Goal: Task Accomplishment & Management: Use online tool/utility

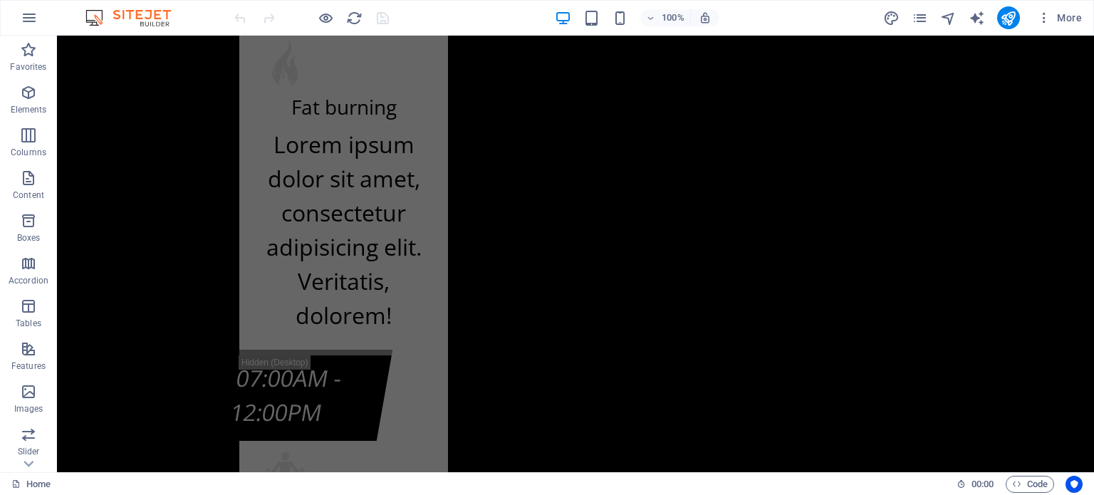
scroll to position [13743, 0]
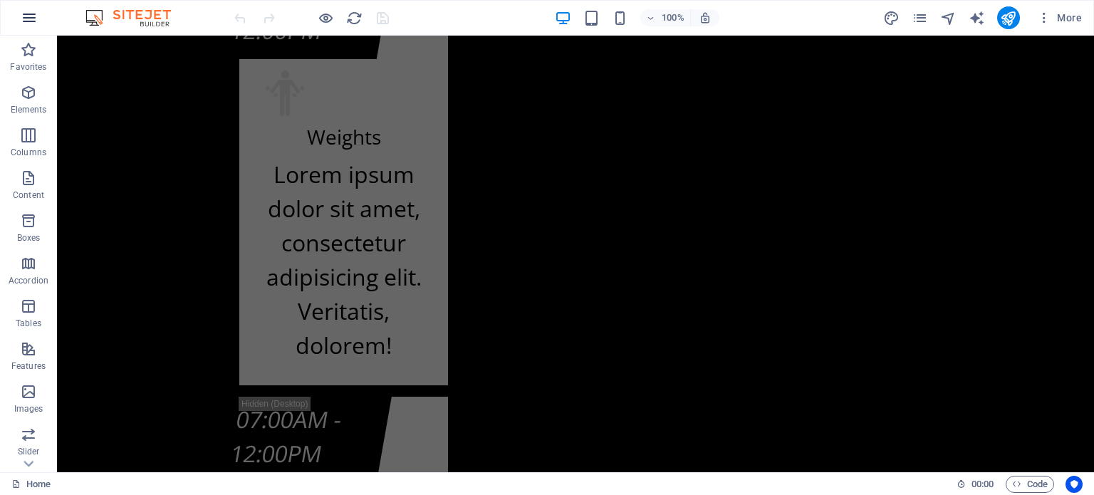
click at [34, 11] on icon "button" at bounding box center [29, 17] width 17 height 17
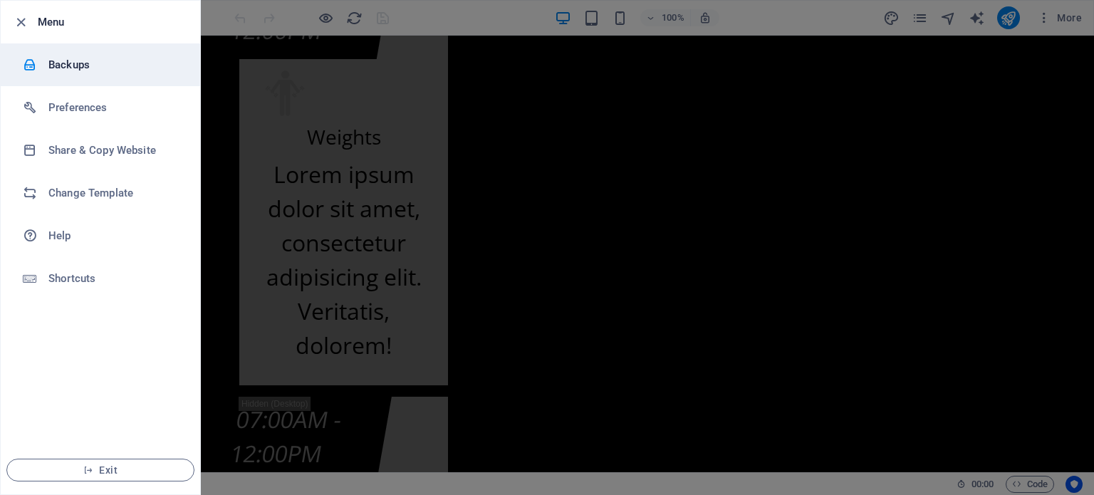
click at [52, 63] on h6 "Backups" at bounding box center [114, 64] width 132 height 17
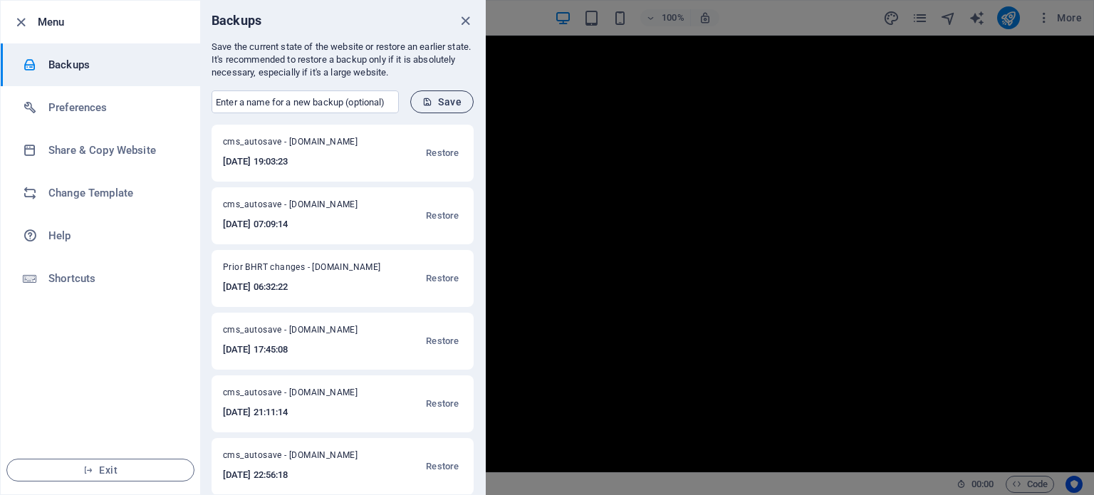
click at [441, 104] on span "Save" at bounding box center [441, 101] width 39 height 11
click at [464, 18] on icon "close" at bounding box center [465, 21] width 16 height 16
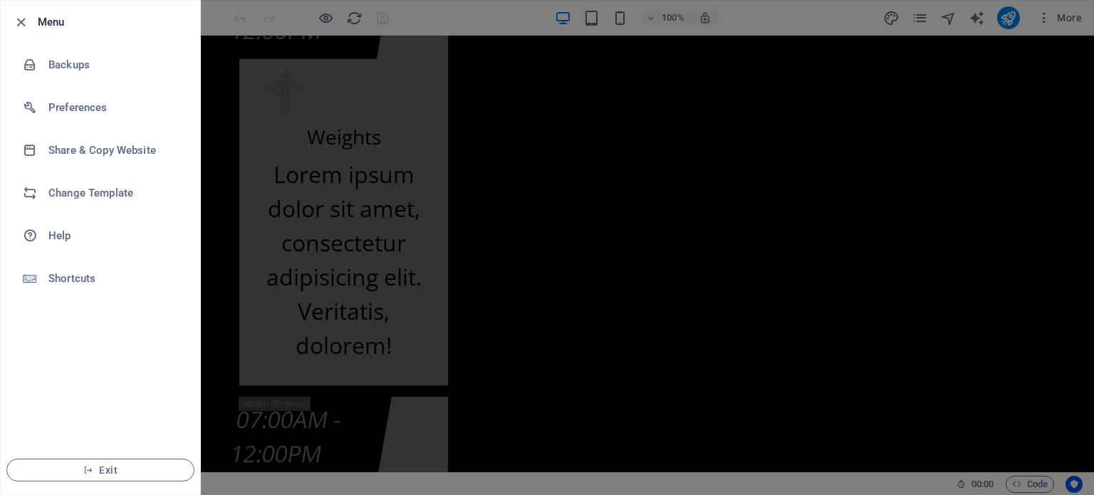
click at [1086, 398] on div at bounding box center [547, 247] width 1094 height 495
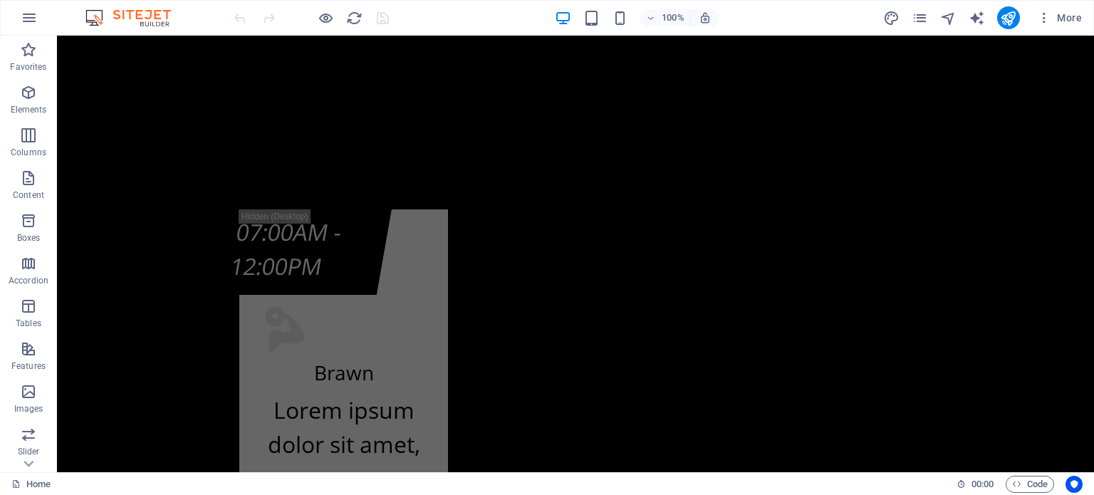
scroll to position [8930, 0]
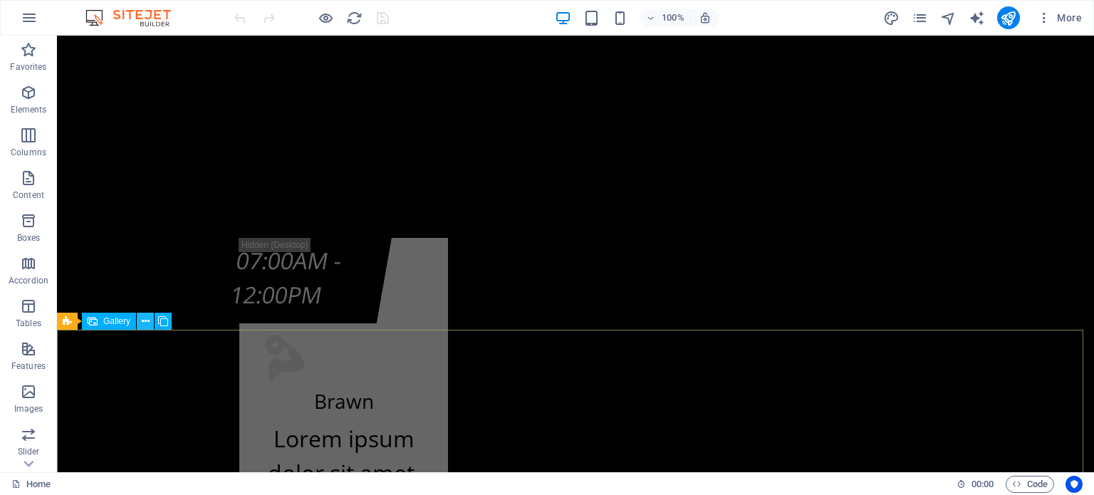
click at [144, 323] on icon at bounding box center [146, 321] width 8 height 15
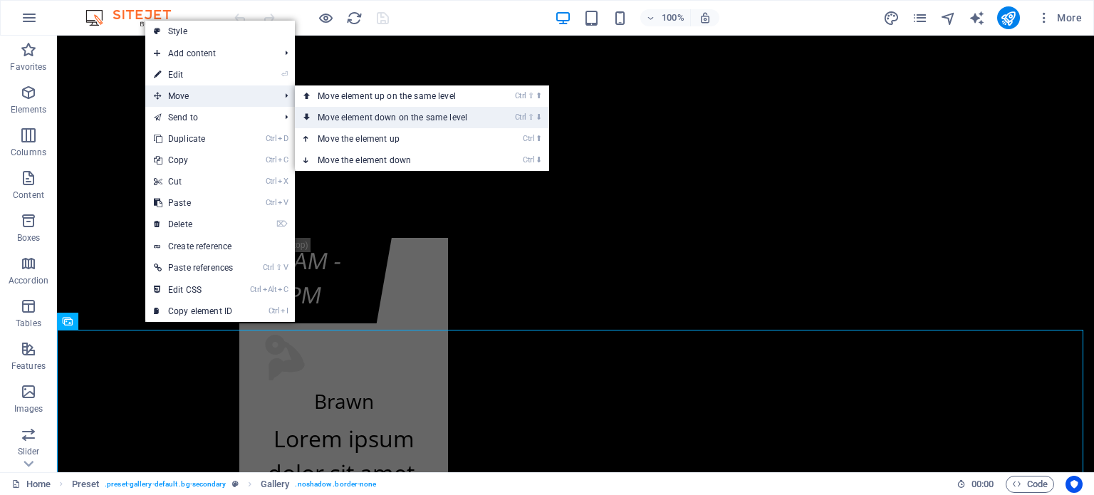
click at [376, 117] on link "Ctrl ⇧ ⬇ Move element down on the same level" at bounding box center [395, 117] width 201 height 21
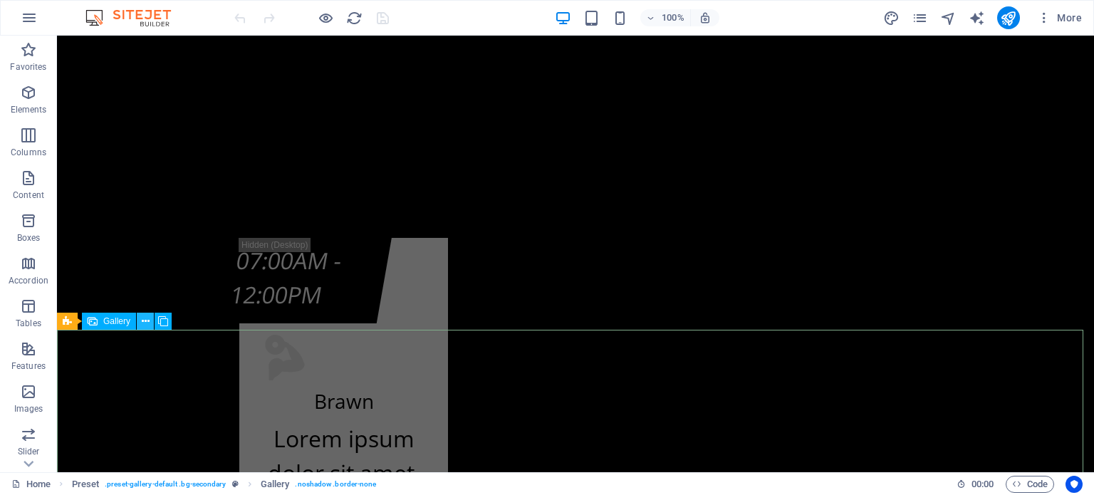
click at [147, 322] on icon at bounding box center [146, 321] width 8 height 15
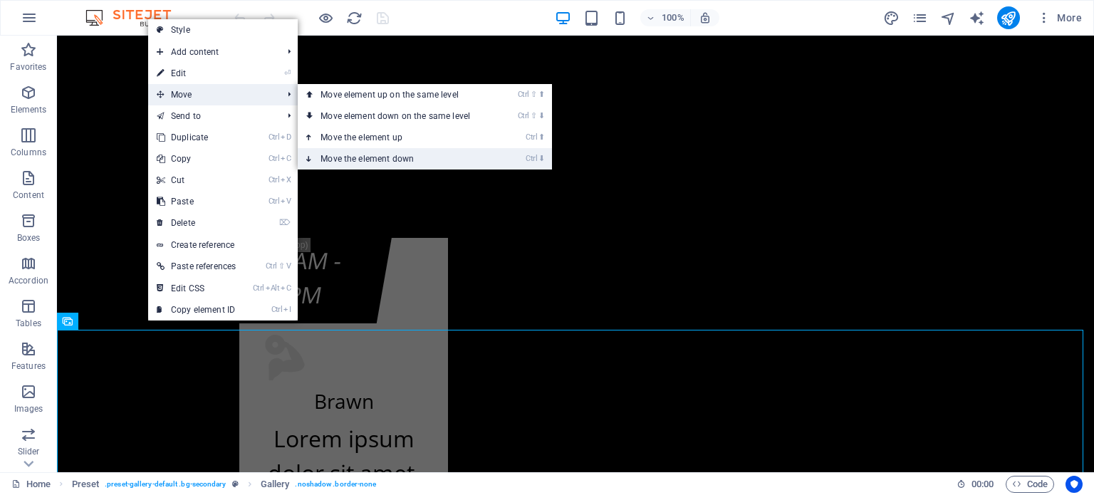
click at [359, 161] on link "Ctrl ⬇ Move the element down" at bounding box center [398, 158] width 201 height 21
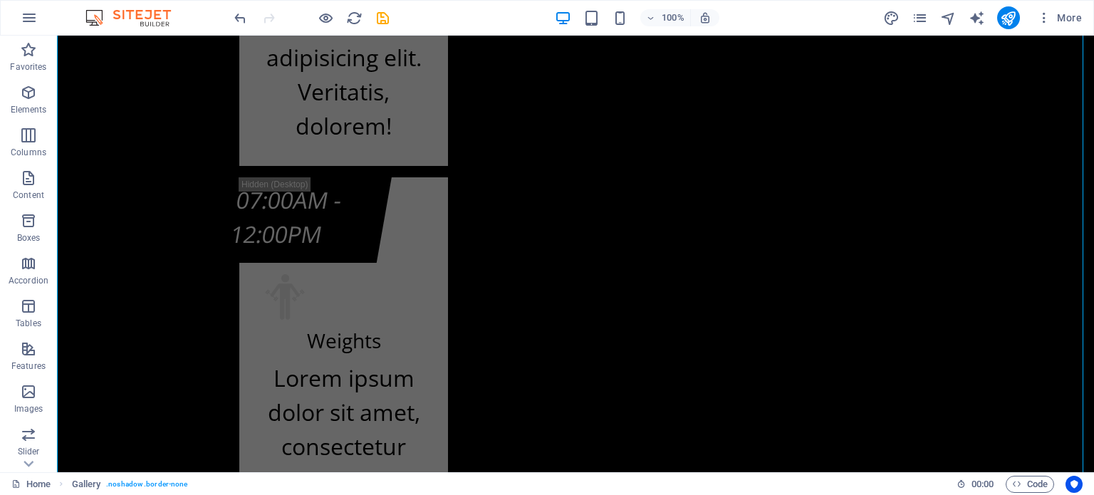
scroll to position [11037, 0]
click at [244, 14] on icon "undo" at bounding box center [240, 18] width 16 height 16
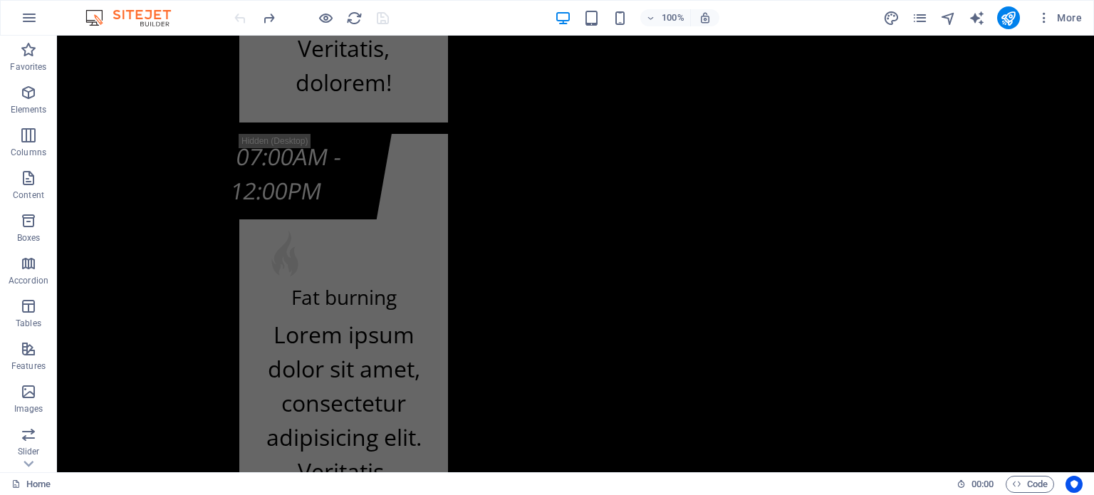
scroll to position [13267, 0]
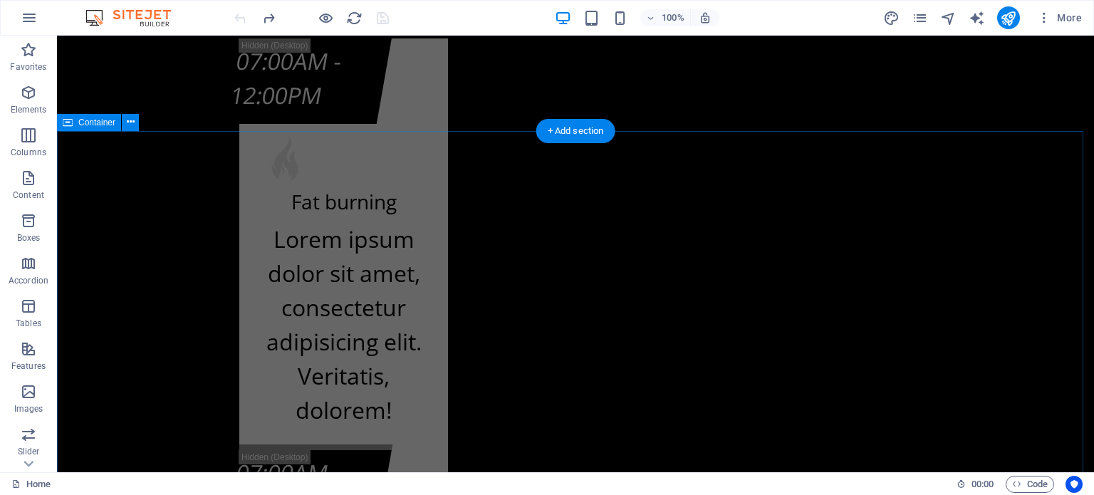
click at [135, 125] on button at bounding box center [130, 122] width 17 height 17
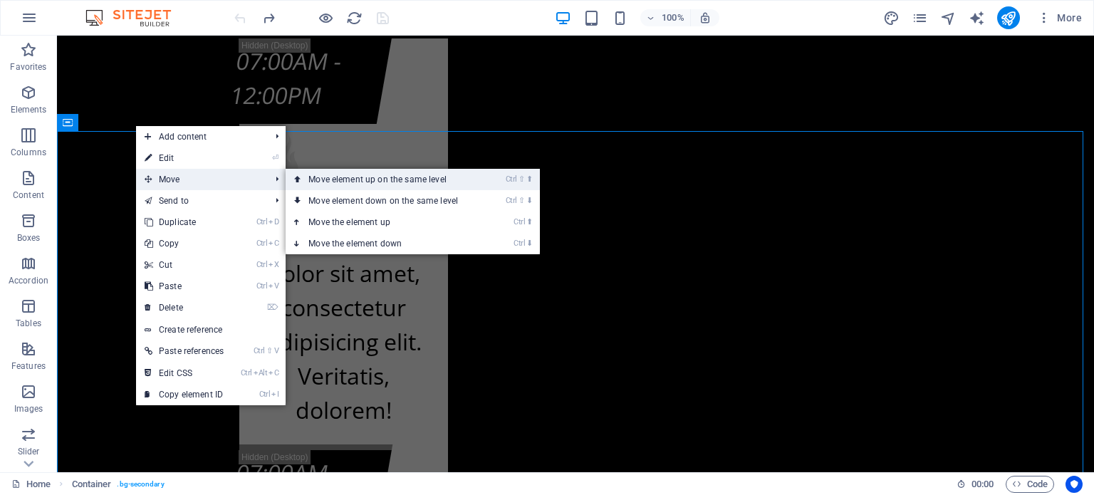
click at [340, 181] on link "Ctrl ⇧ ⬆ Move element up on the same level" at bounding box center [385, 179] width 201 height 21
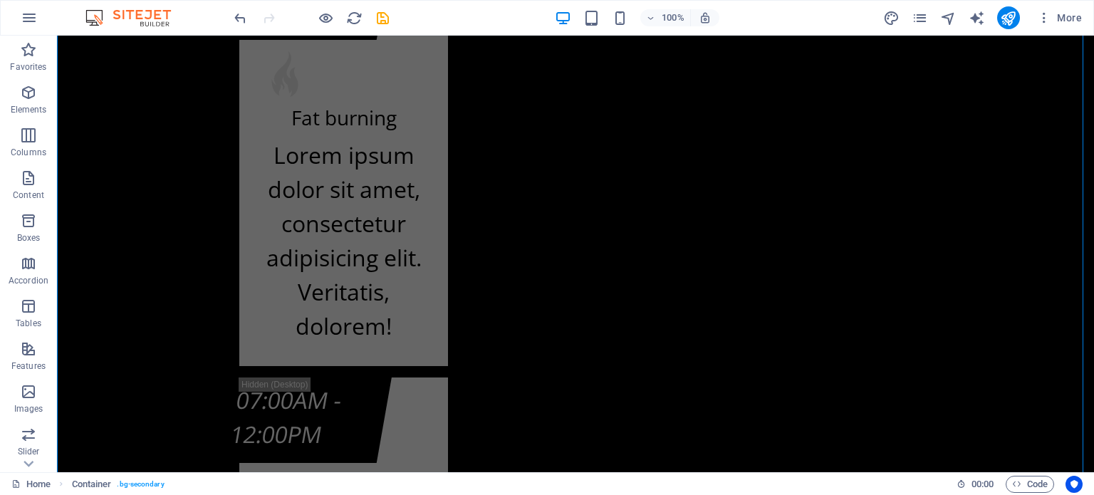
scroll to position [10855, 0]
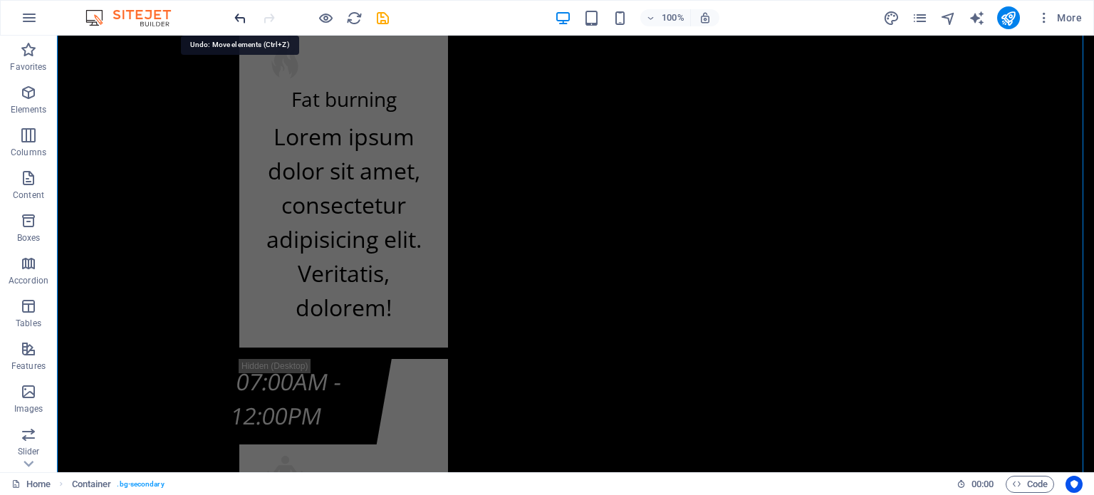
click at [236, 17] on icon "undo" at bounding box center [240, 18] width 16 height 16
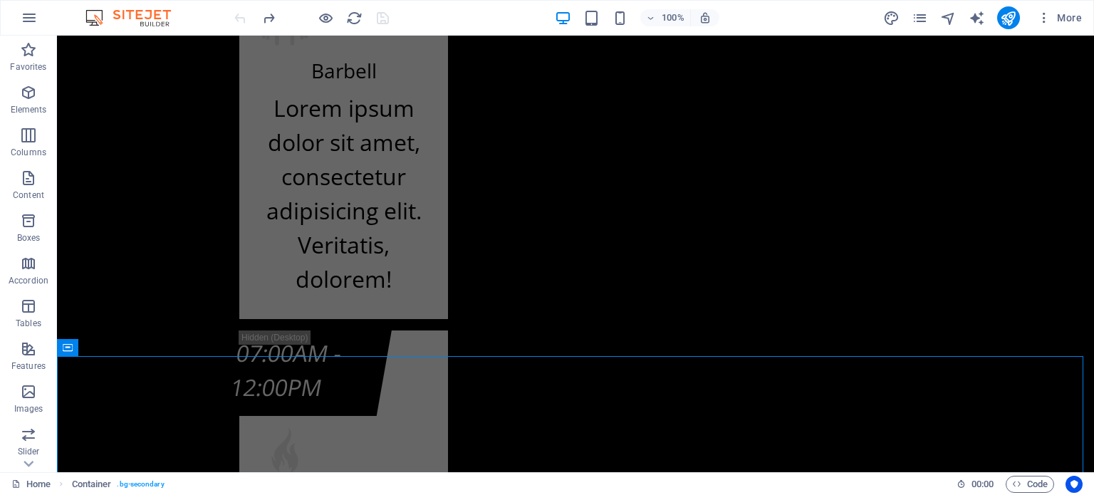
scroll to position [12947, 0]
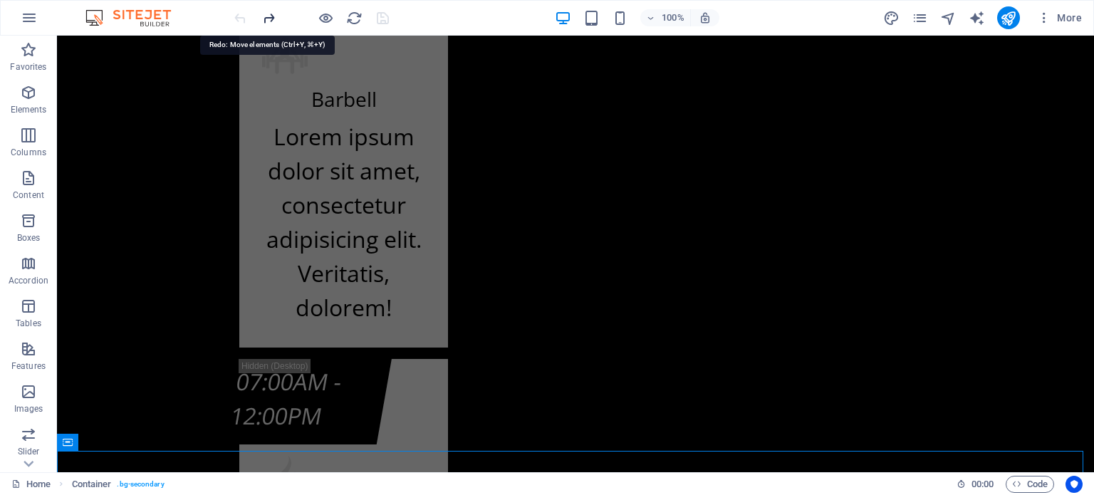
click at [267, 19] on icon "redo" at bounding box center [269, 18] width 16 height 16
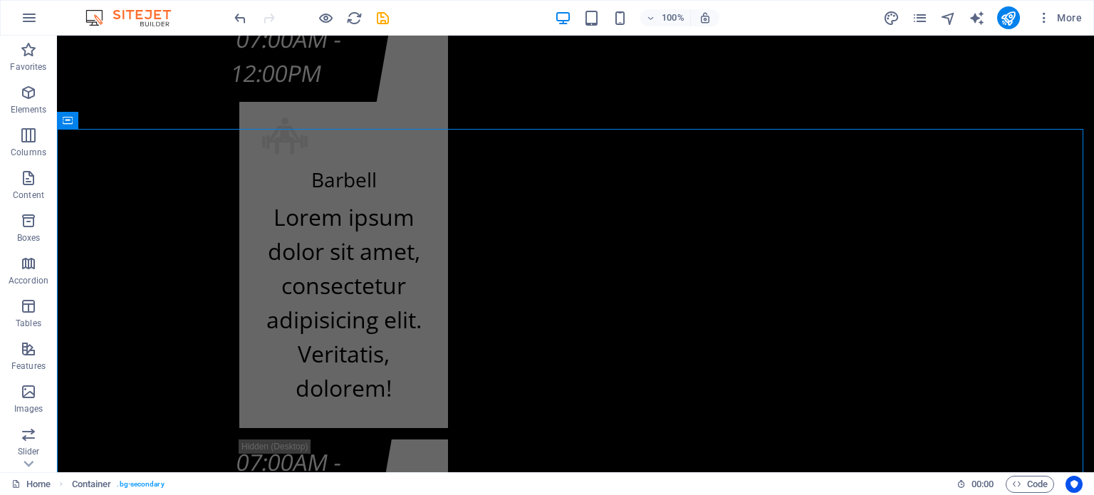
scroll to position [10305, 0]
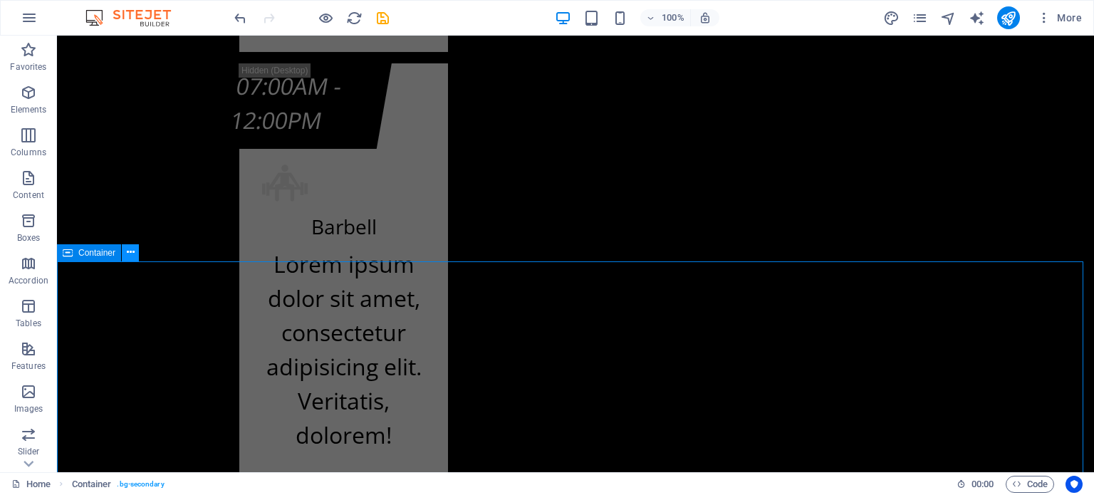
click at [133, 251] on icon at bounding box center [131, 252] width 8 height 15
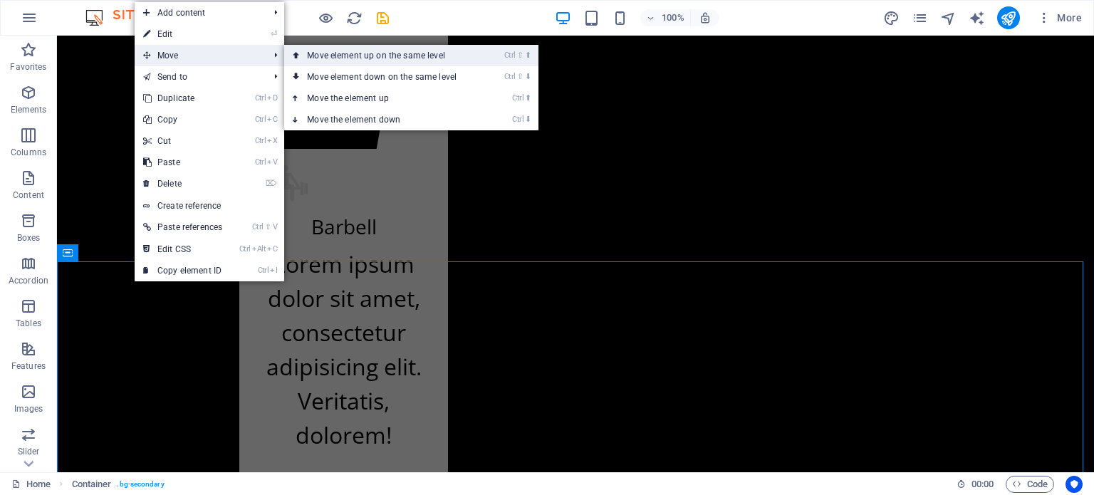
click at [316, 56] on link "Ctrl ⇧ ⬆ Move element up on the same level" at bounding box center [384, 55] width 201 height 21
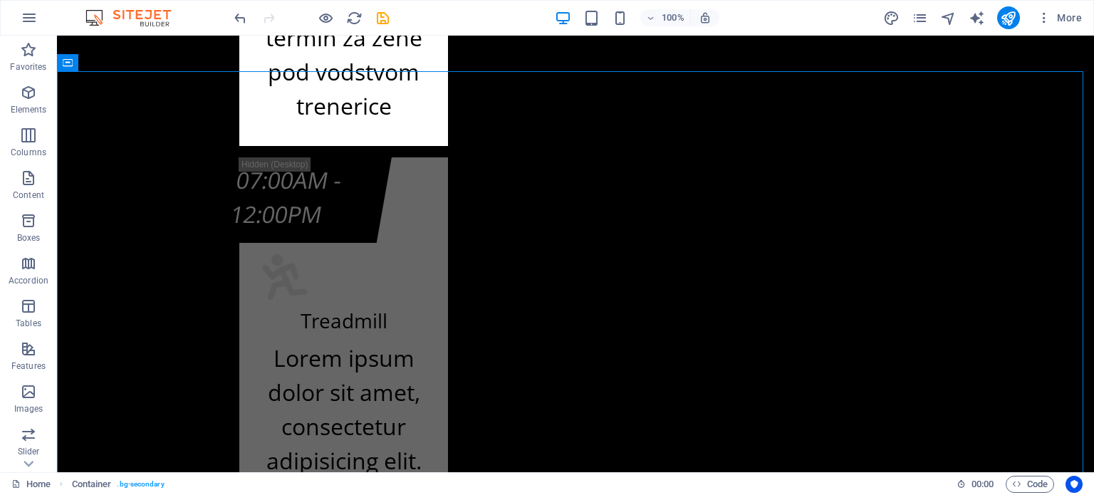
scroll to position [9776, 0]
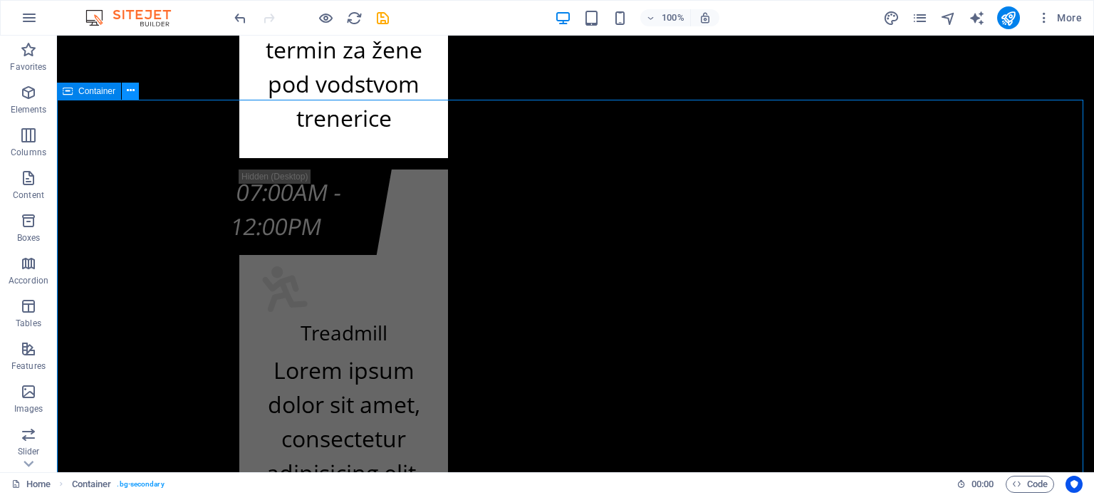
click at [131, 93] on icon at bounding box center [131, 90] width 8 height 15
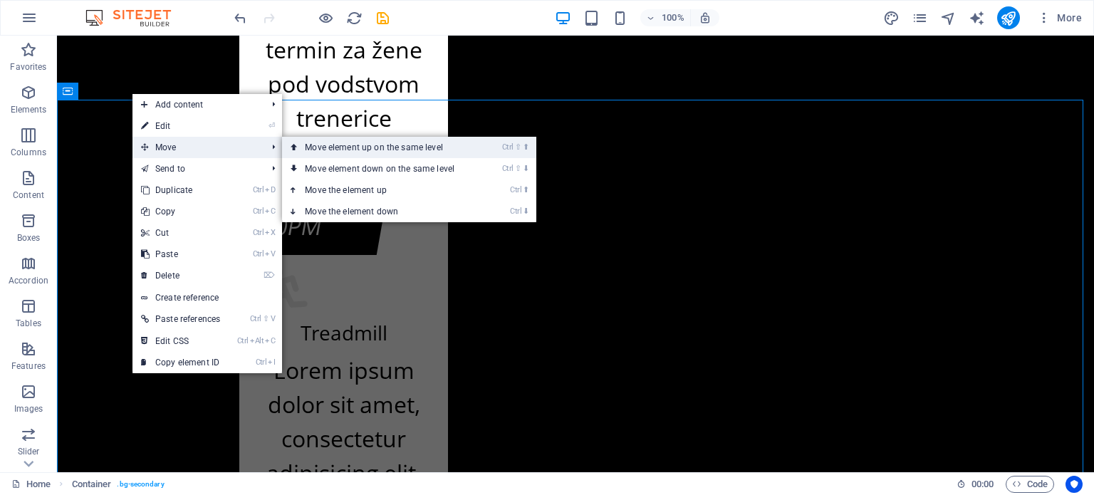
click at [303, 150] on link "Ctrl ⇧ ⬆ Move element up on the same level" at bounding box center [382, 147] width 201 height 21
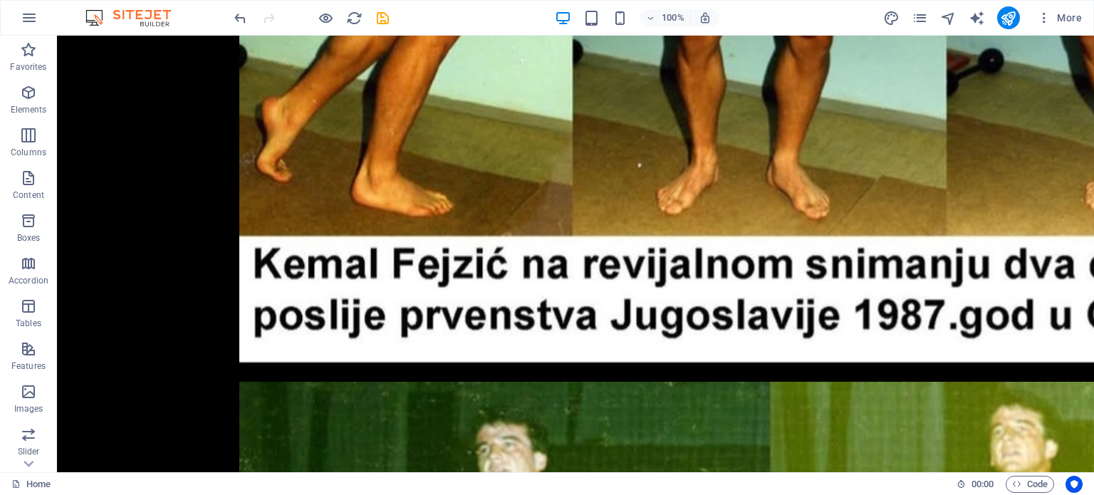
scroll to position [4569, 0]
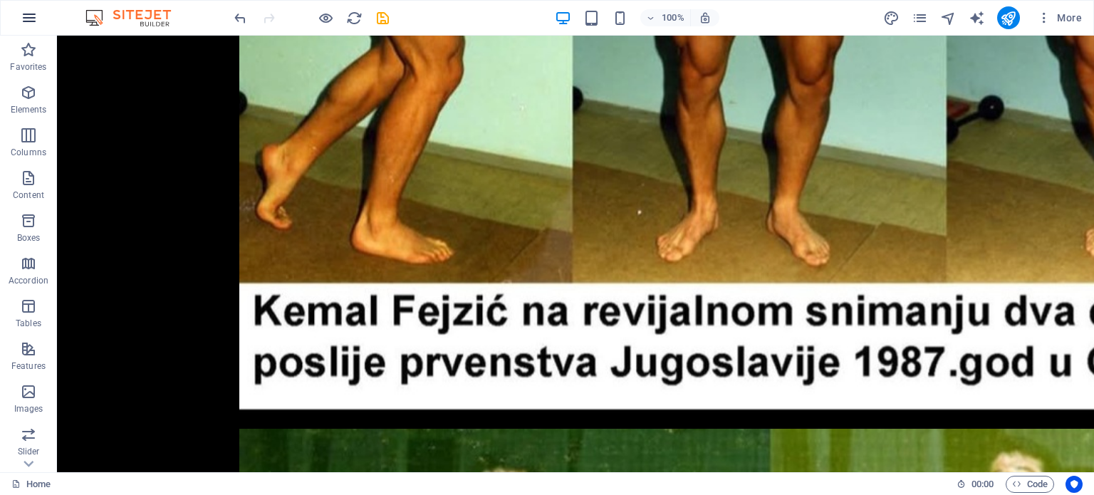
click at [31, 18] on icon "button" at bounding box center [29, 17] width 17 height 17
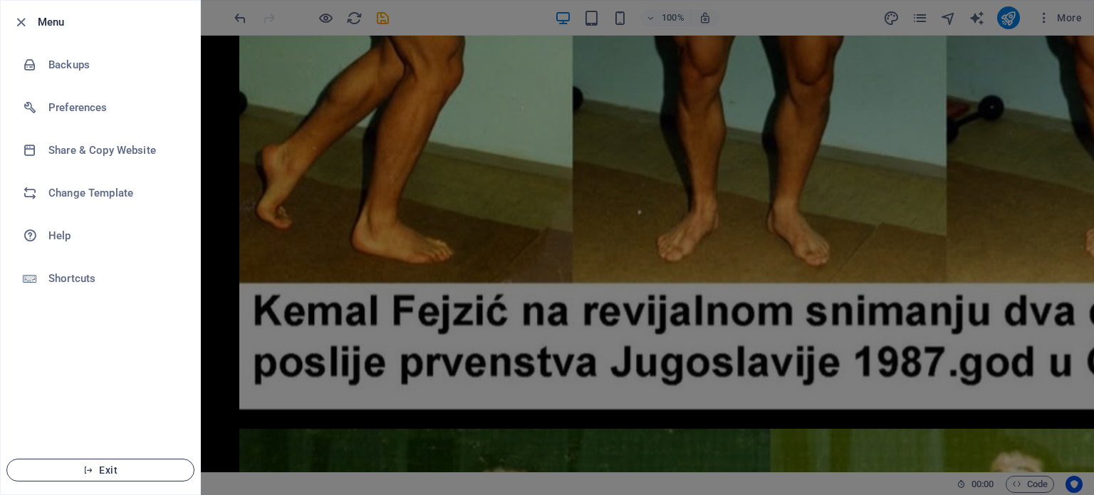
click at [128, 469] on span "Exit" at bounding box center [101, 469] width 164 height 11
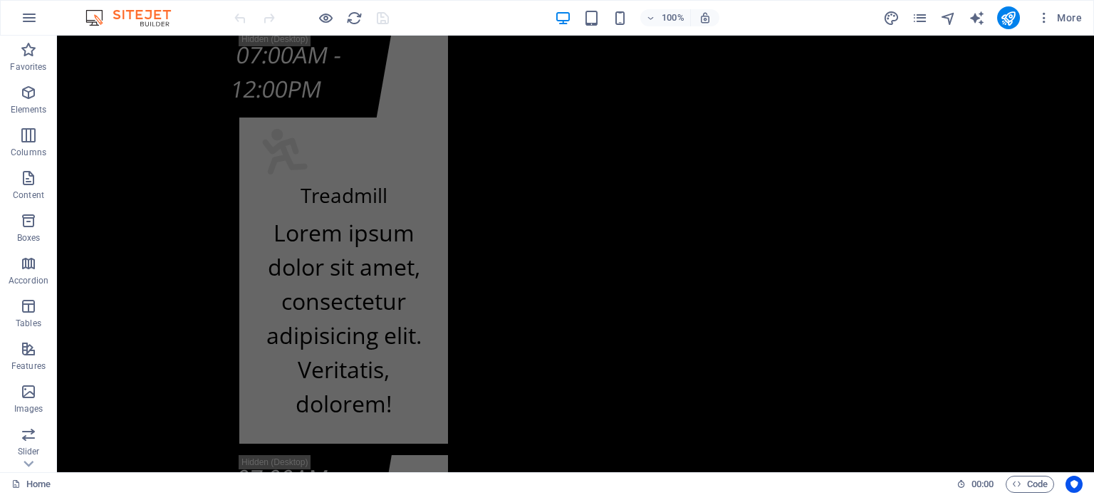
scroll to position [9740, 0]
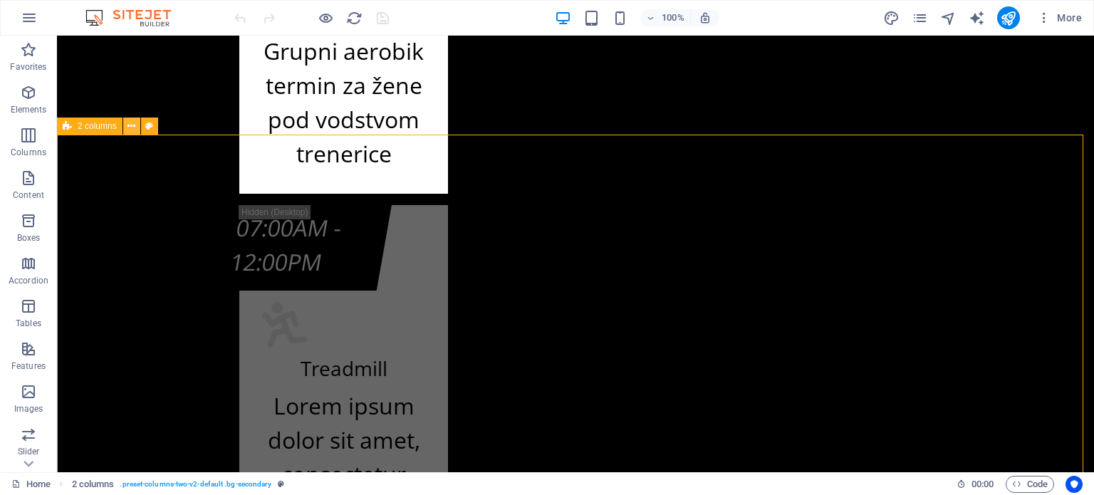
click at [130, 127] on icon at bounding box center [131, 126] width 8 height 15
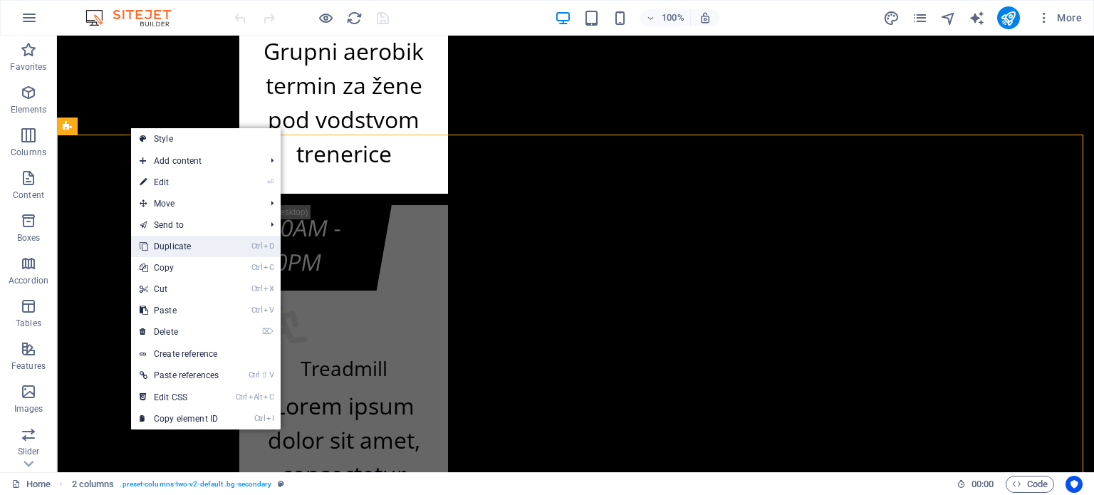
click at [192, 242] on link "Ctrl D Duplicate" at bounding box center [179, 246] width 96 height 21
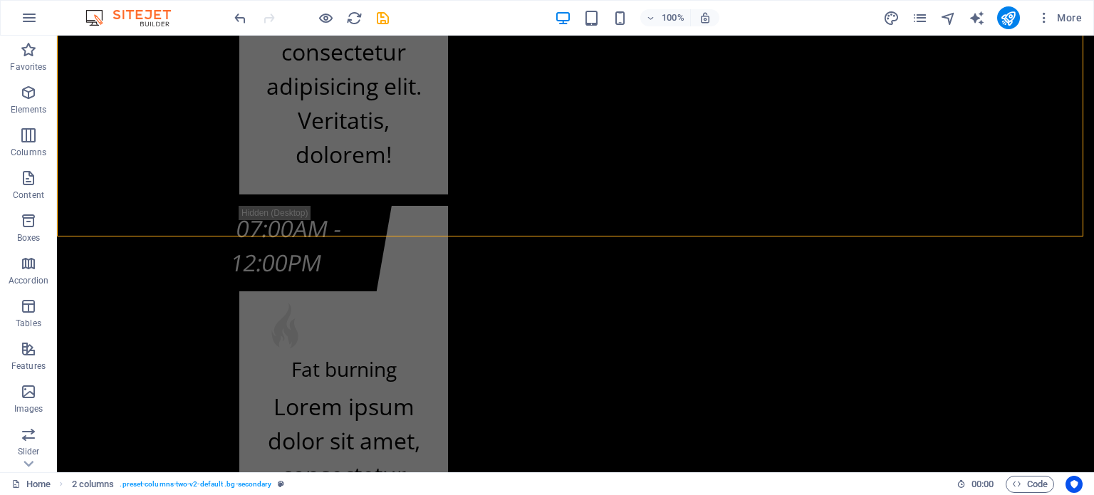
scroll to position [10618, 0]
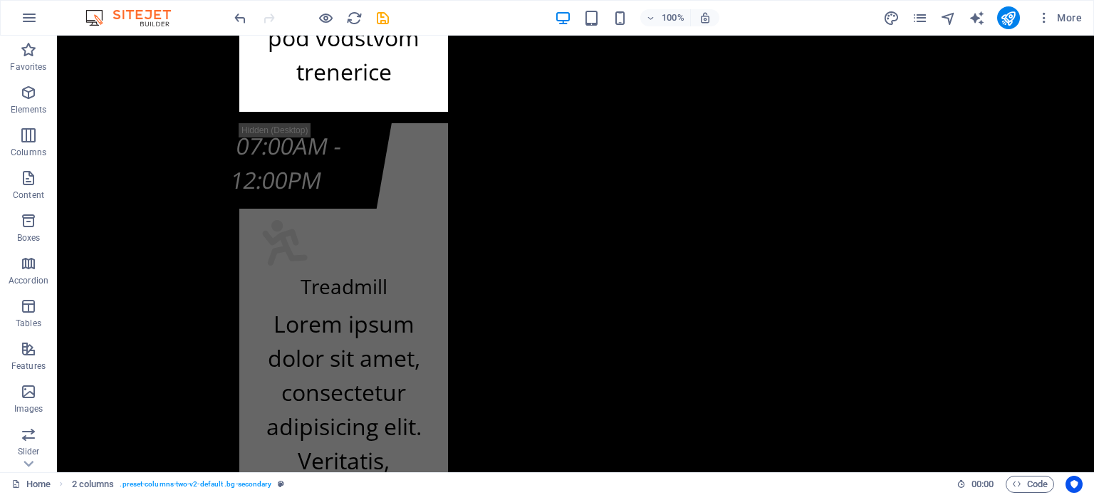
scroll to position [9756, 0]
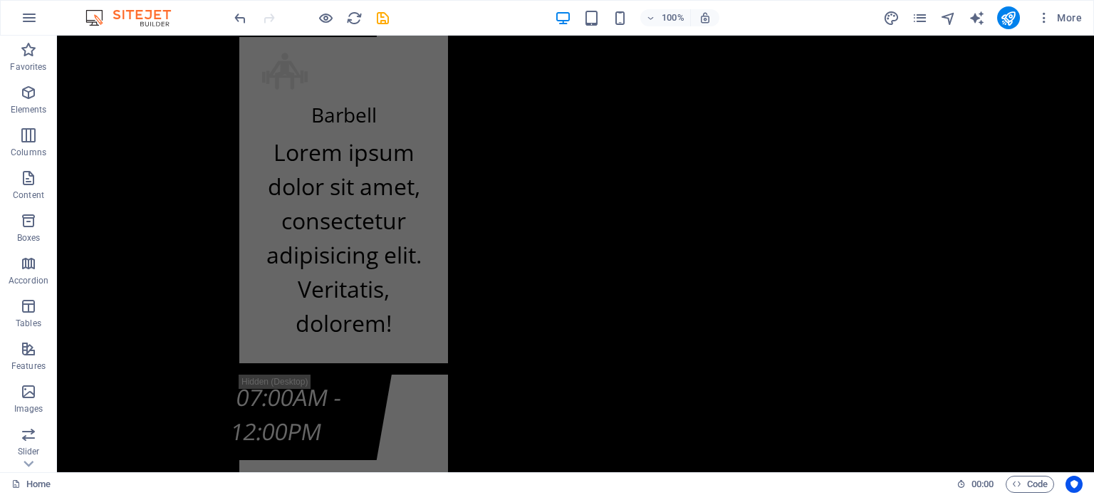
scroll to position [10411, 0]
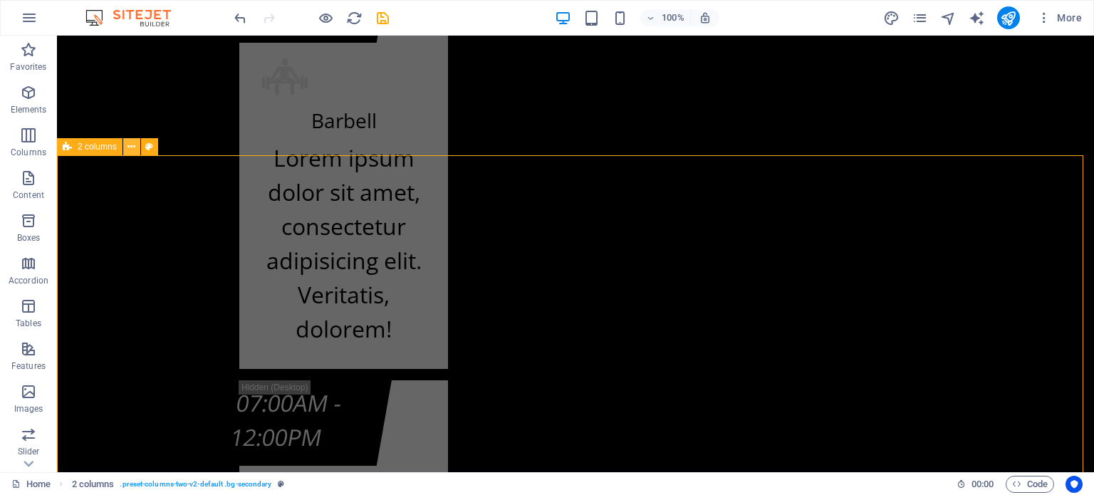
click at [128, 150] on icon at bounding box center [131, 147] width 8 height 15
click at [130, 150] on icon at bounding box center [131, 147] width 8 height 15
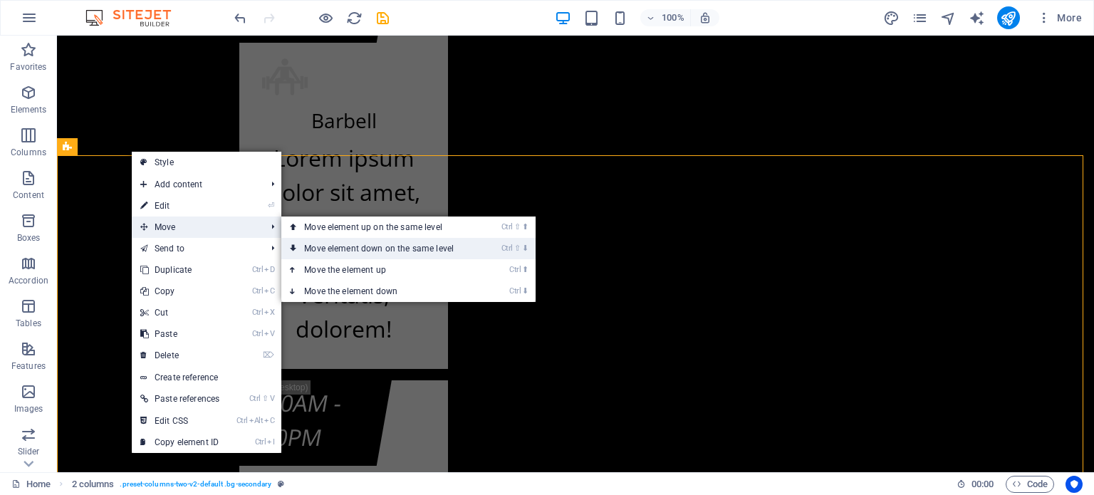
click at [429, 248] on link "Ctrl ⇧ ⬇ Move element down on the same level" at bounding box center [381, 248] width 201 height 21
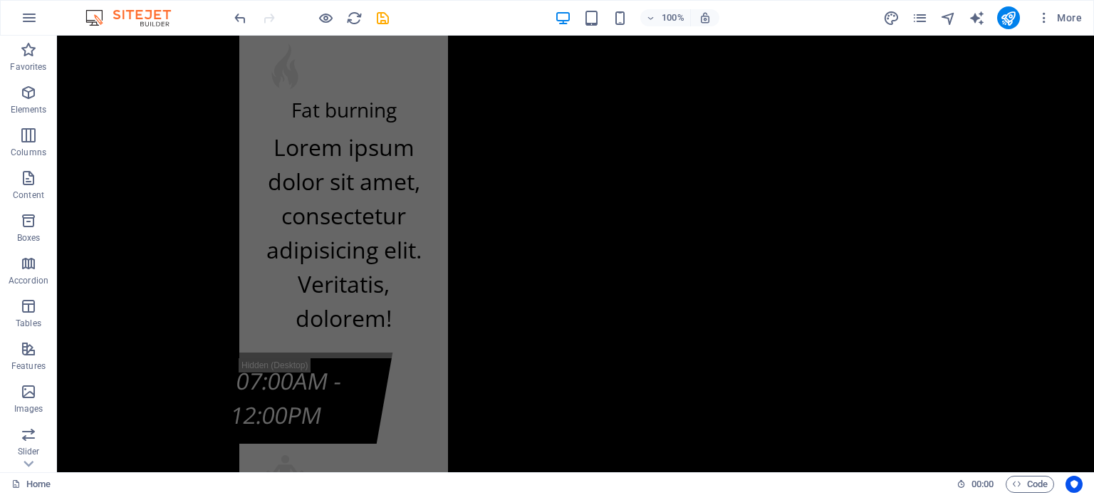
scroll to position [13312, 0]
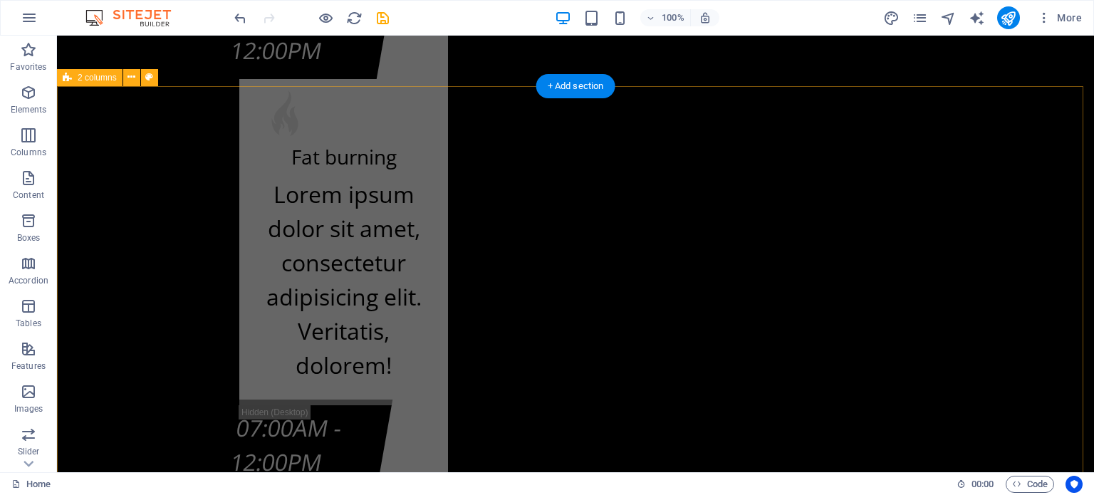
click at [134, 75] on icon at bounding box center [131, 77] width 8 height 15
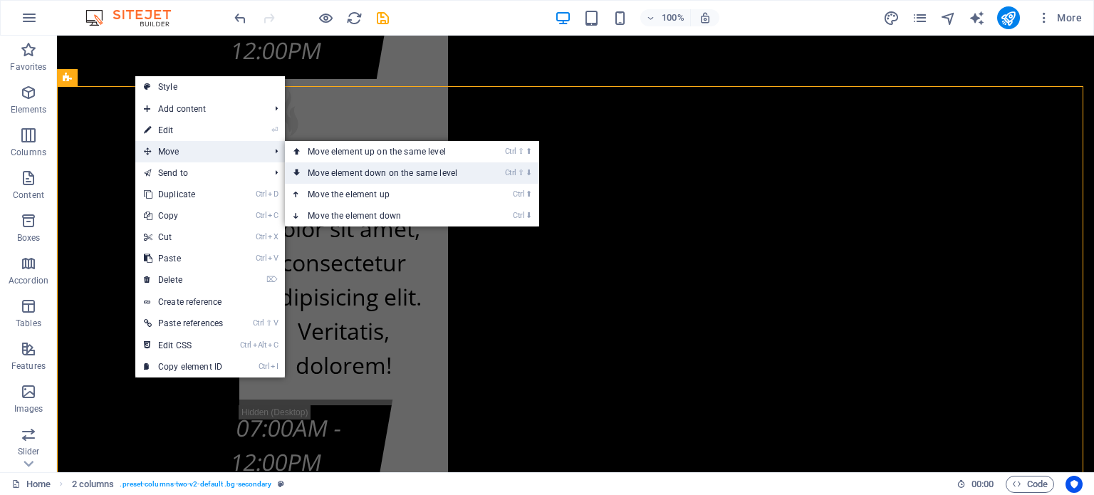
click at [372, 179] on link "Ctrl ⇧ ⬇ Move element down on the same level" at bounding box center [385, 172] width 201 height 21
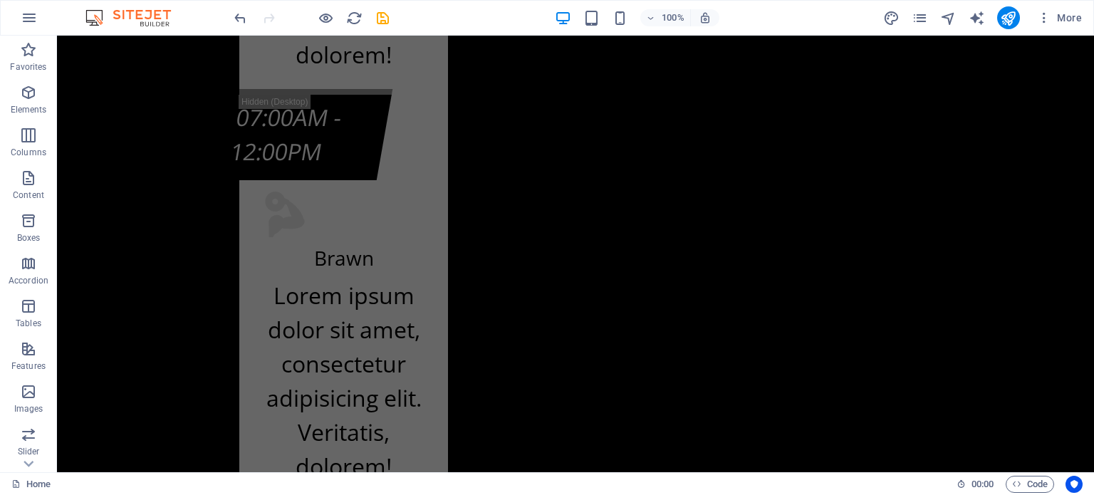
scroll to position [14832, 0]
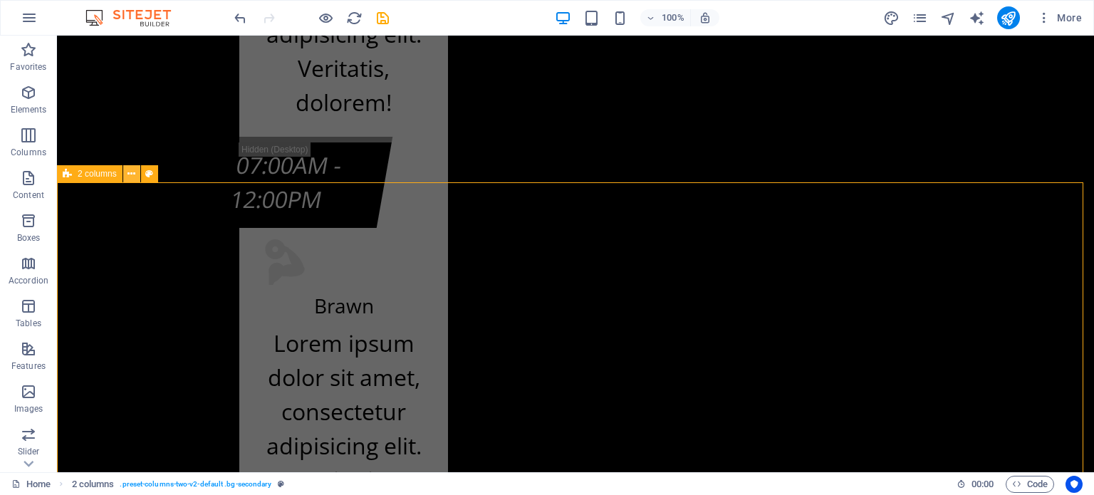
click at [134, 176] on icon at bounding box center [131, 174] width 8 height 15
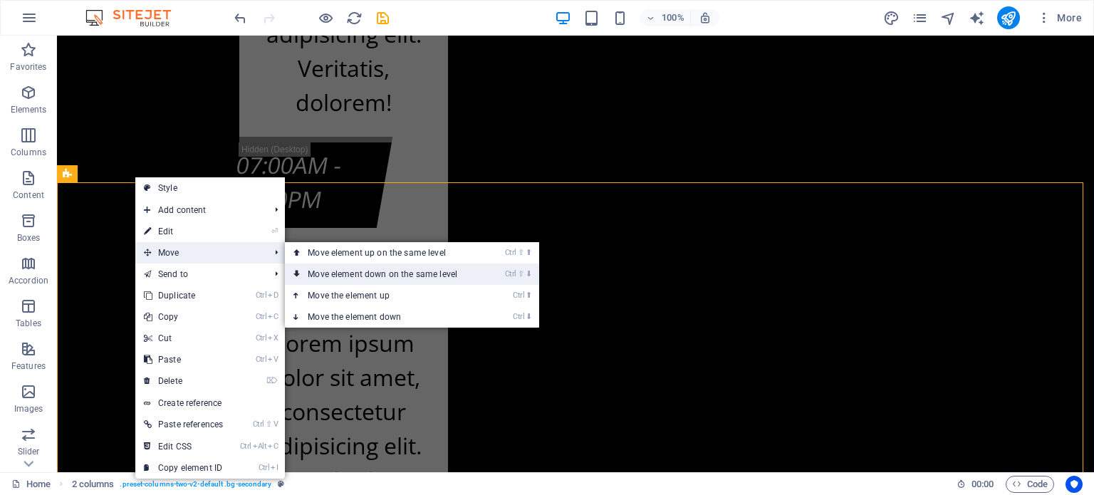
click at [348, 276] on link "Ctrl ⇧ ⬇ Move element down on the same level" at bounding box center [385, 273] width 201 height 21
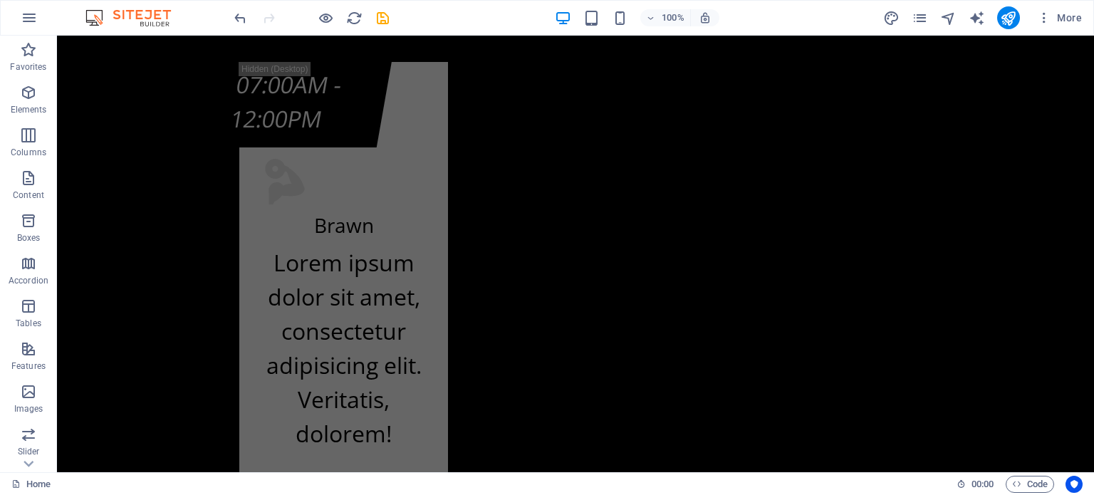
scroll to position [8983, 0]
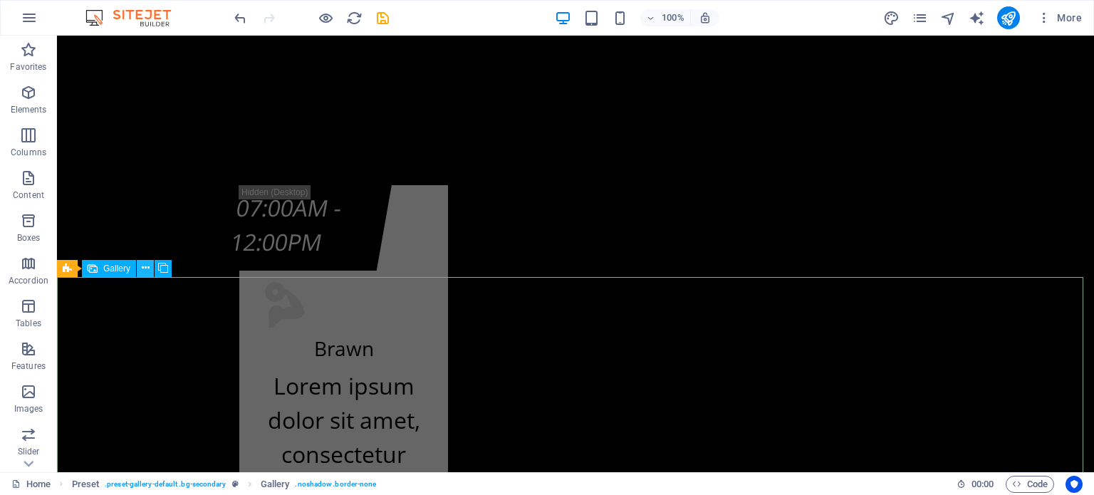
click at [145, 267] on icon at bounding box center [146, 268] width 8 height 15
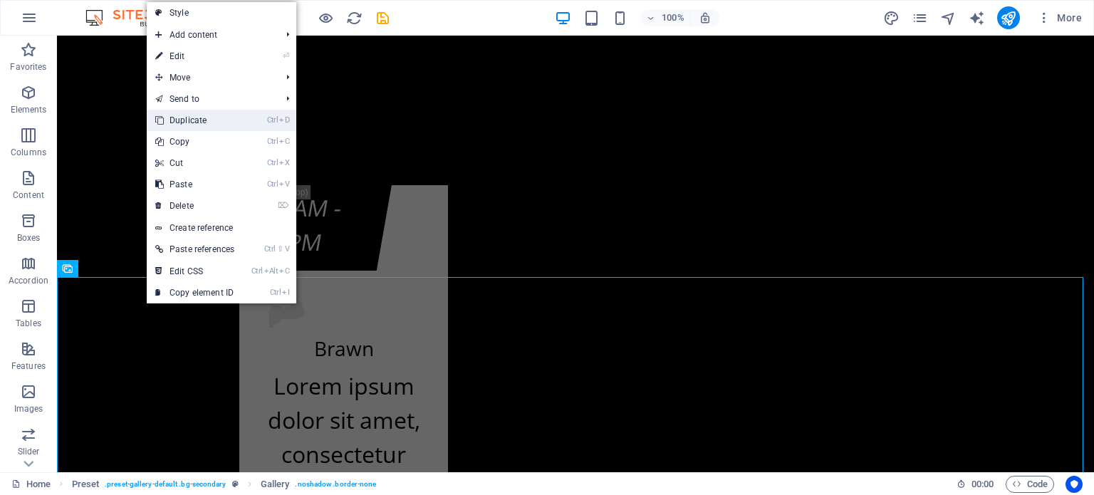
click at [232, 127] on link "Ctrl D Duplicate" at bounding box center [195, 120] width 96 height 21
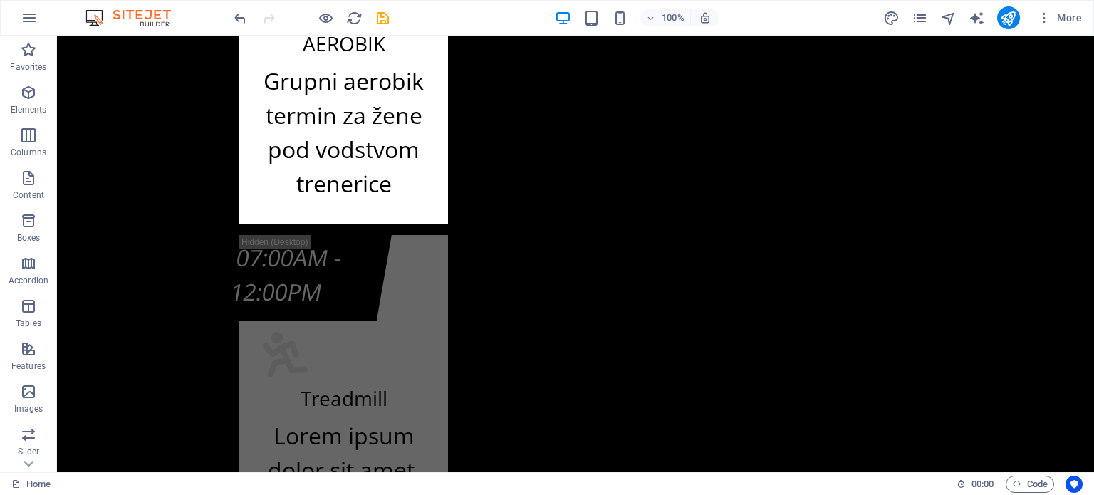
scroll to position [9739, 0]
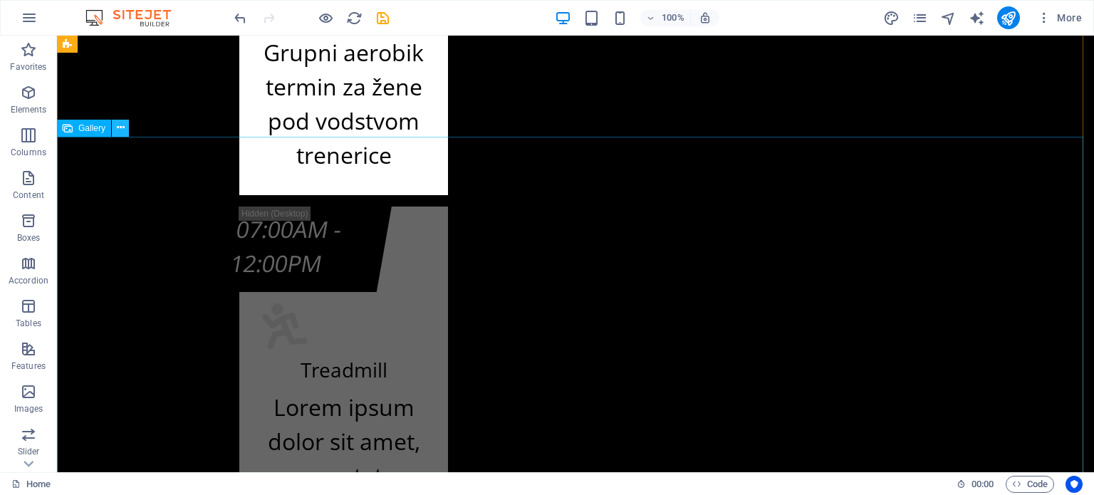
click at [120, 133] on icon at bounding box center [121, 127] width 8 height 15
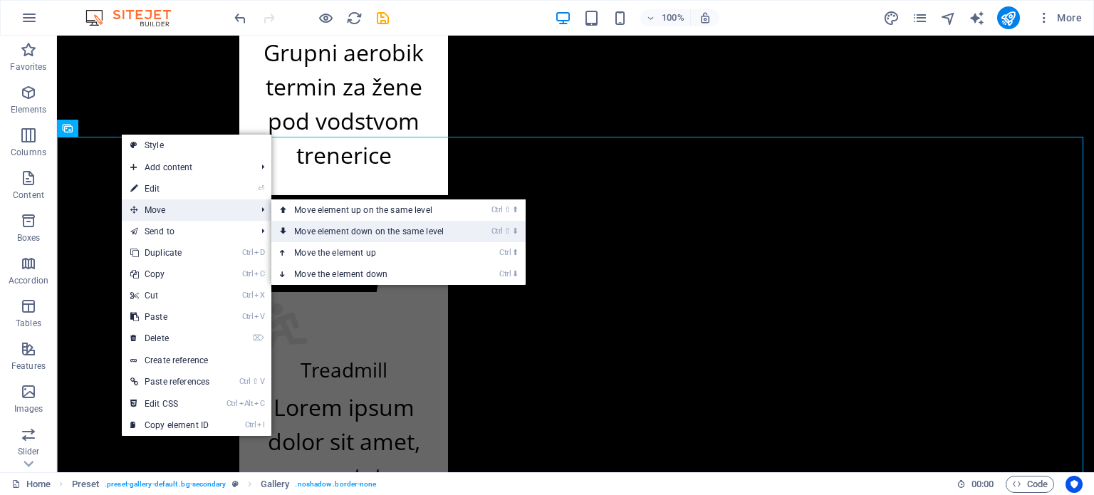
click at [345, 235] on link "Ctrl ⇧ ⬇ Move element down on the same level" at bounding box center [371, 231] width 201 height 21
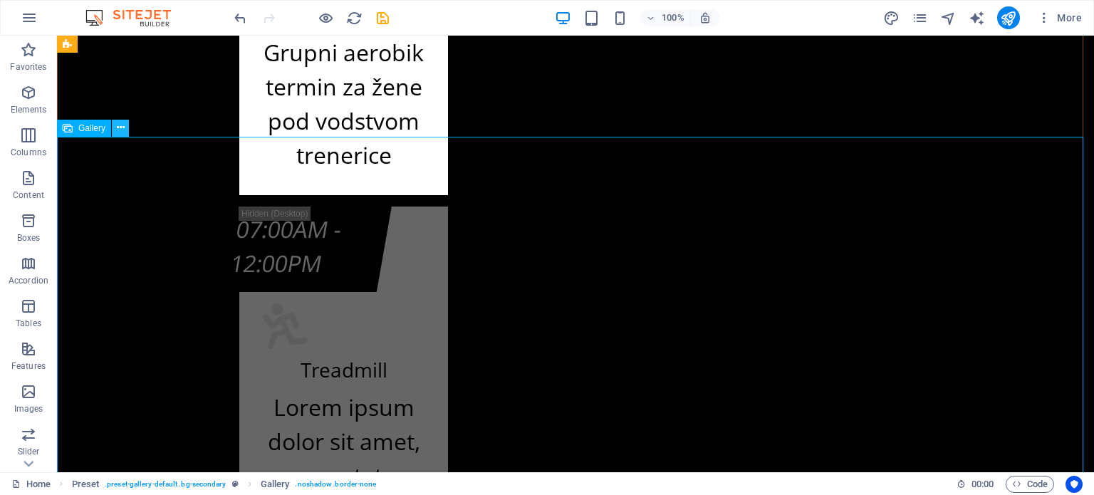
click at [120, 127] on icon at bounding box center [121, 127] width 8 height 15
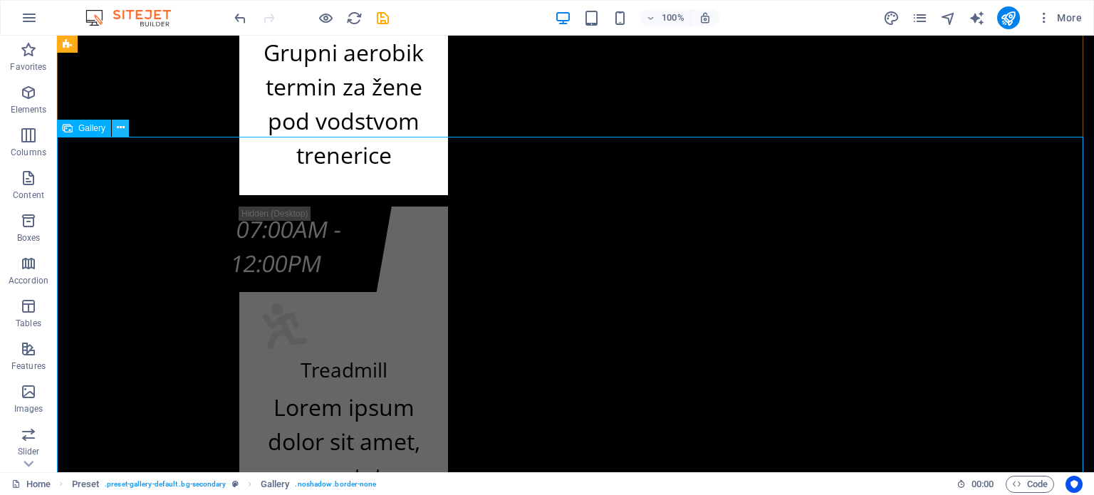
click at [121, 125] on icon at bounding box center [121, 127] width 8 height 15
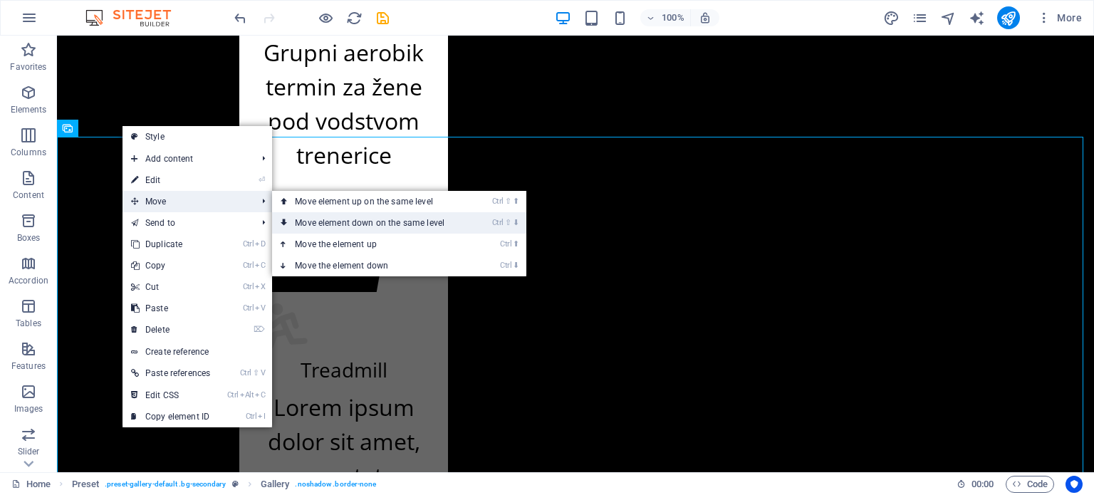
click at [365, 229] on link "Ctrl ⇧ ⬇ Move element down on the same level" at bounding box center [372, 222] width 201 height 21
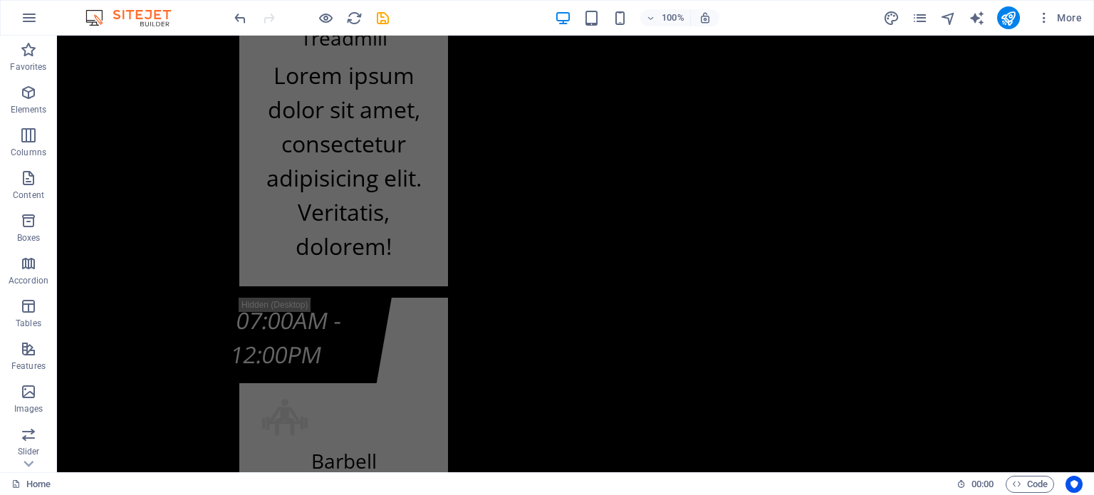
scroll to position [9688, 0]
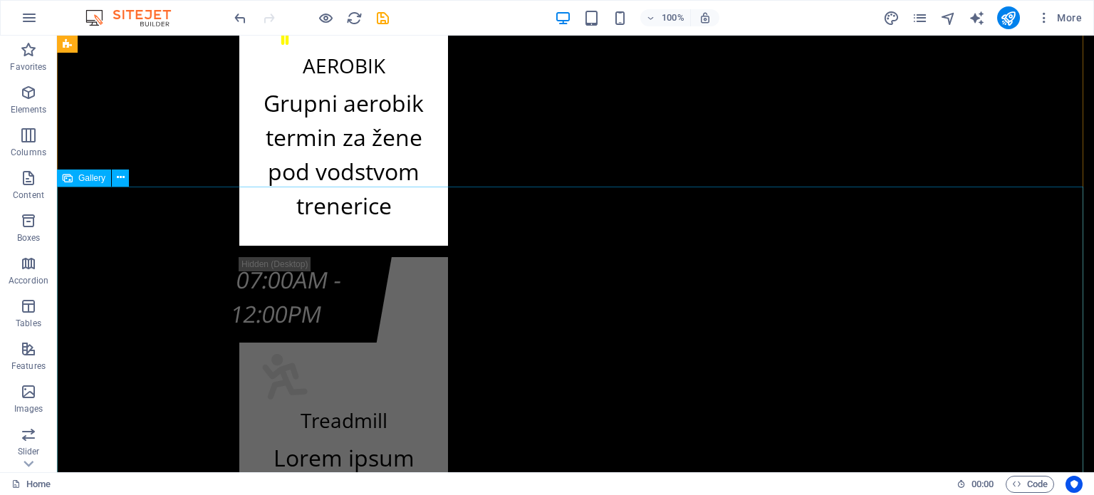
click at [120, 179] on icon at bounding box center [121, 177] width 8 height 15
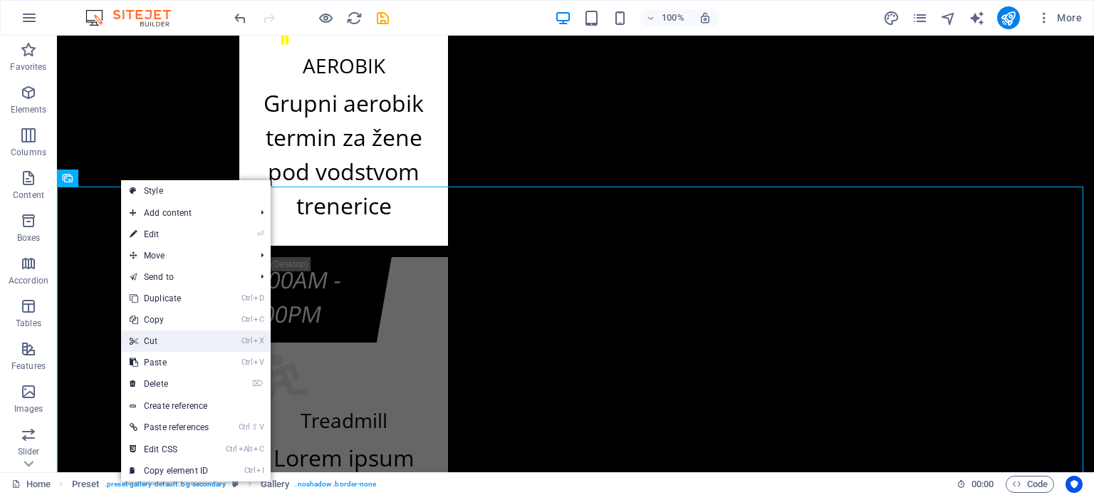
click at [159, 338] on link "Ctrl X Cut" at bounding box center [169, 340] width 96 height 21
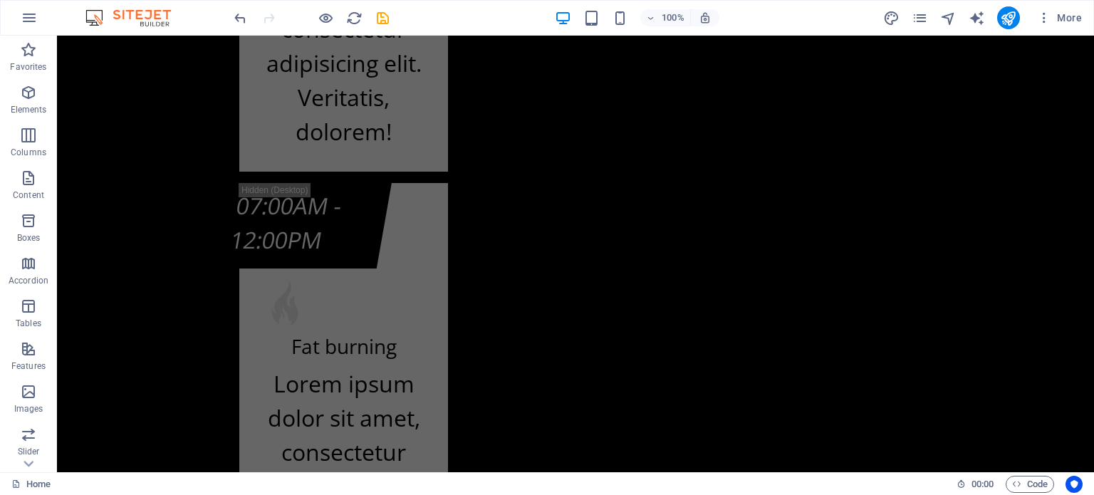
scroll to position [16442, 0]
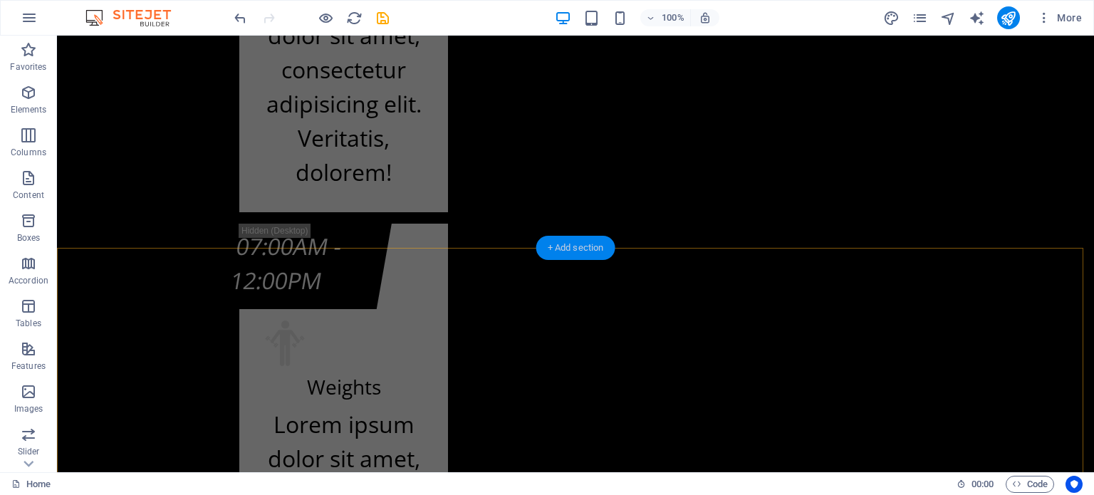
click at [578, 241] on div "+ Add section" at bounding box center [575, 248] width 79 height 24
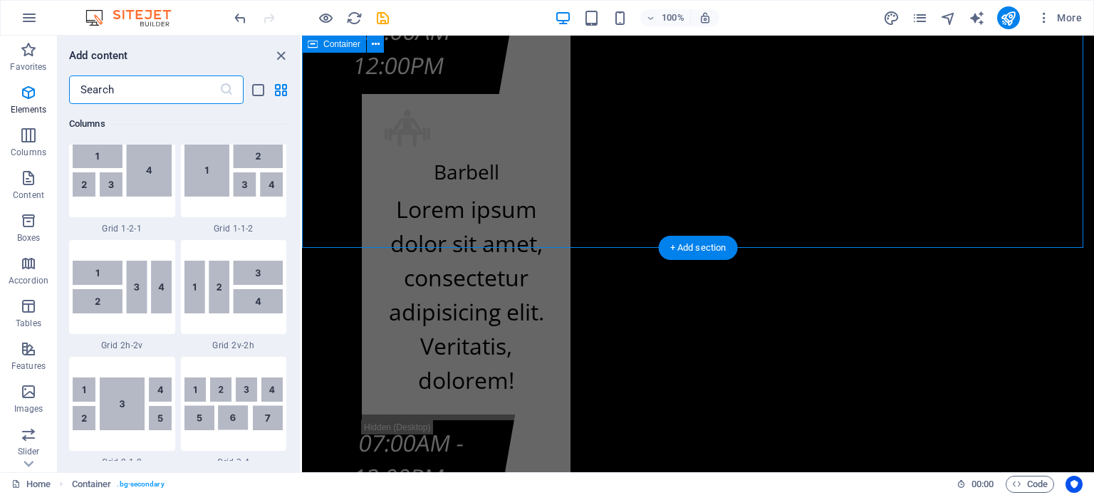
scroll to position [2491, 0]
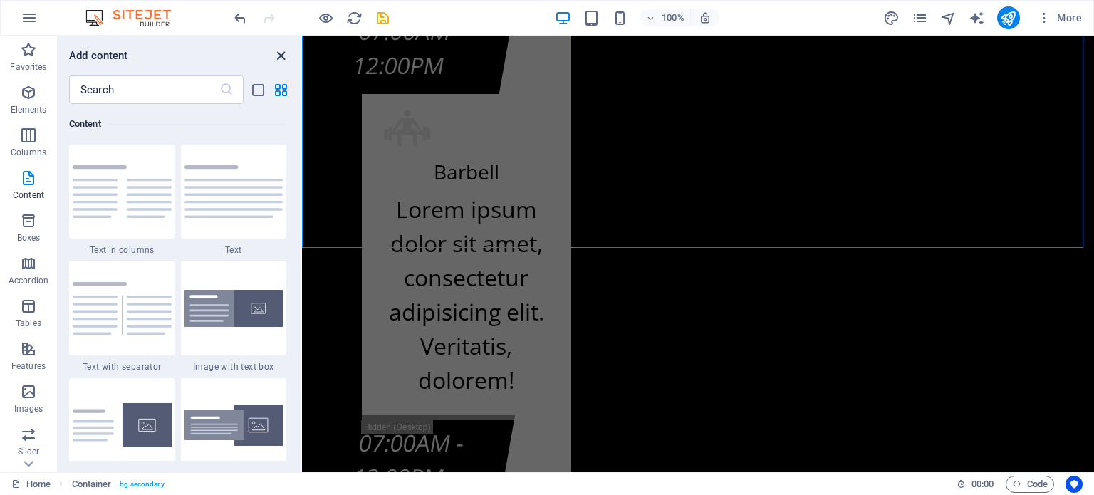
click at [282, 59] on icon "close panel" at bounding box center [281, 56] width 16 height 16
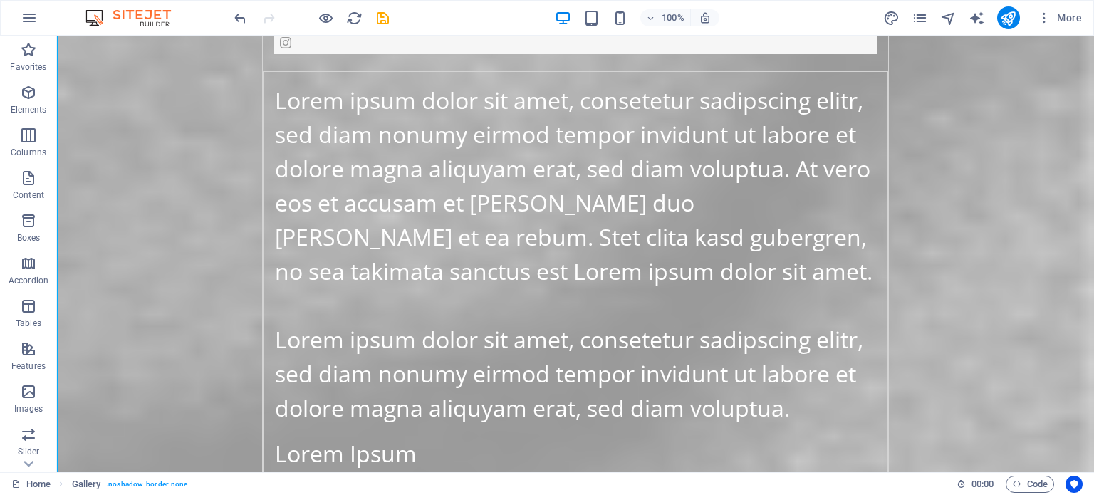
scroll to position [24468, 0]
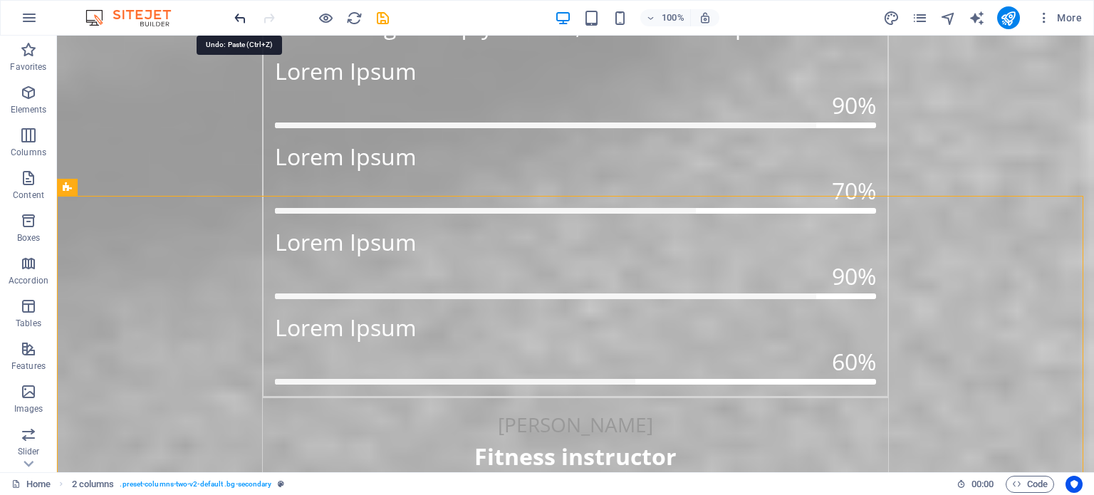
click at [234, 19] on icon "undo" at bounding box center [240, 18] width 16 height 16
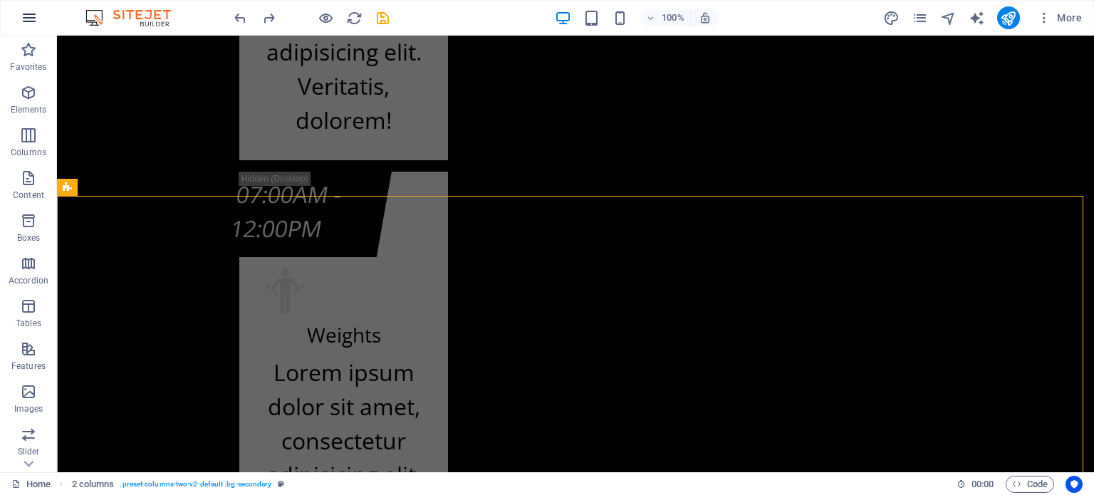
click at [26, 14] on icon "button" at bounding box center [29, 17] width 17 height 17
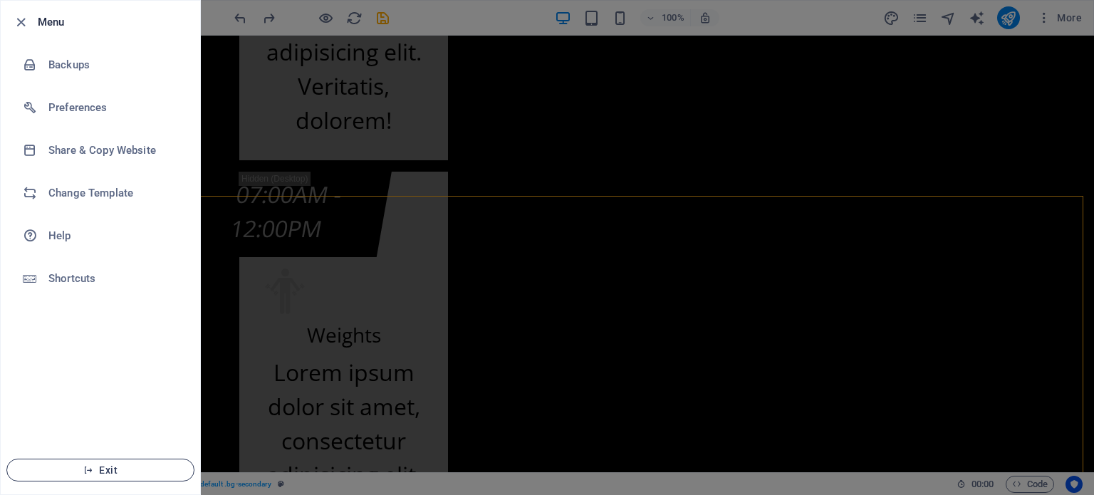
click at [157, 468] on span "Exit" at bounding box center [101, 469] width 164 height 11
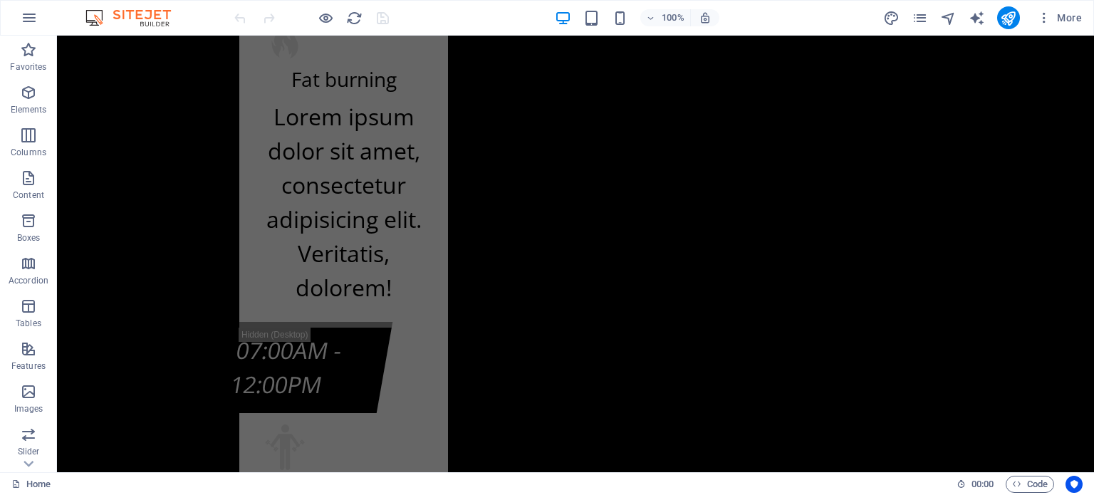
scroll to position [13336, 0]
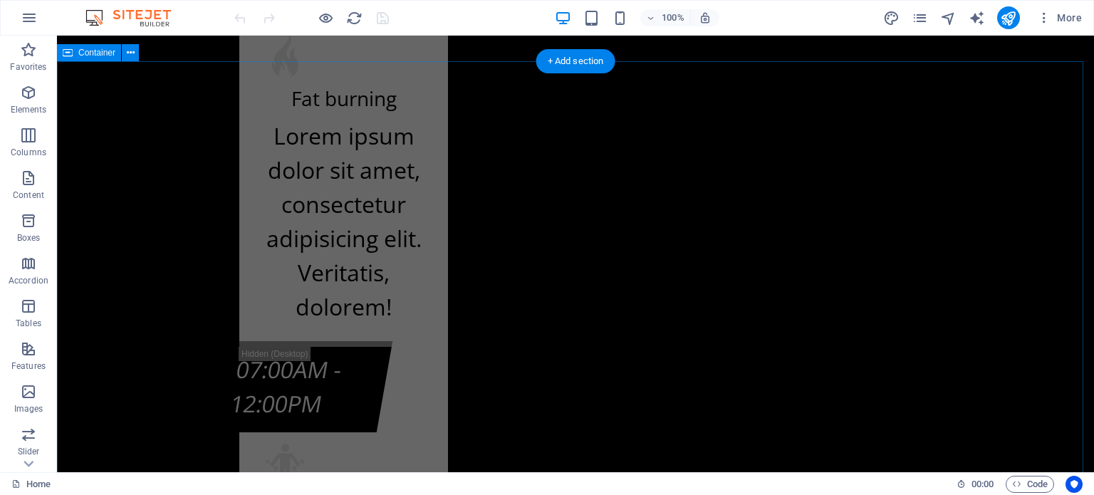
click at [129, 53] on icon at bounding box center [131, 53] width 8 height 15
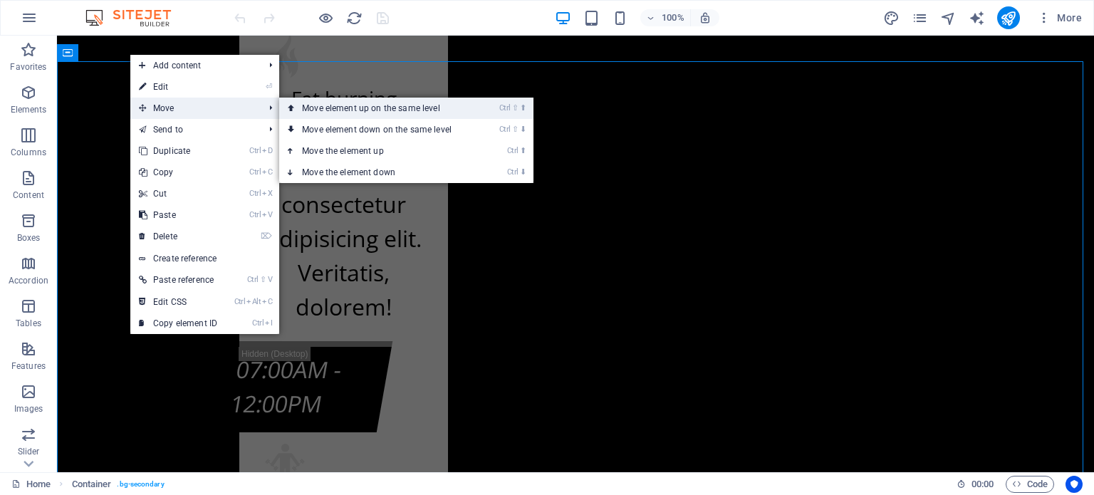
click at [350, 110] on link "Ctrl ⇧ ⬆ Move element up on the same level" at bounding box center [379, 108] width 201 height 21
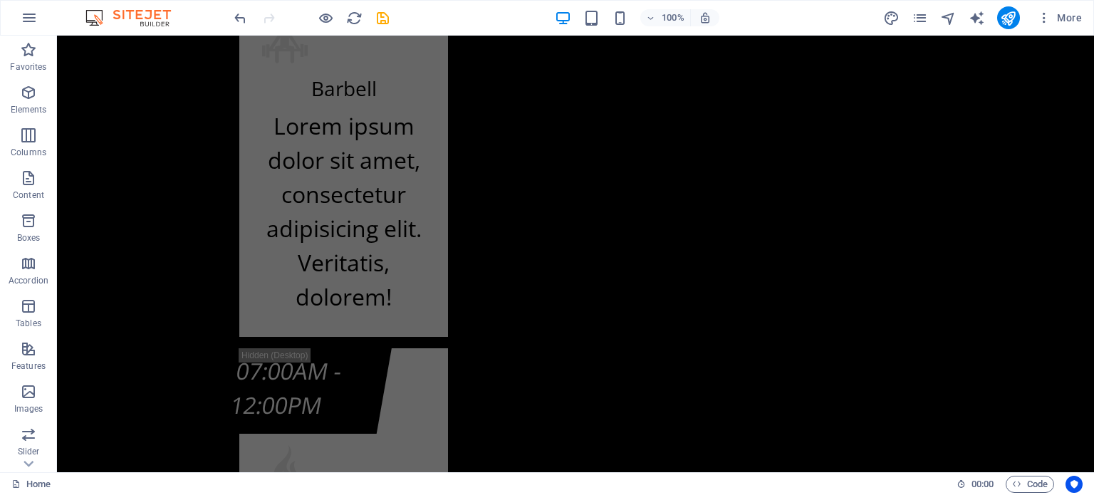
scroll to position [10447, 0]
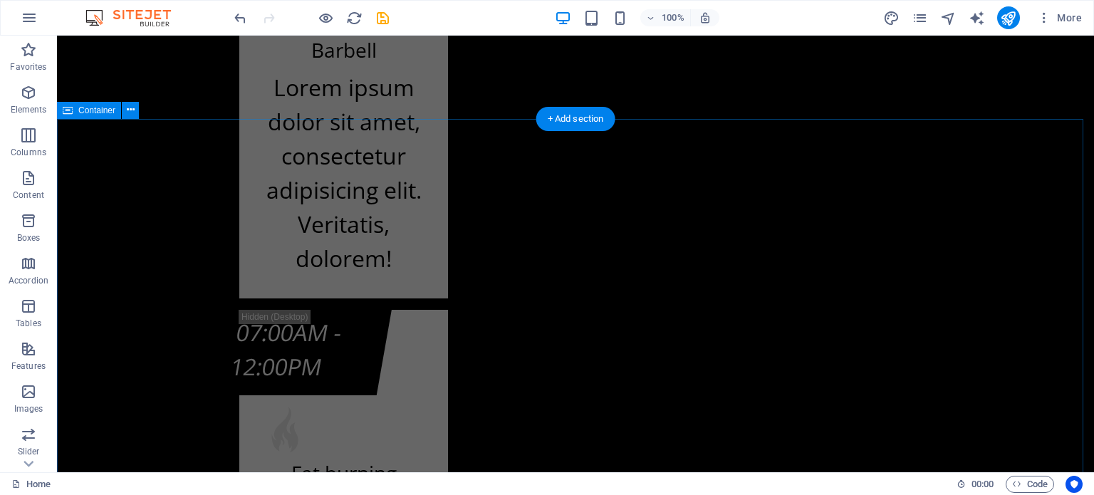
click at [131, 109] on icon at bounding box center [131, 110] width 8 height 15
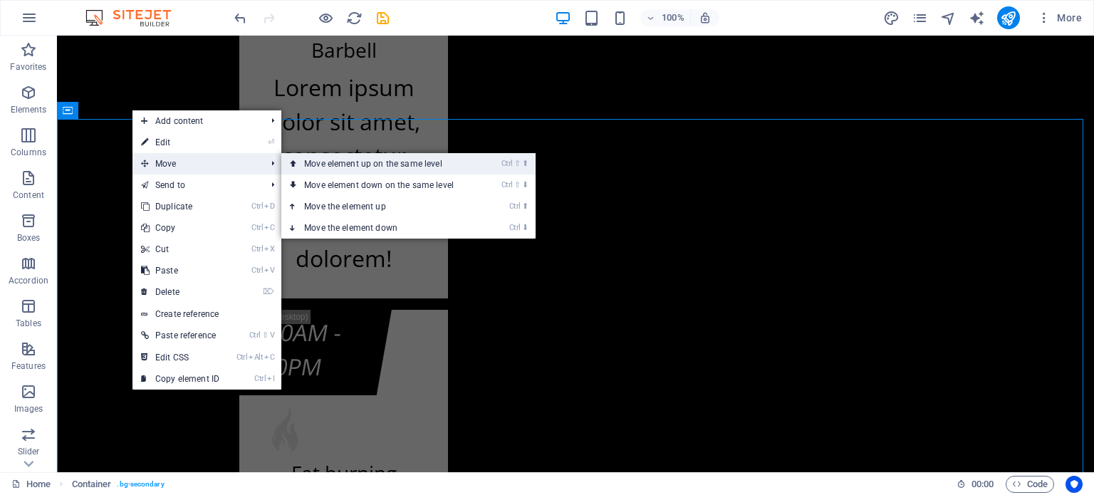
click at [297, 169] on icon at bounding box center [293, 163] width 7 height 21
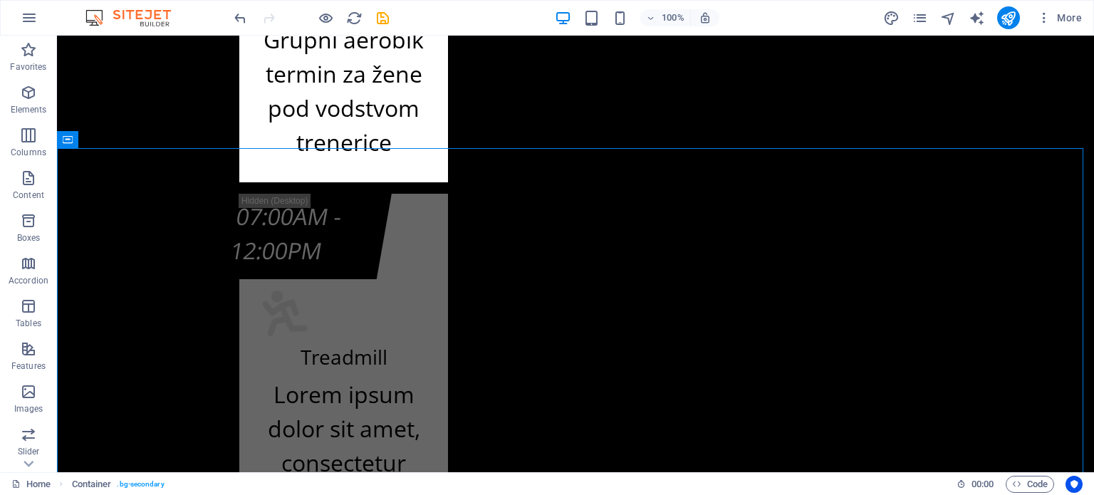
scroll to position [9680, 0]
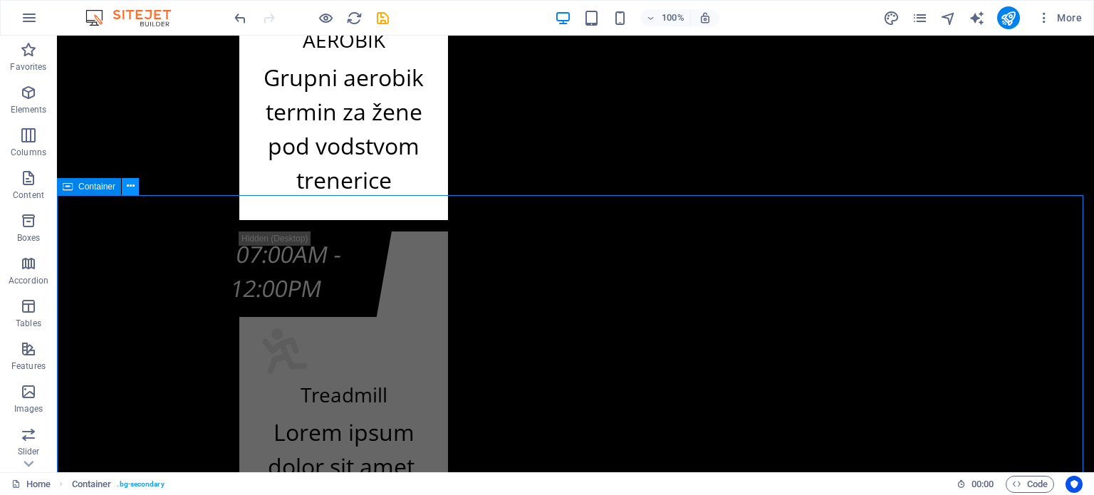
click at [132, 189] on icon at bounding box center [131, 186] width 8 height 15
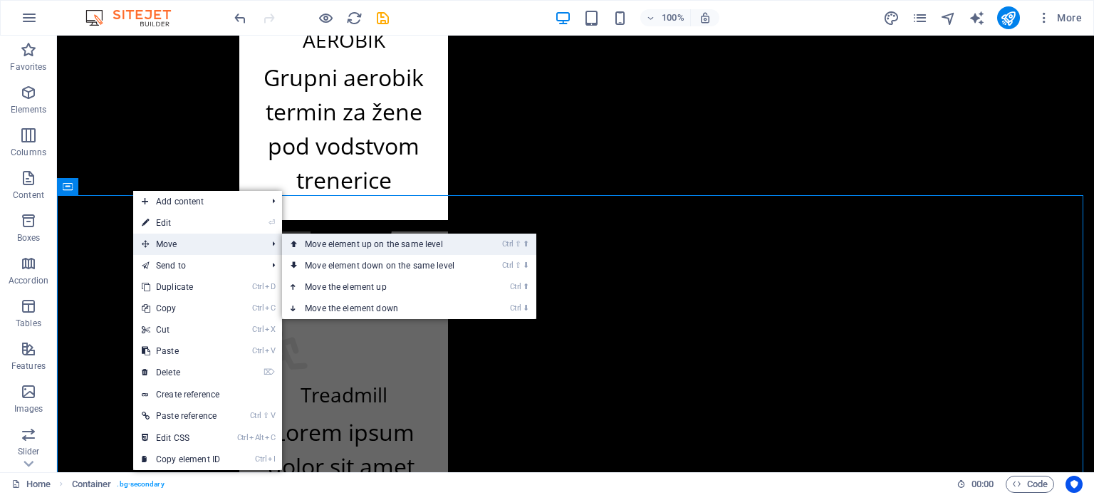
click at [364, 246] on link "Ctrl ⇧ ⬆ Move element up on the same level" at bounding box center [382, 244] width 201 height 21
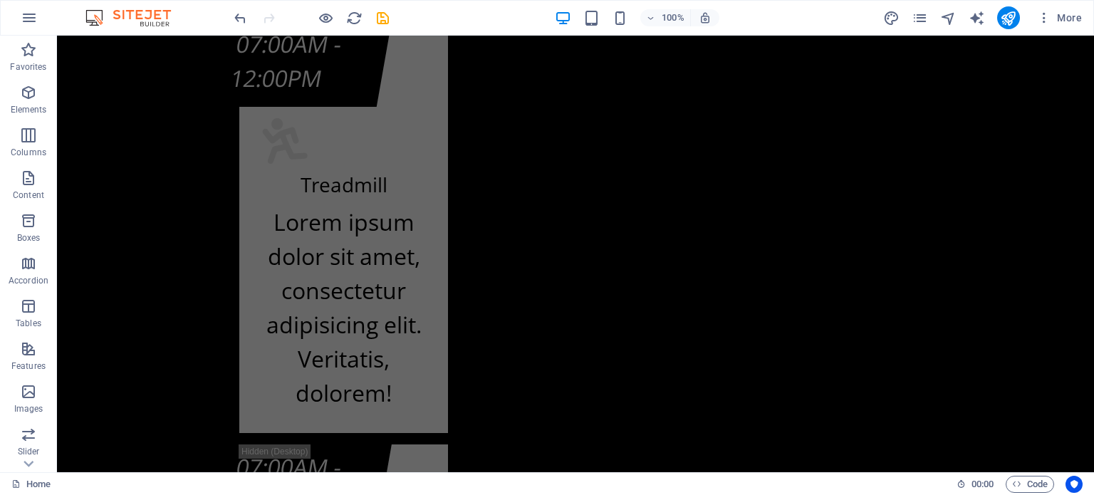
scroll to position [11965, 0]
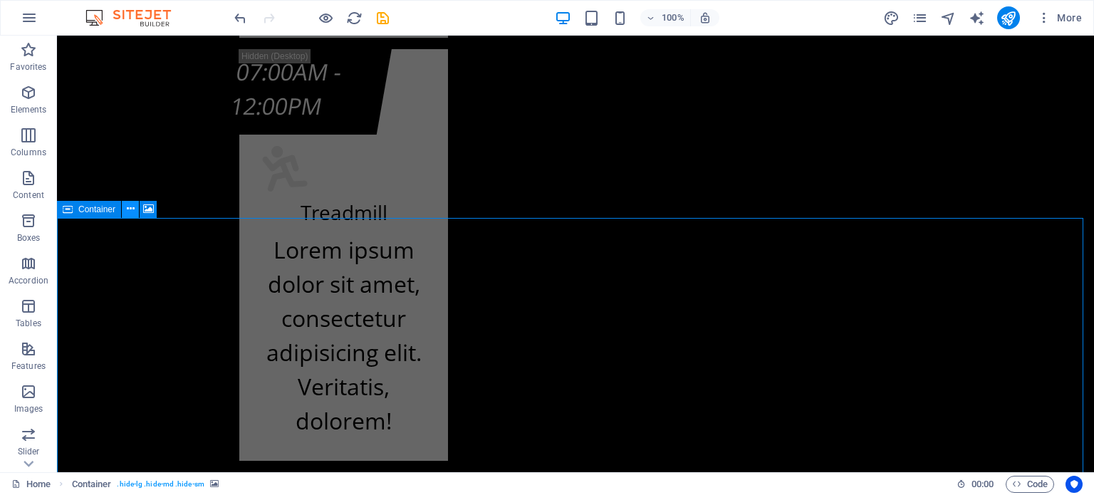
click at [128, 208] on icon at bounding box center [131, 208] width 8 height 15
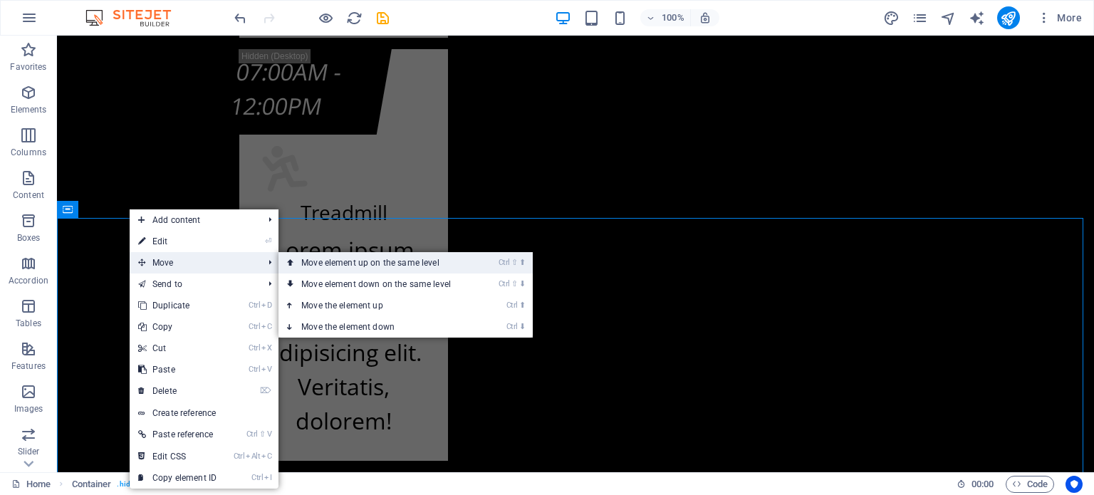
click at [314, 265] on link "Ctrl ⇧ ⬆ Move element up on the same level" at bounding box center [378, 262] width 201 height 21
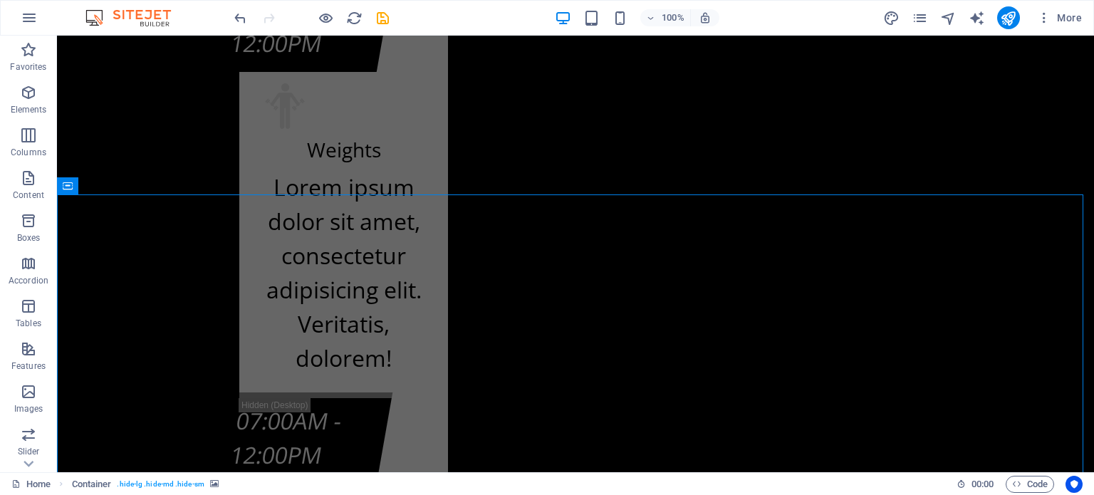
scroll to position [11145, 0]
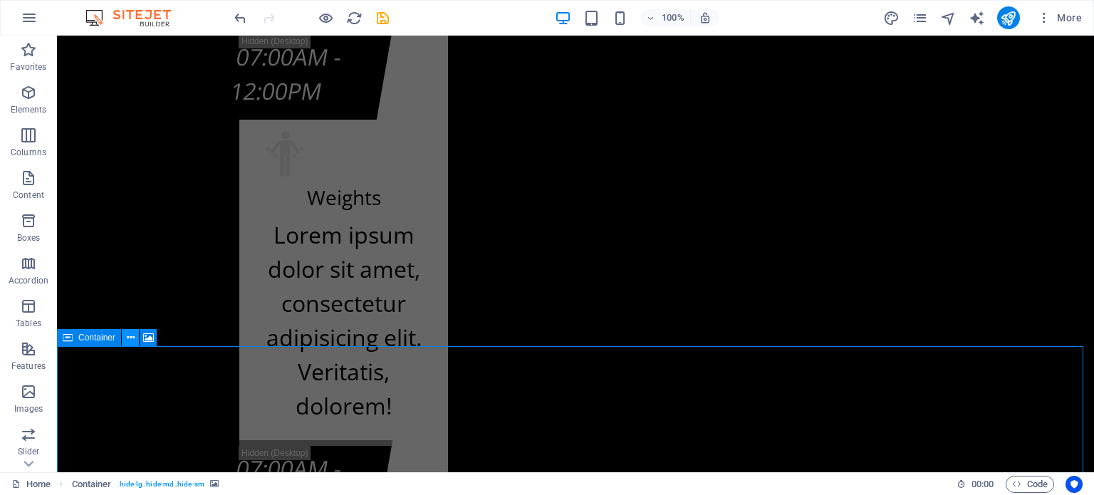
click at [132, 338] on icon at bounding box center [131, 337] width 8 height 15
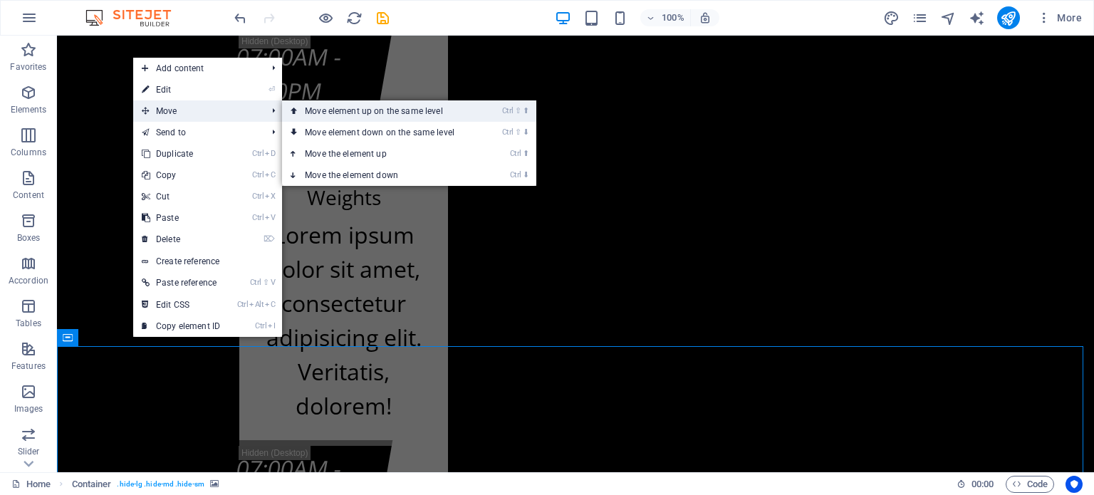
click at [332, 115] on link "Ctrl ⇧ ⬆ Move element up on the same level" at bounding box center [382, 110] width 201 height 21
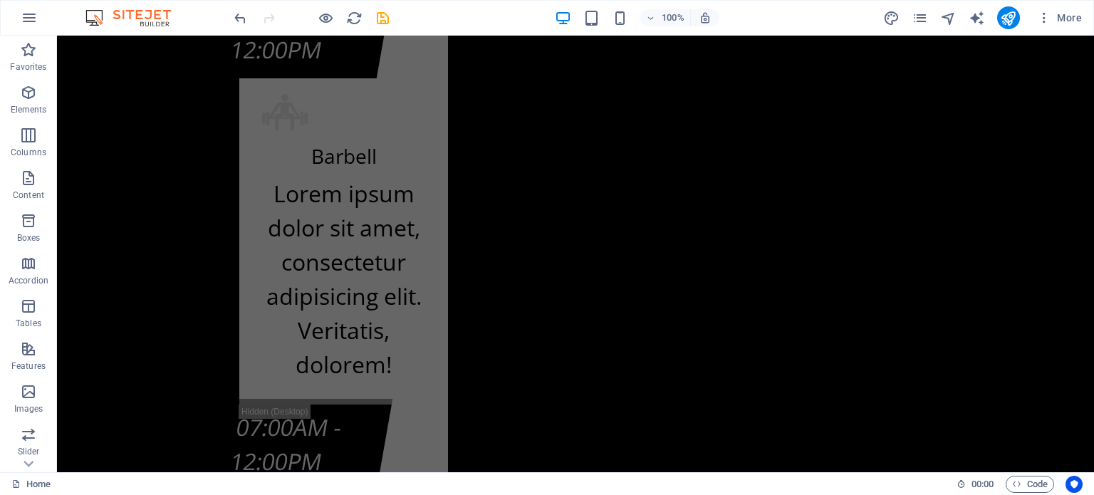
scroll to position [14918, 0]
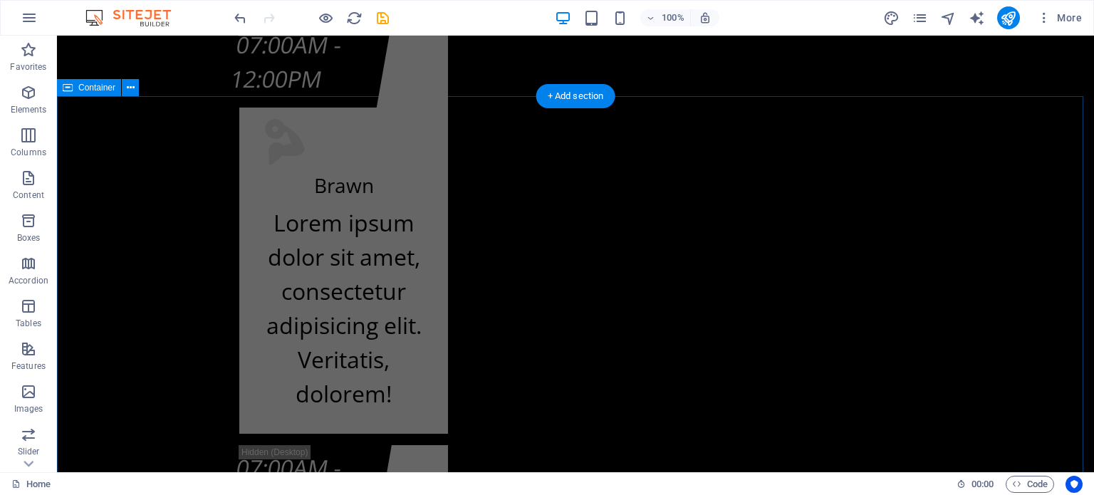
click at [130, 93] on icon at bounding box center [131, 87] width 8 height 15
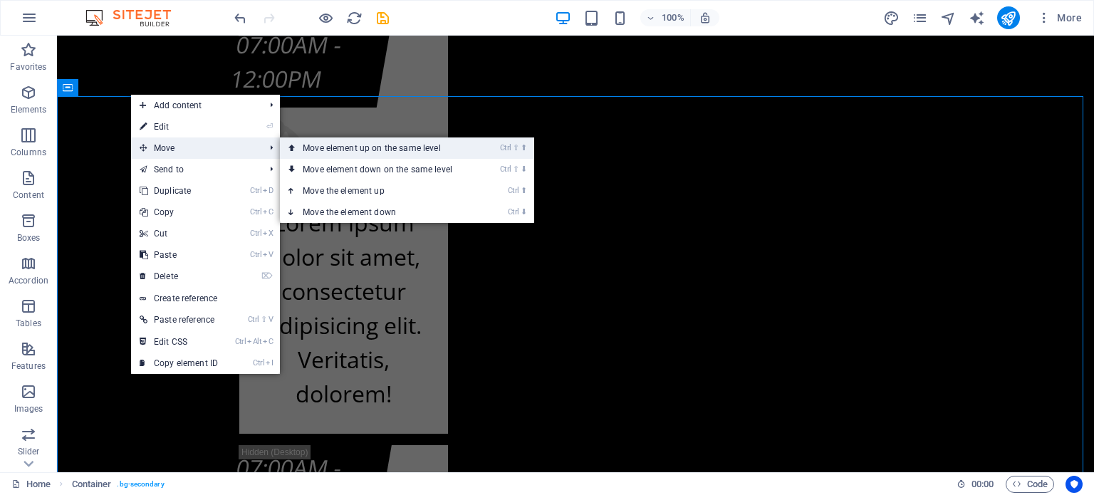
click at [300, 147] on link "Ctrl ⇧ ⬆ Move element up on the same level" at bounding box center [380, 147] width 201 height 21
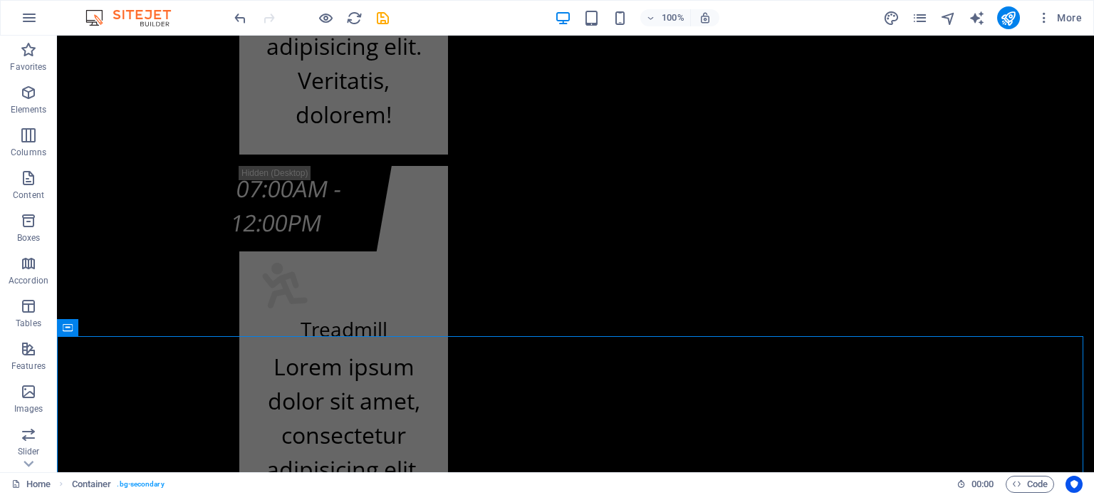
scroll to position [13931, 0]
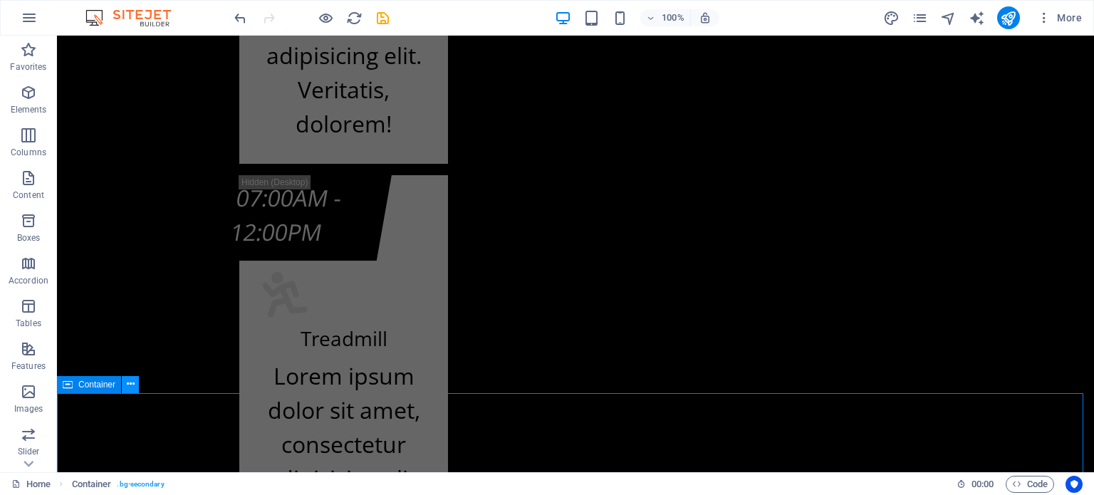
click at [132, 384] on icon at bounding box center [131, 384] width 8 height 15
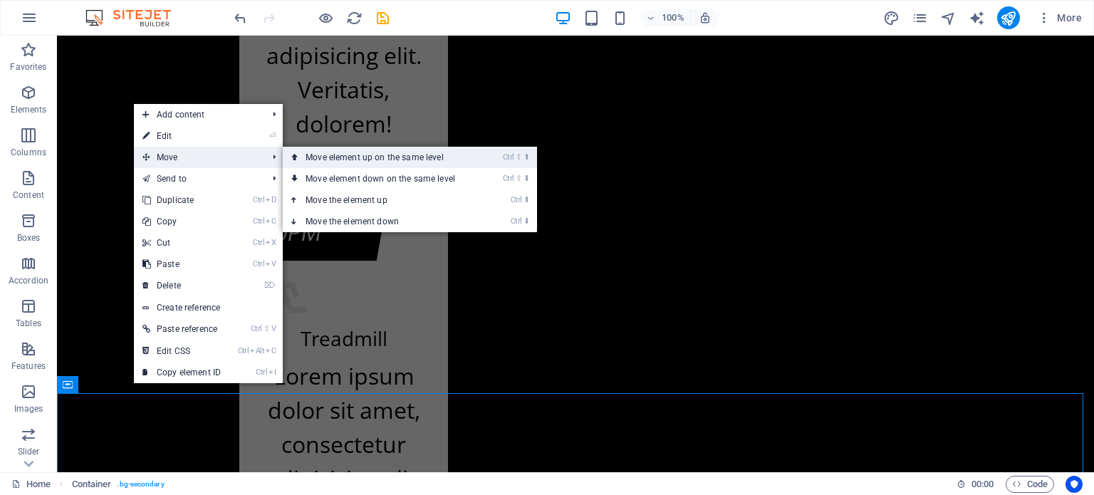
click at [298, 162] on icon at bounding box center [294, 157] width 7 height 21
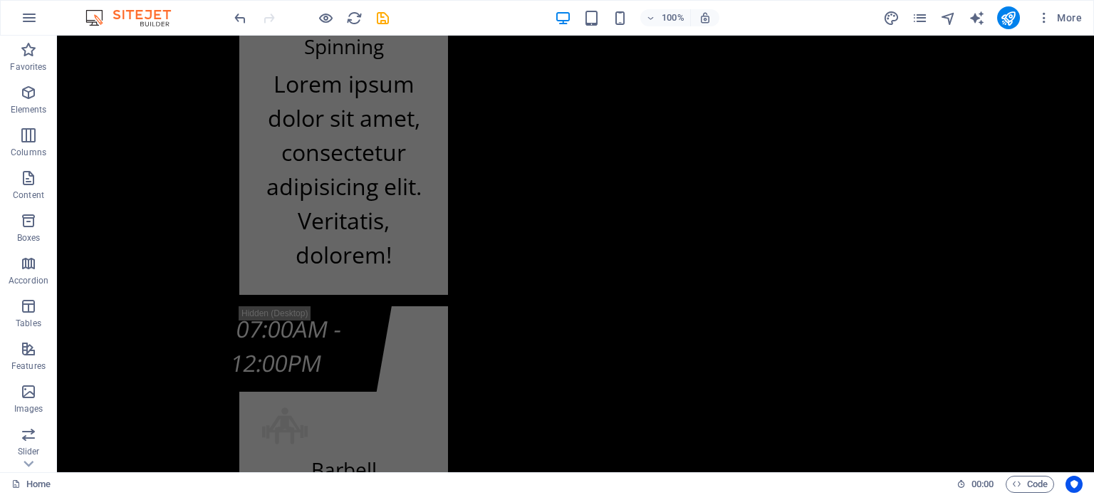
scroll to position [17954, 0]
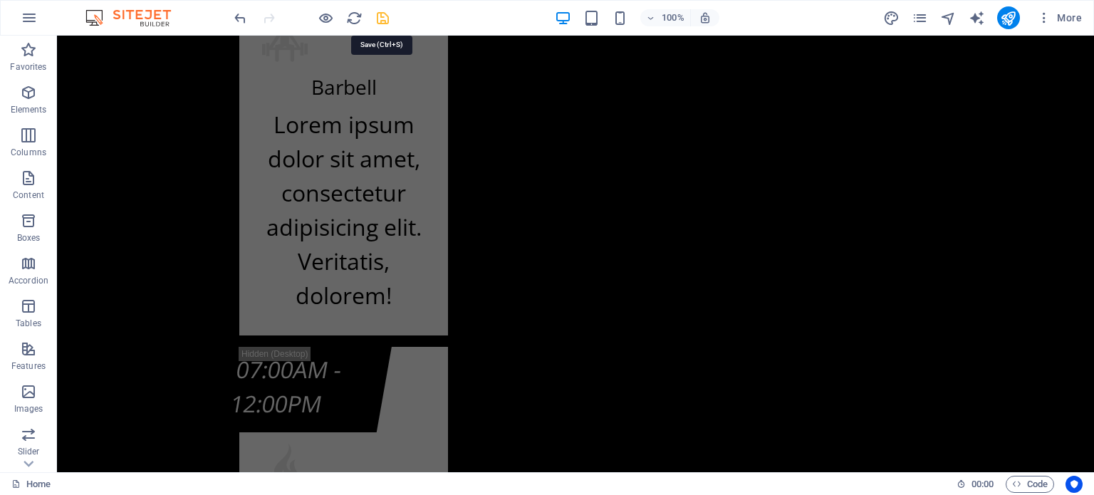
click at [382, 19] on icon "save" at bounding box center [382, 18] width 16 height 16
select select
checkbox input "false"
click at [1008, 19] on icon "publish" at bounding box center [1008, 18] width 16 height 16
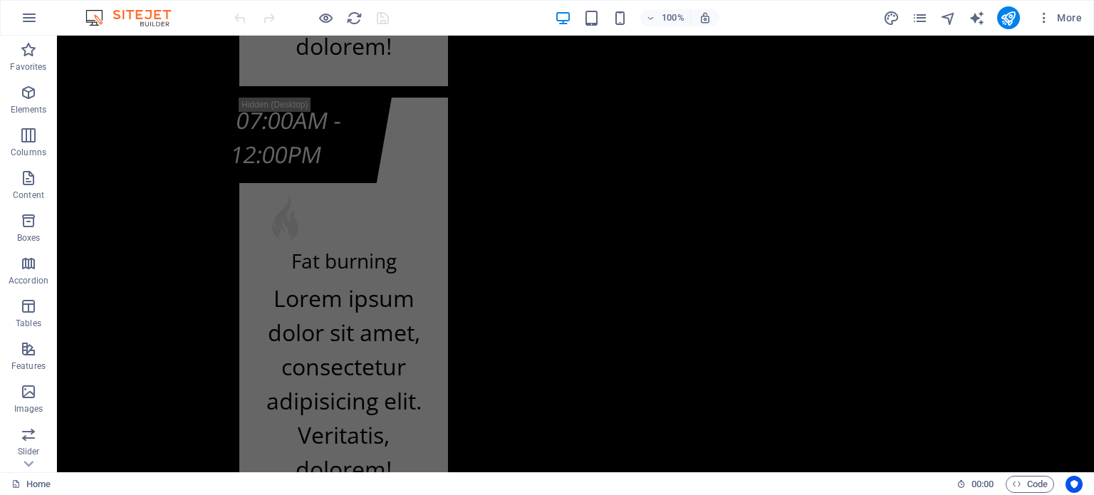
scroll to position [13590, 0]
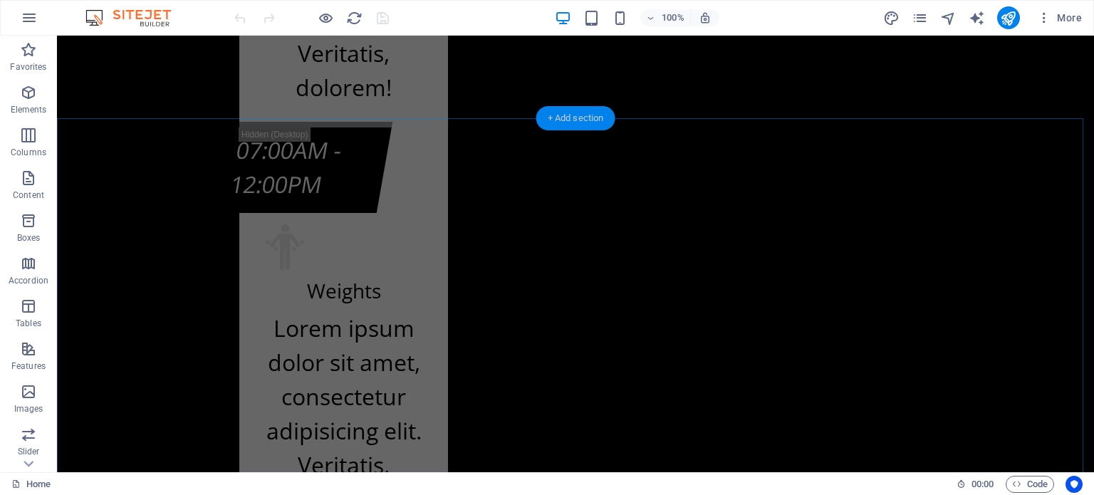
click at [577, 117] on div "+ Add section" at bounding box center [575, 118] width 79 height 24
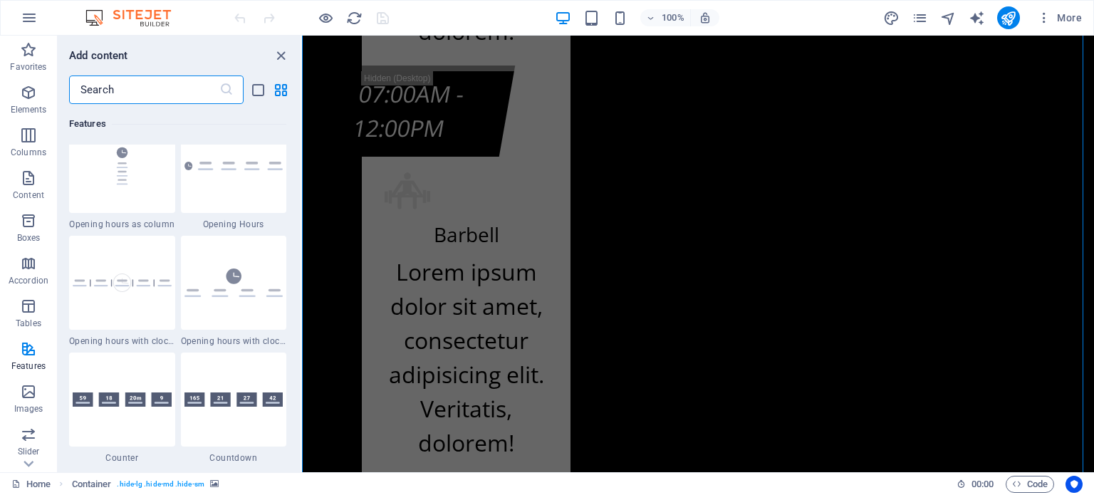
scroll to position [6181, 0]
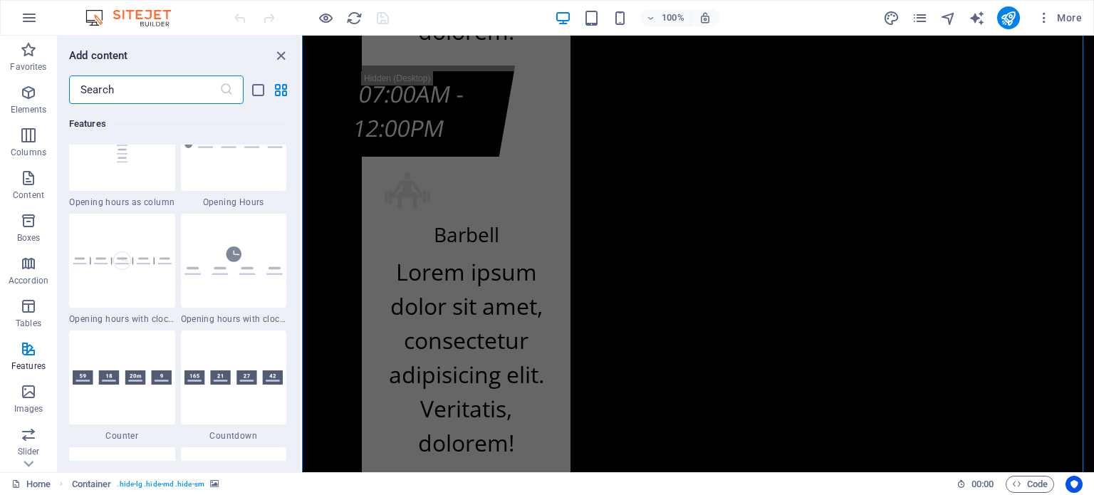
click at [170, 93] on input "text" at bounding box center [144, 89] width 150 height 28
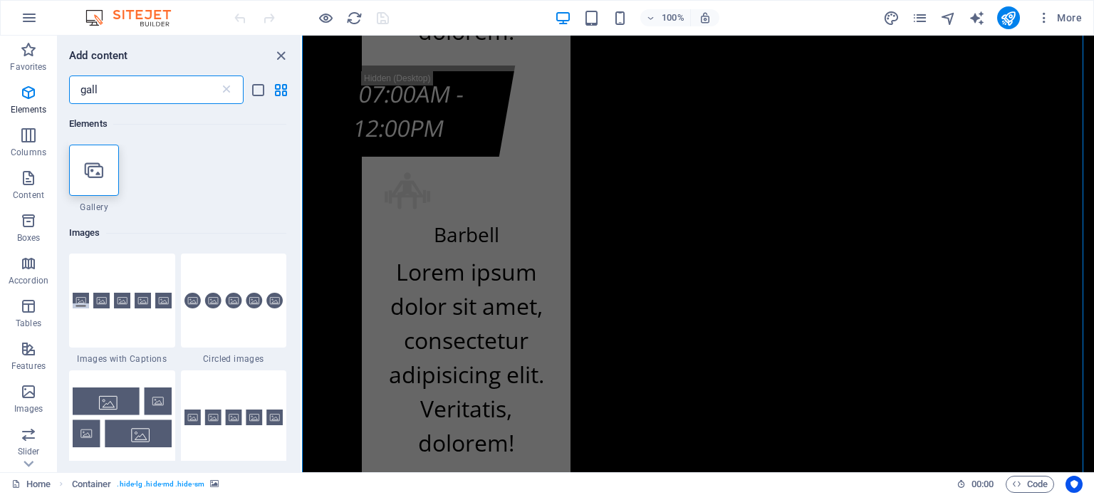
scroll to position [0, 0]
type input "gall"
click at [90, 173] on icon at bounding box center [94, 170] width 19 height 19
select select "4"
select select "%"
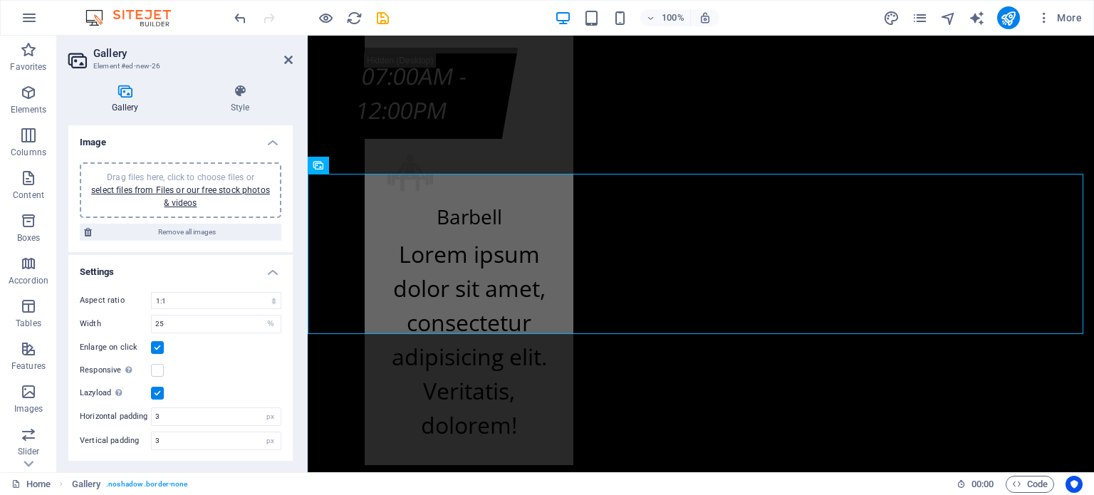
scroll to position [13534, 0]
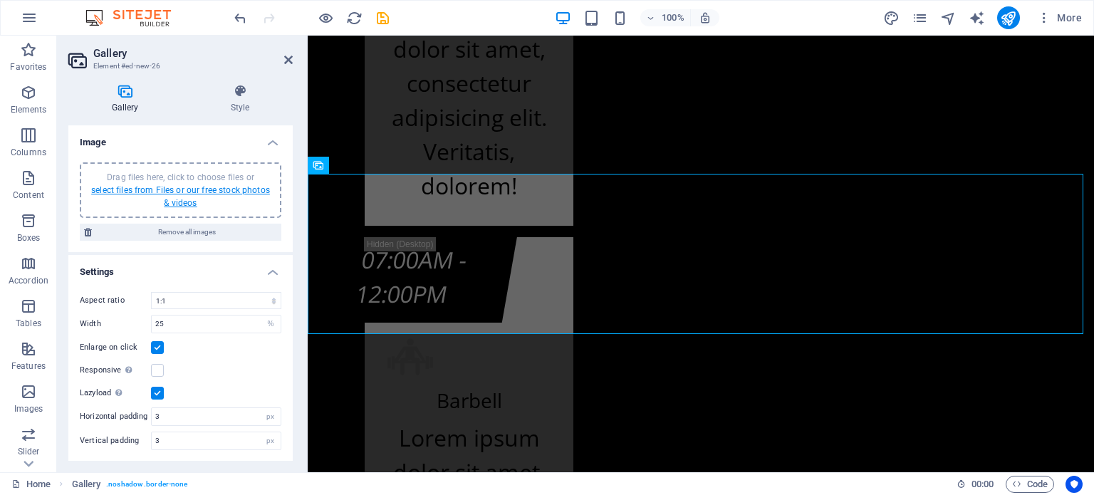
click at [208, 194] on link "select files from Files or our free stock photos & videos" at bounding box center [180, 196] width 179 height 23
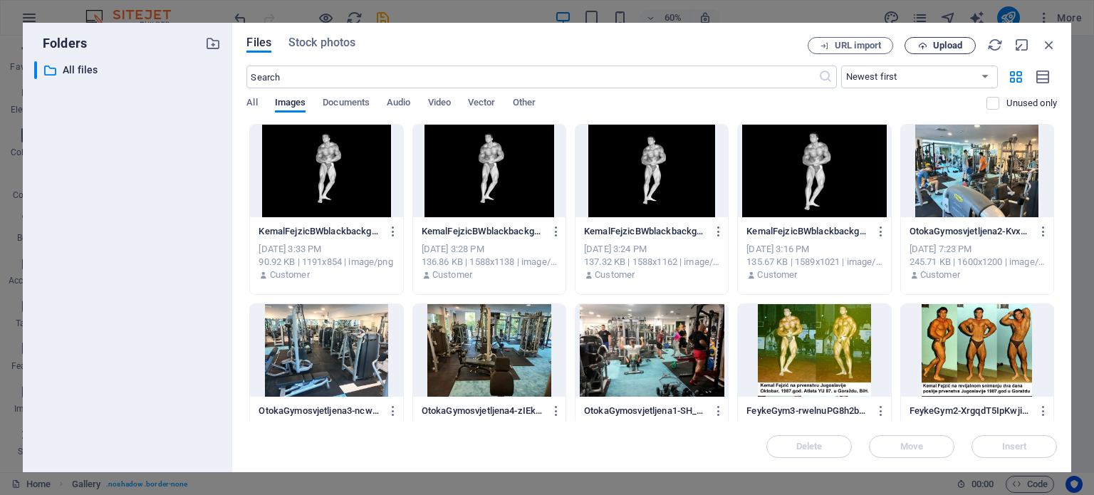
click at [958, 48] on span "Upload" at bounding box center [947, 45] width 29 height 9
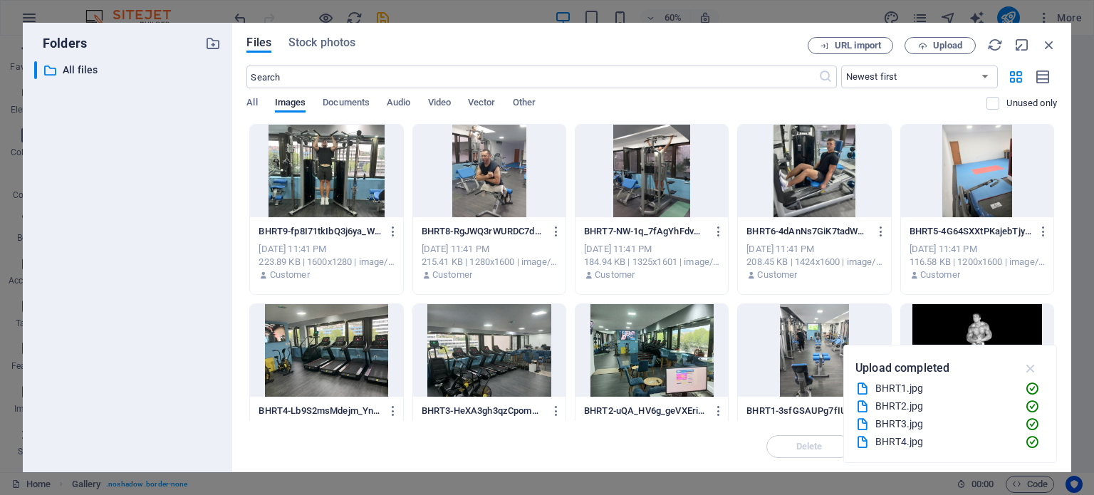
click at [1031, 367] on icon "button" at bounding box center [1030, 368] width 16 height 16
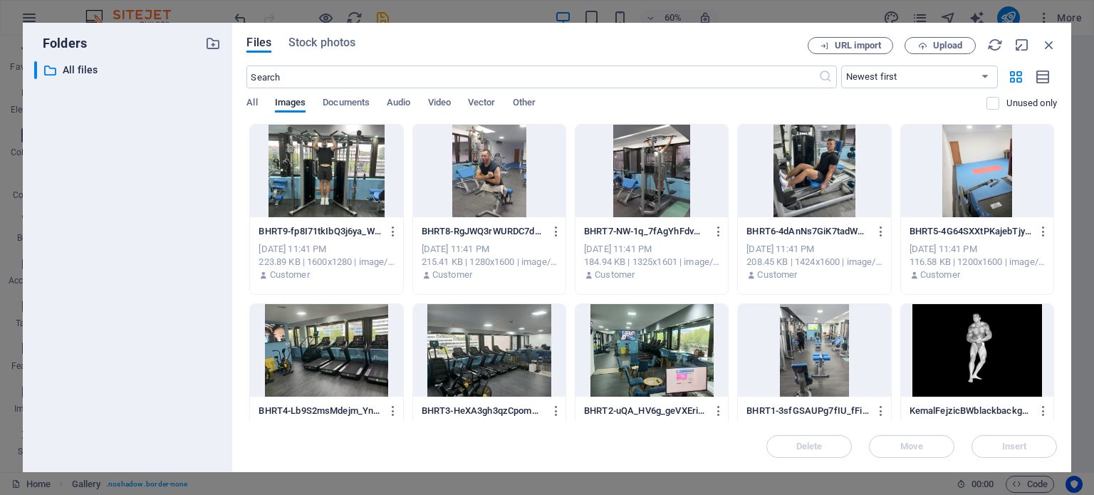
click at [785, 352] on div at bounding box center [814, 350] width 152 height 93
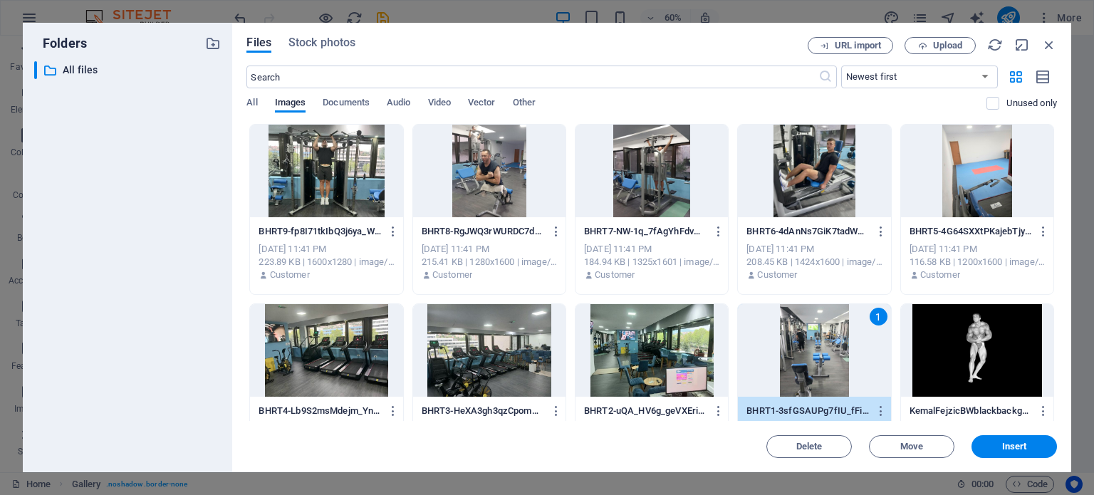
click at [669, 340] on div at bounding box center [651, 350] width 152 height 93
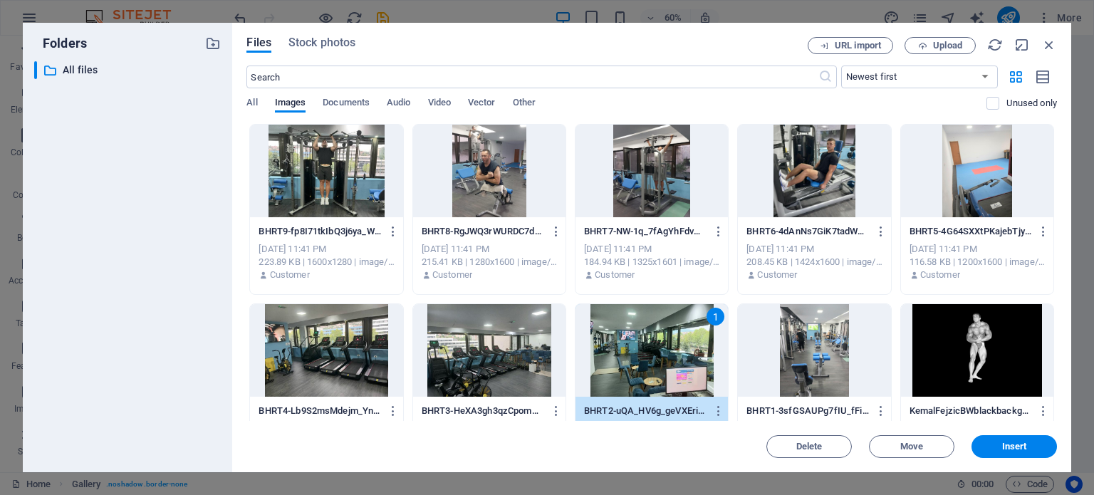
click at [799, 341] on div at bounding box center [814, 350] width 152 height 93
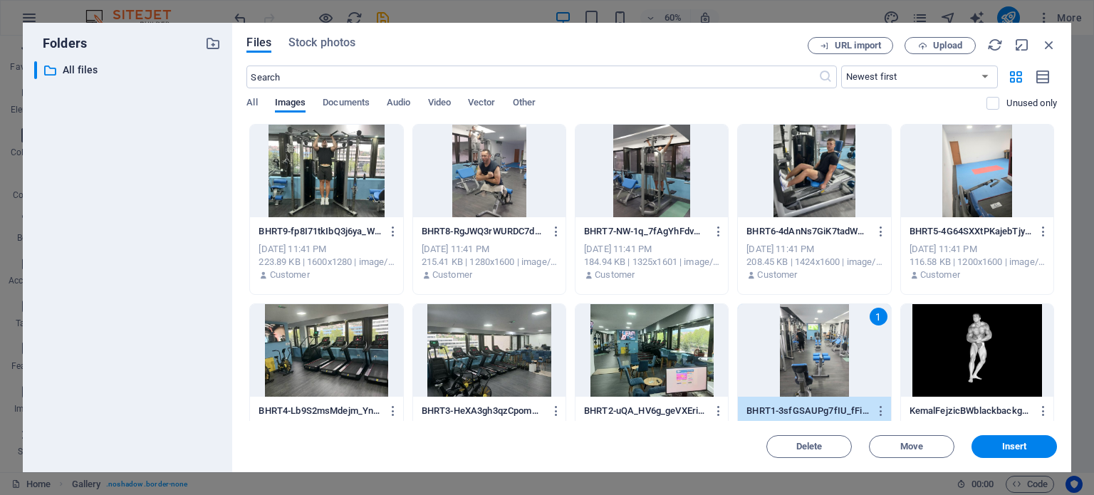
click at [691, 347] on div at bounding box center [651, 350] width 152 height 93
click at [346, 184] on div at bounding box center [326, 171] width 152 height 93
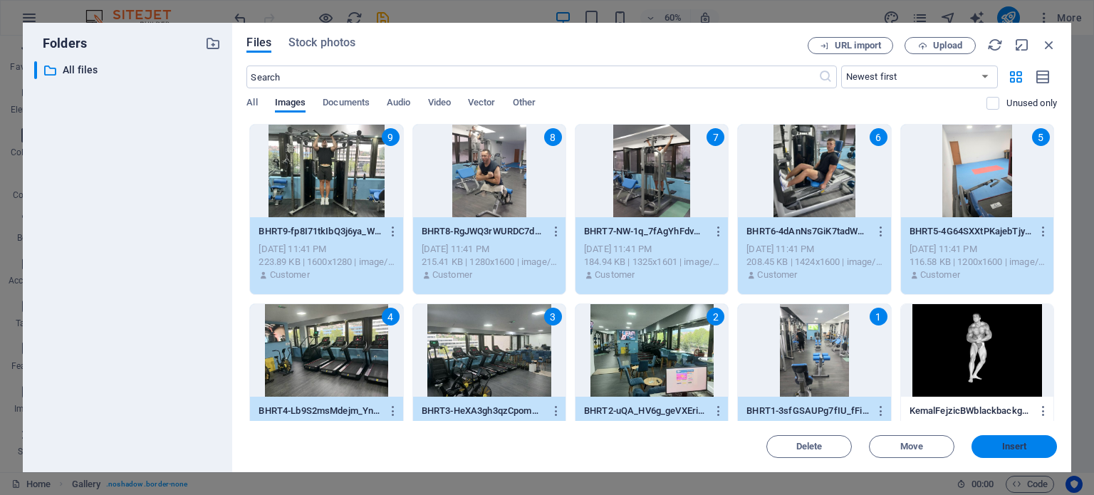
click at [1037, 446] on span "Insert" at bounding box center [1014, 446] width 74 height 9
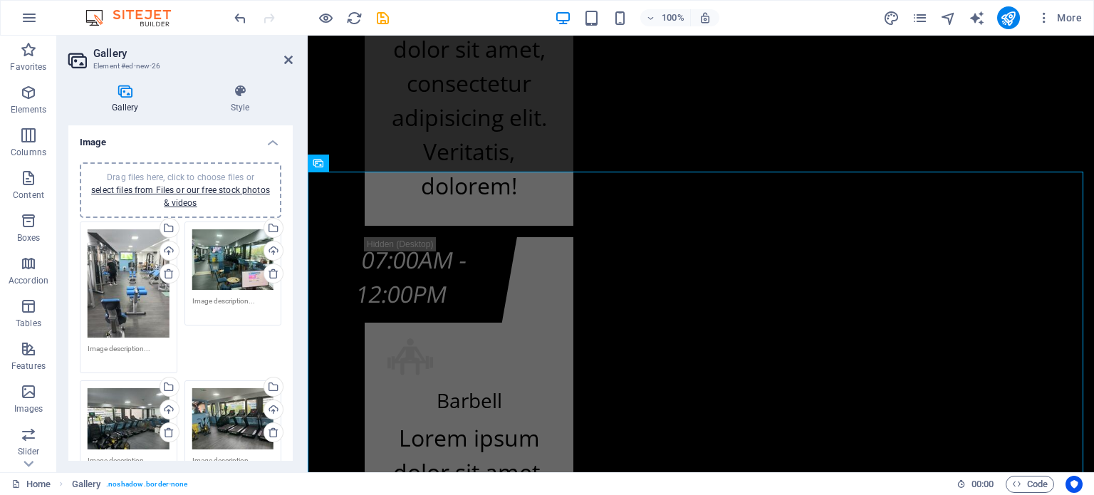
click at [221, 422] on div "Drag files here, click to choose files or select files from Files or our free s…" at bounding box center [233, 418] width 82 height 61
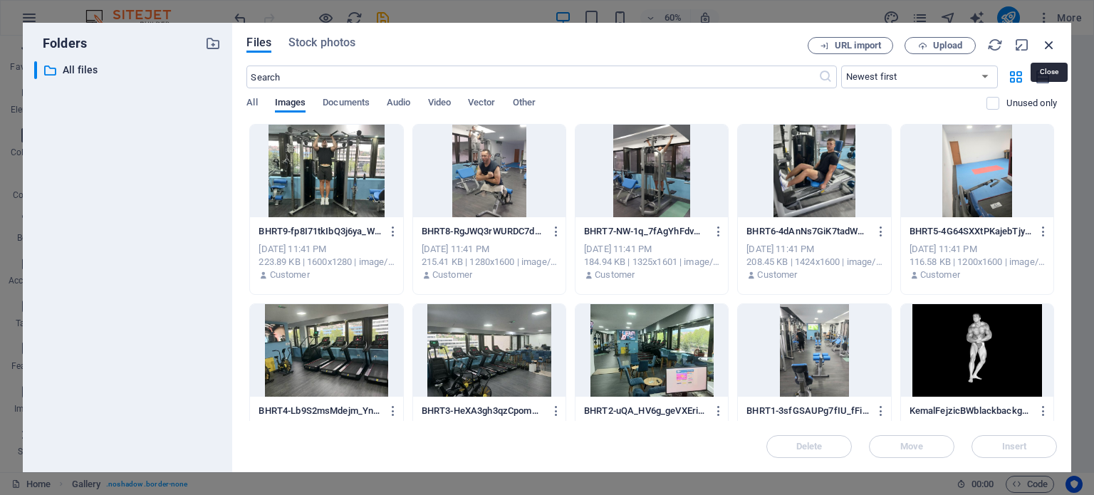
click at [1052, 41] on icon "button" at bounding box center [1049, 45] width 16 height 16
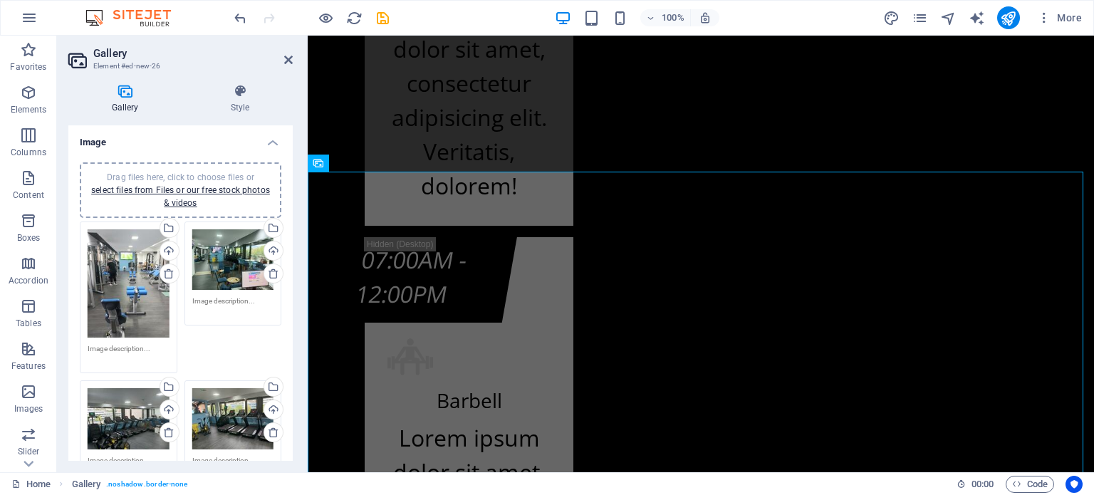
drag, startPoint x: 288, startPoint y: 192, endPoint x: 293, endPoint y: 218, distance: 27.0
click at [293, 218] on div "Gallery Style Image Drag files here, click to choose files or select files from…" at bounding box center [180, 272] width 247 height 399
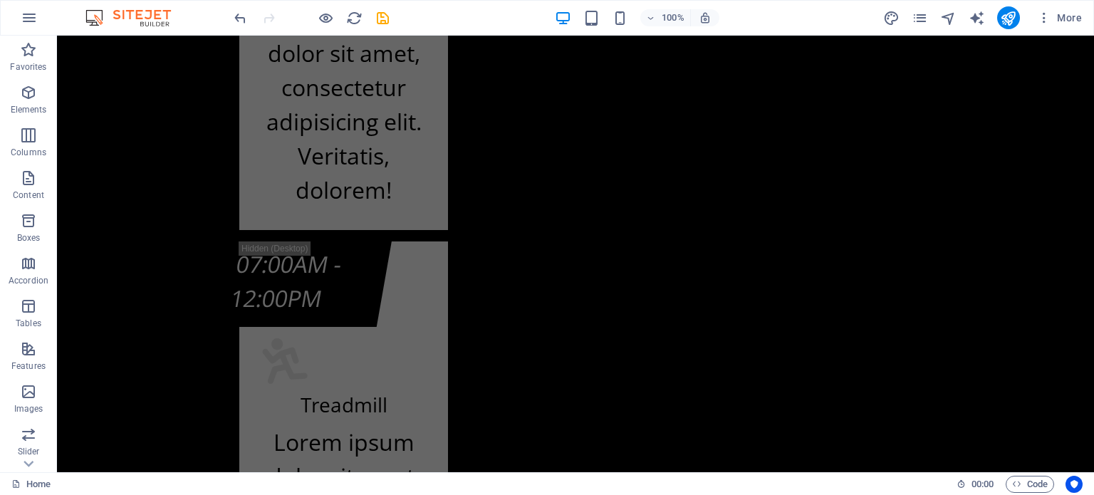
scroll to position [13526, 0]
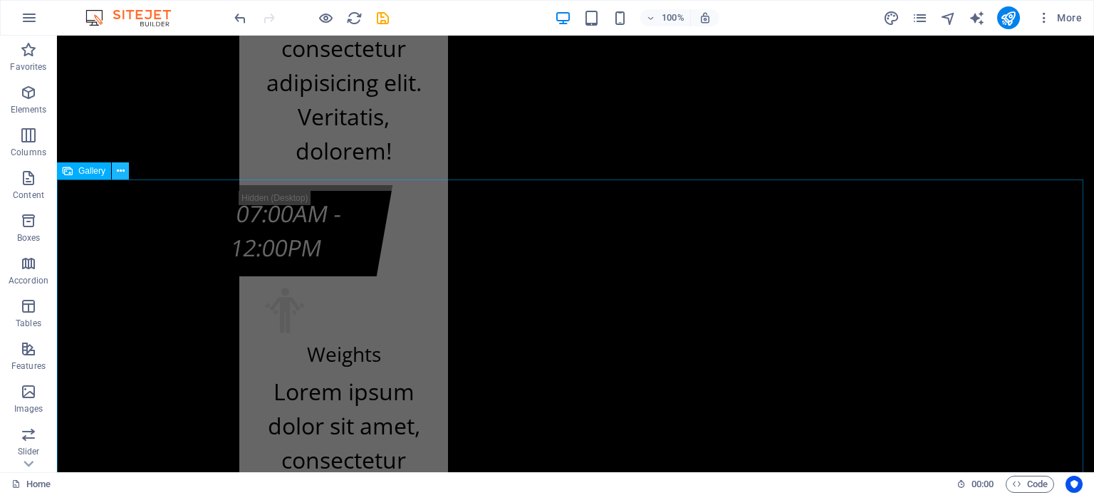
click at [120, 168] on icon at bounding box center [121, 171] width 8 height 15
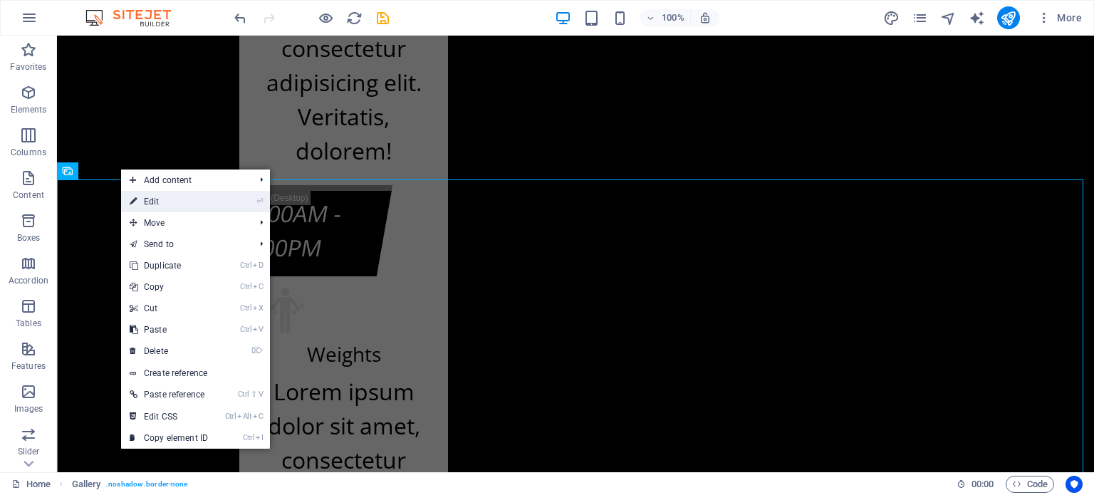
click at [159, 196] on link "⏎ Edit" at bounding box center [168, 201] width 95 height 21
select select "4"
select select "%"
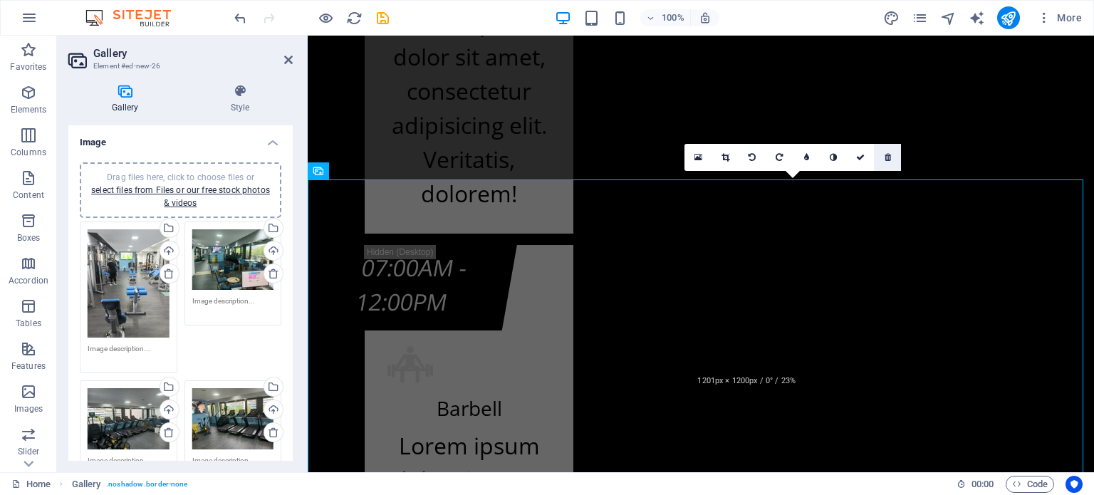
click at [886, 159] on icon at bounding box center [887, 157] width 6 height 9
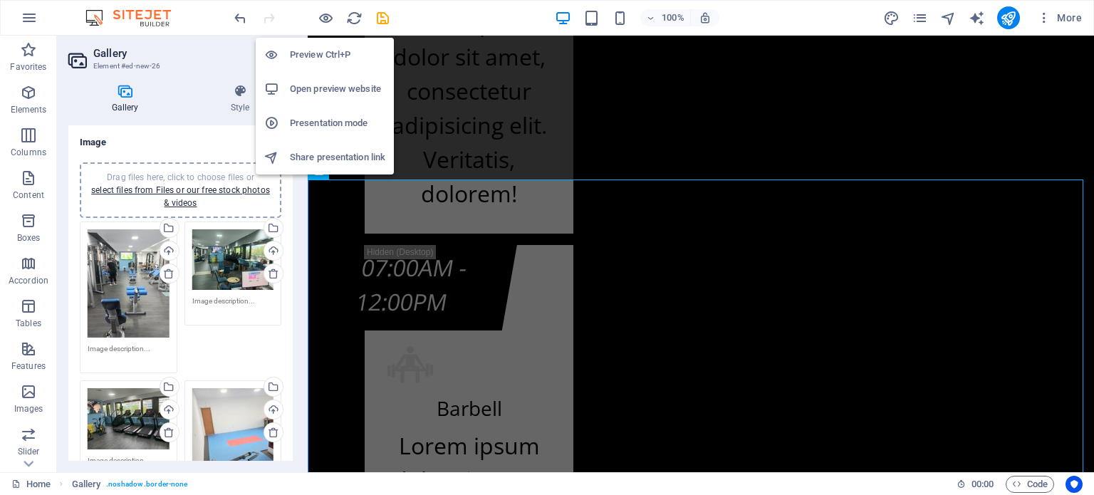
click at [323, 55] on h6 "Preview Ctrl+P" at bounding box center [337, 54] width 95 height 17
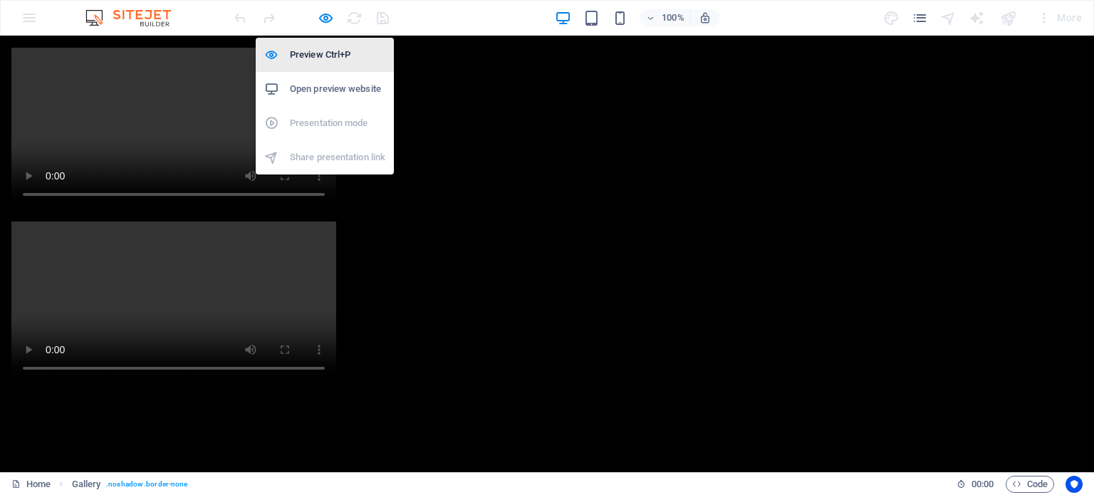
scroll to position [6049, 0]
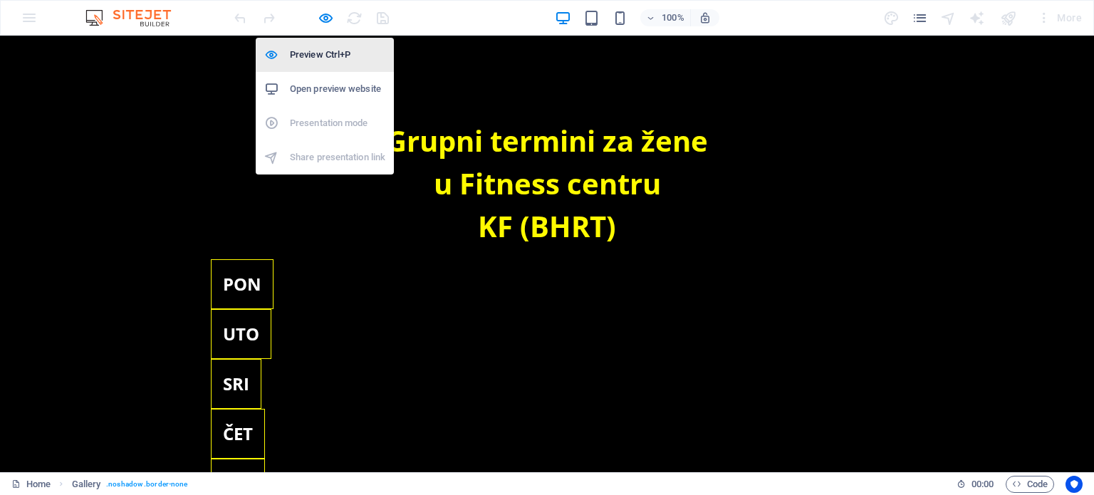
click at [327, 58] on h6 "Preview Ctrl+P" at bounding box center [337, 54] width 95 height 17
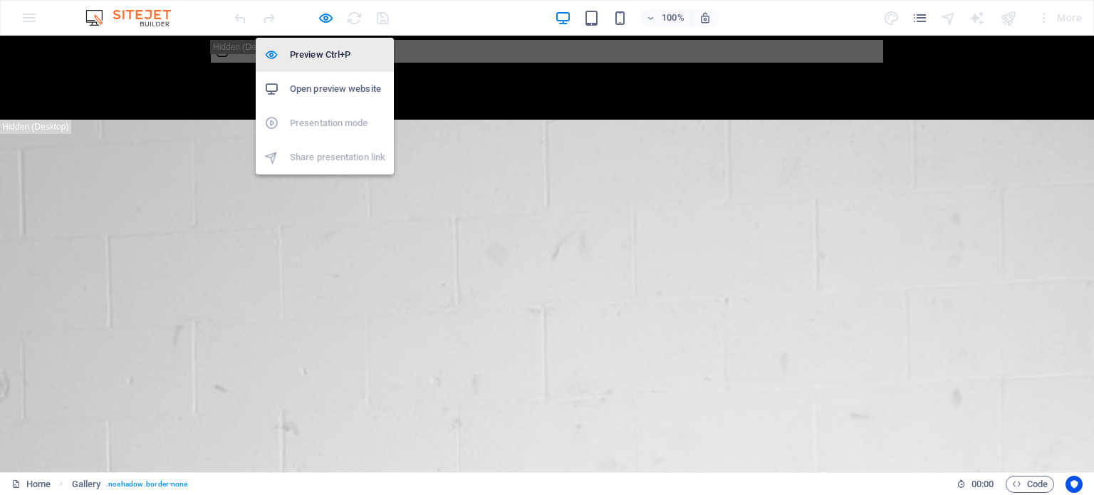
select select "4"
select select "%"
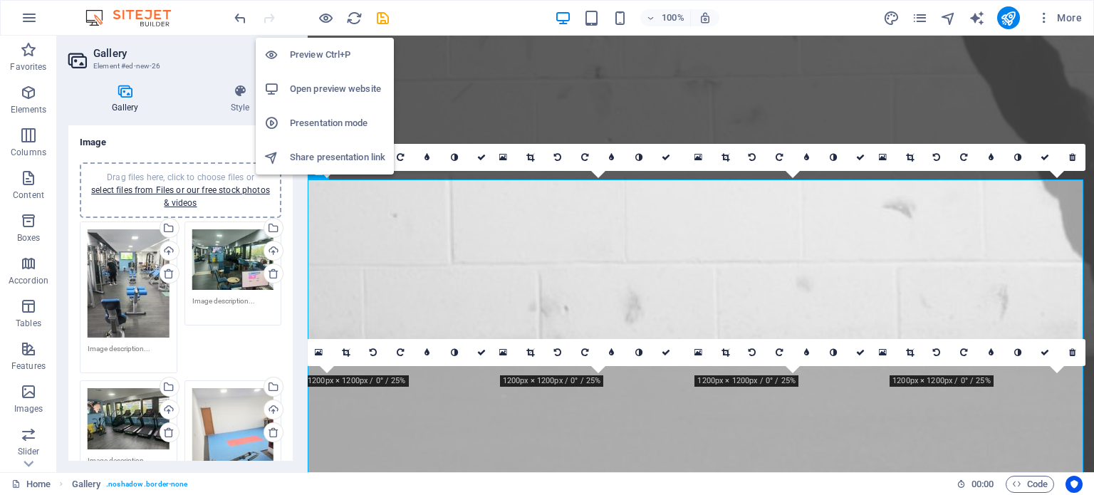
scroll to position [13526, 0]
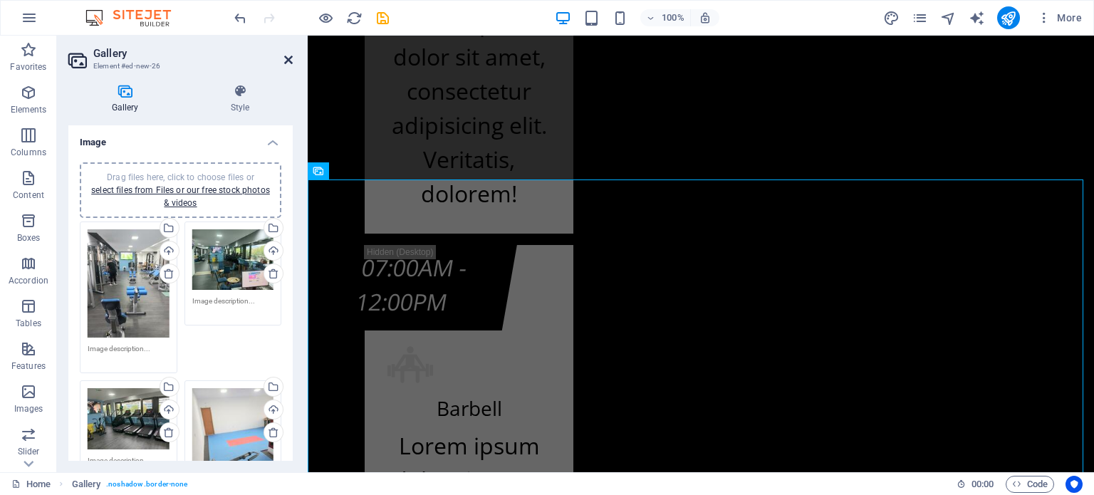
click at [285, 60] on icon at bounding box center [288, 59] width 9 height 11
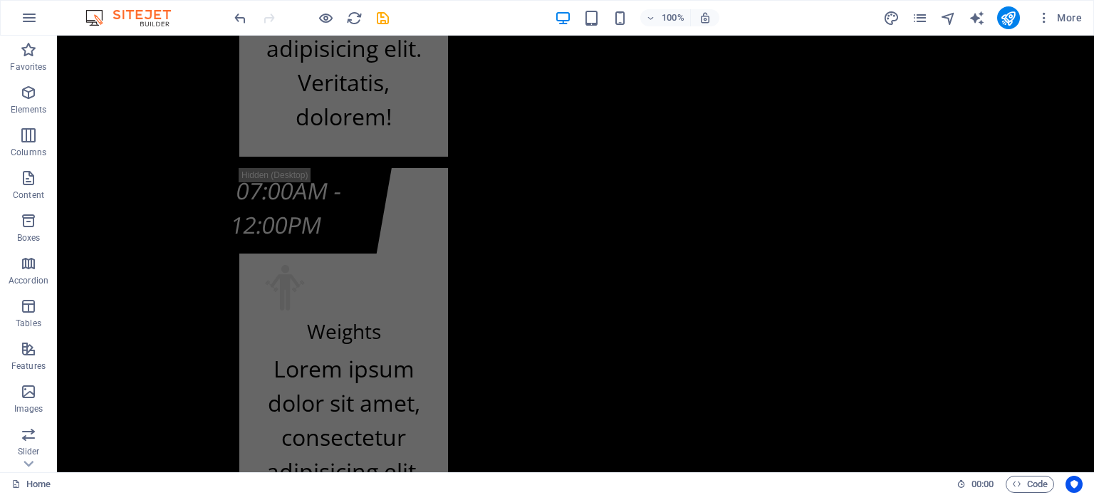
scroll to position [10673, 0]
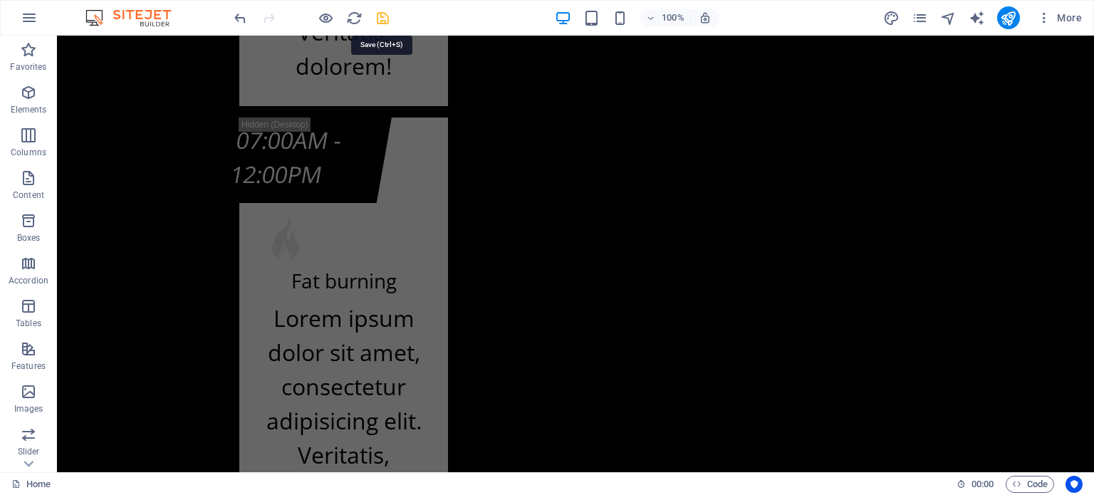
click at [382, 19] on icon "save" at bounding box center [382, 18] width 16 height 16
select select
checkbox input "false"
select select "4"
select select "%"
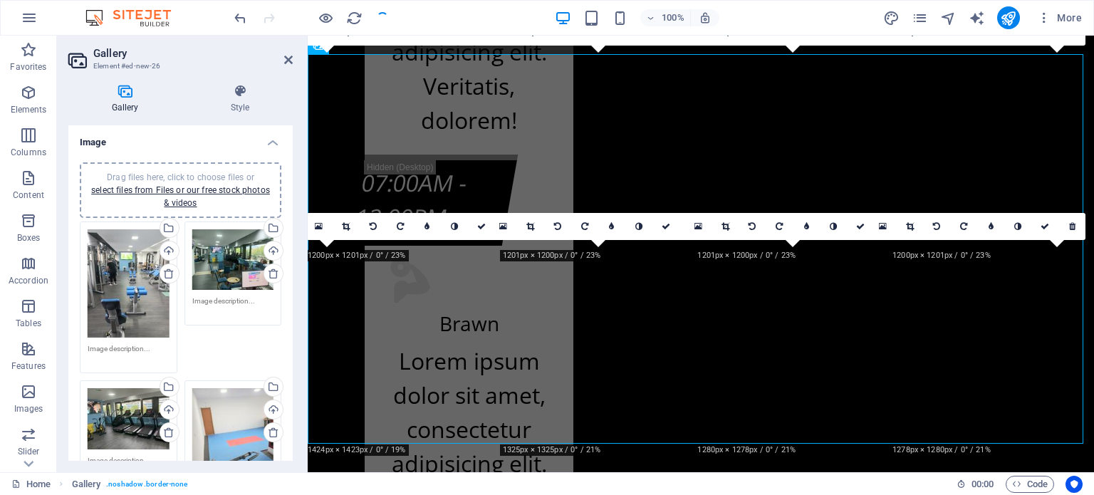
scroll to position [13652, 0]
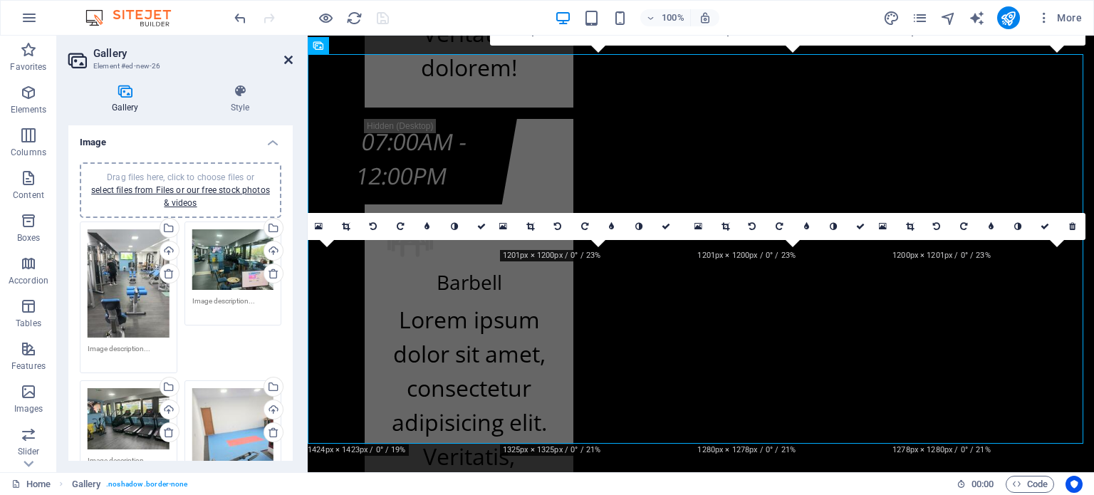
click at [285, 58] on icon at bounding box center [288, 59] width 9 height 11
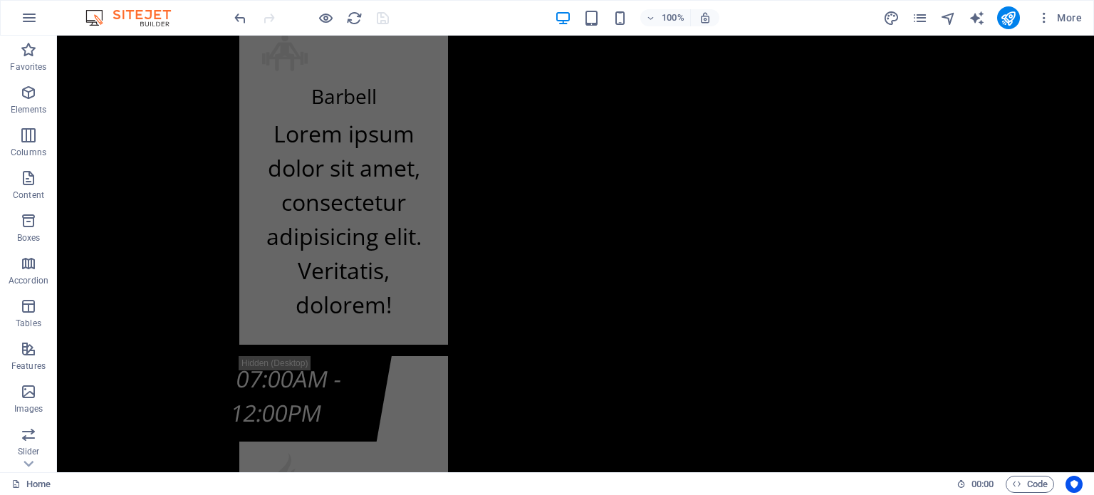
scroll to position [16259, 0]
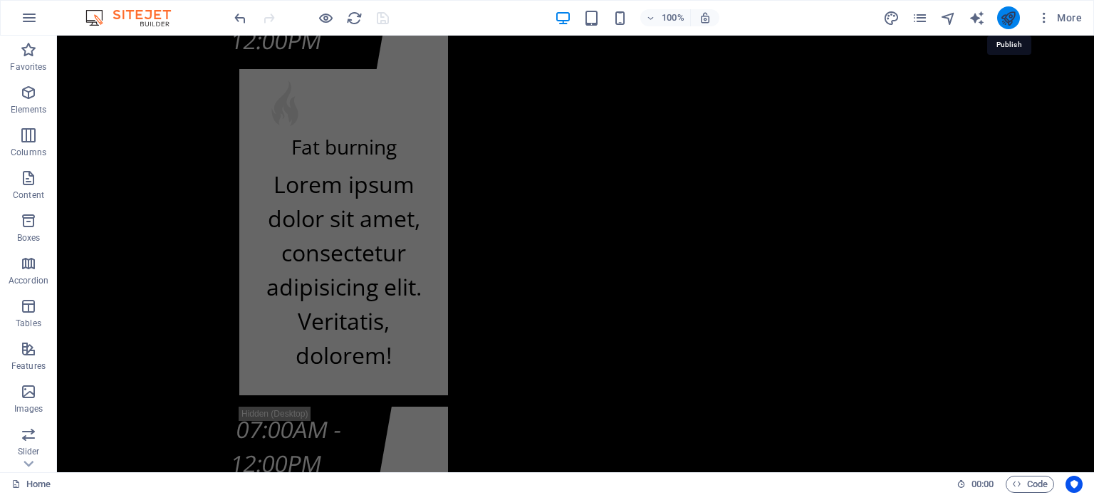
click at [1001, 16] on icon "publish" at bounding box center [1008, 18] width 16 height 16
select select "4"
select select "%"
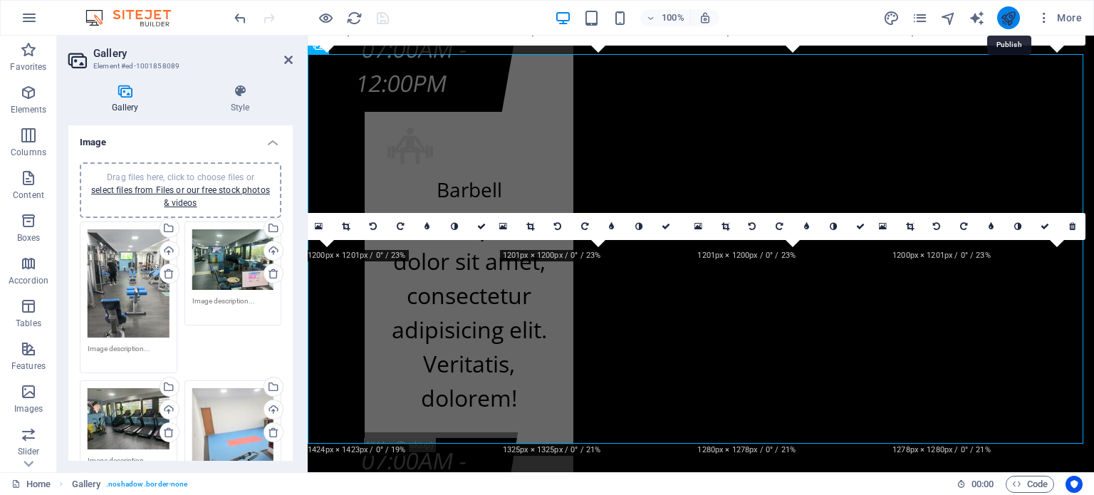
scroll to position [13652, 0]
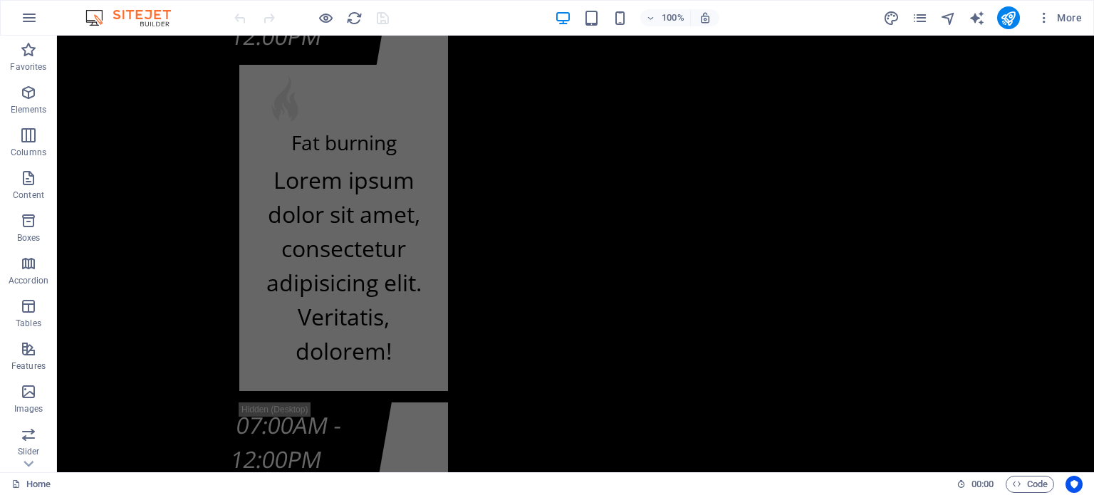
scroll to position [16636, 0]
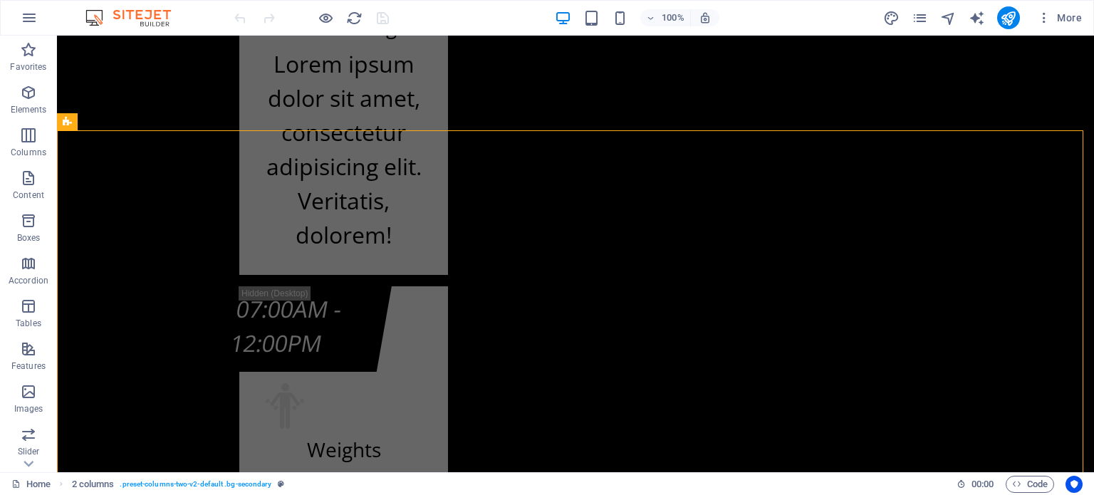
scroll to position [16351, 0]
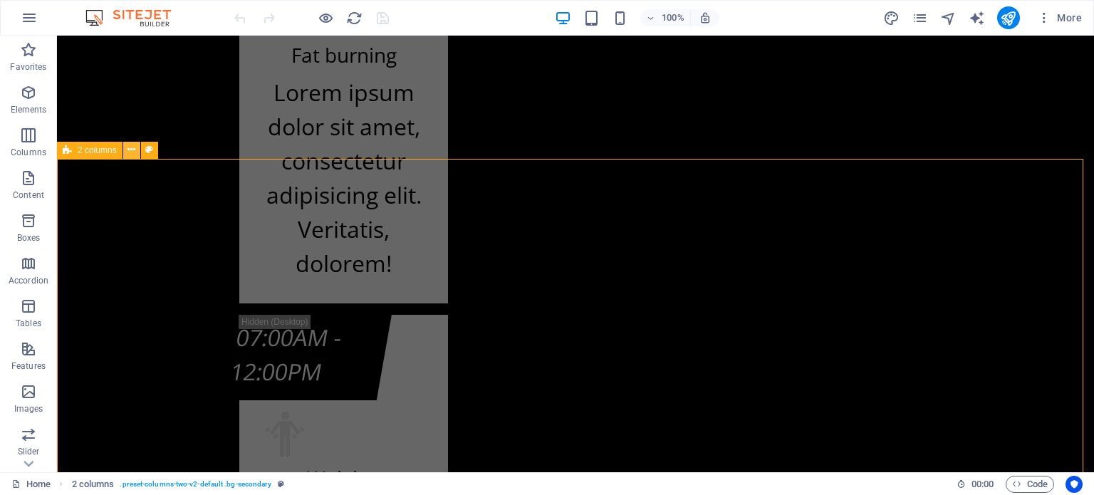
click at [131, 150] on icon at bounding box center [131, 149] width 8 height 15
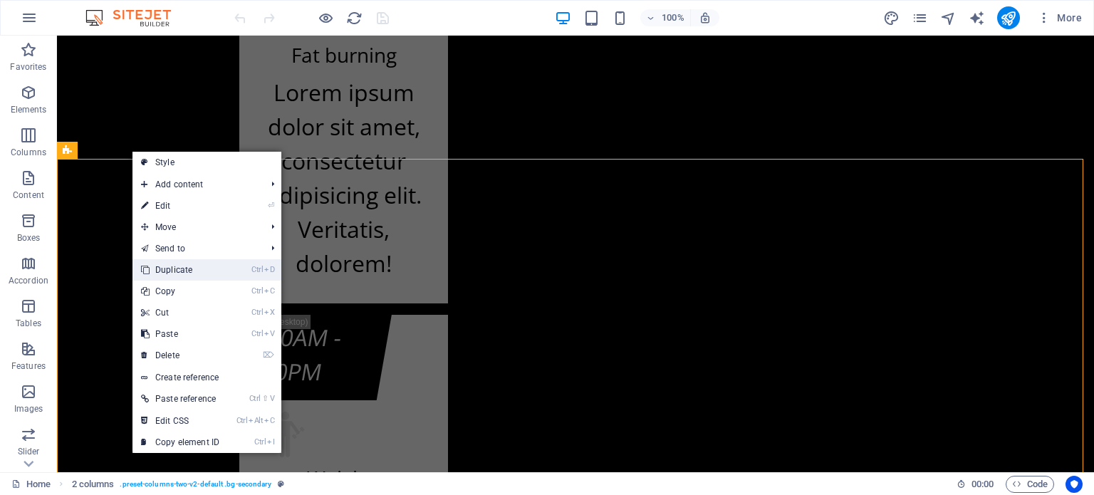
click at [209, 273] on link "Ctrl D Duplicate" at bounding box center [179, 269] width 95 height 21
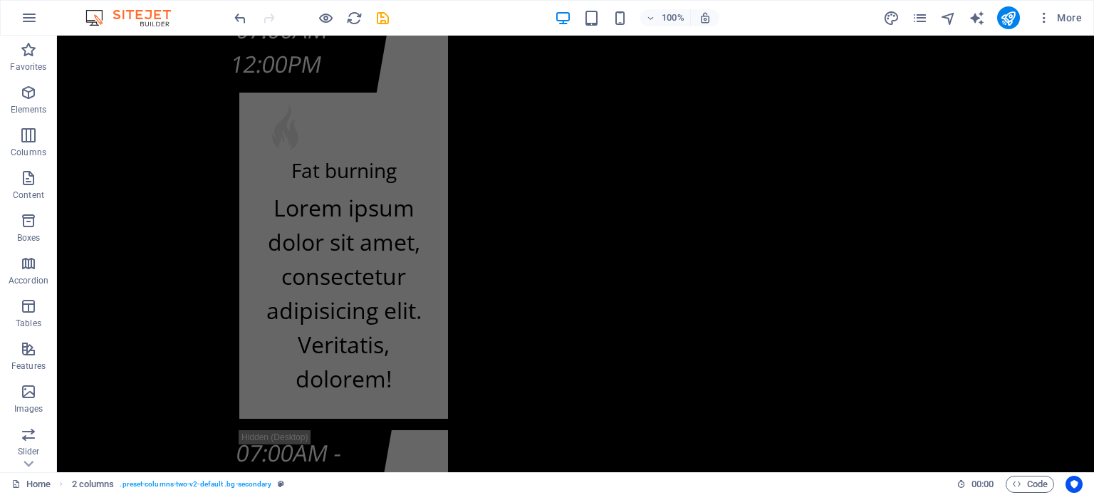
scroll to position [16213, 0]
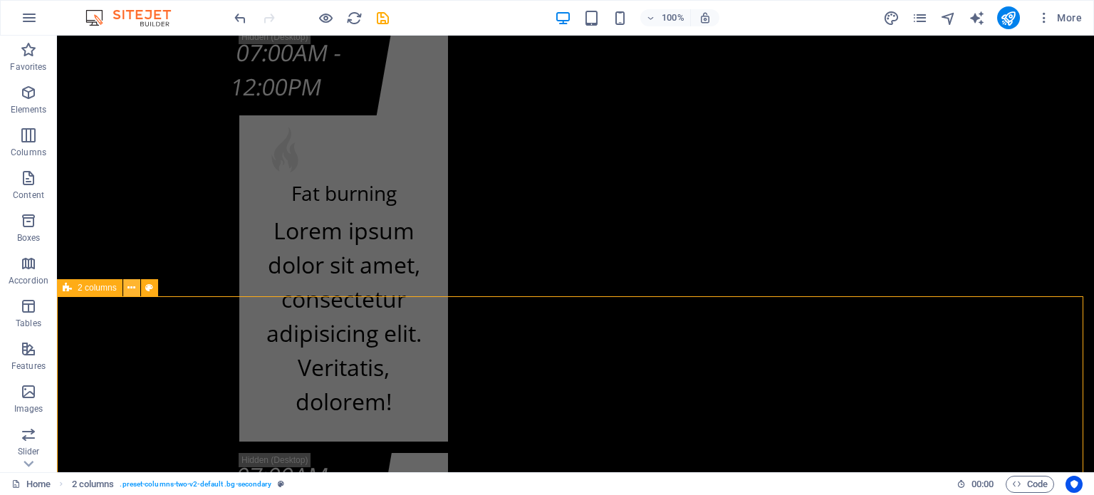
click at [131, 290] on icon at bounding box center [131, 288] width 8 height 15
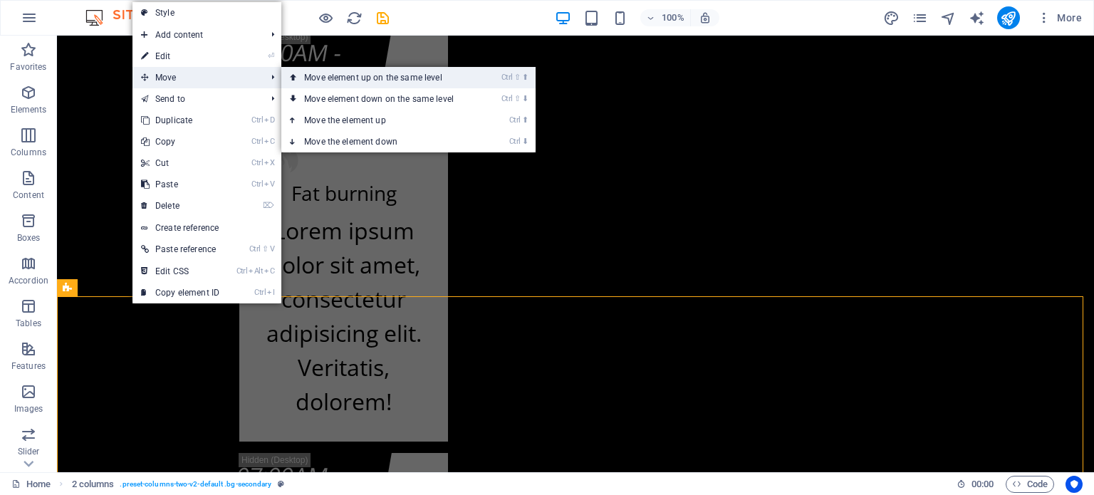
click at [341, 76] on link "Ctrl ⇧ ⬆ Move element up on the same level" at bounding box center [381, 77] width 201 height 21
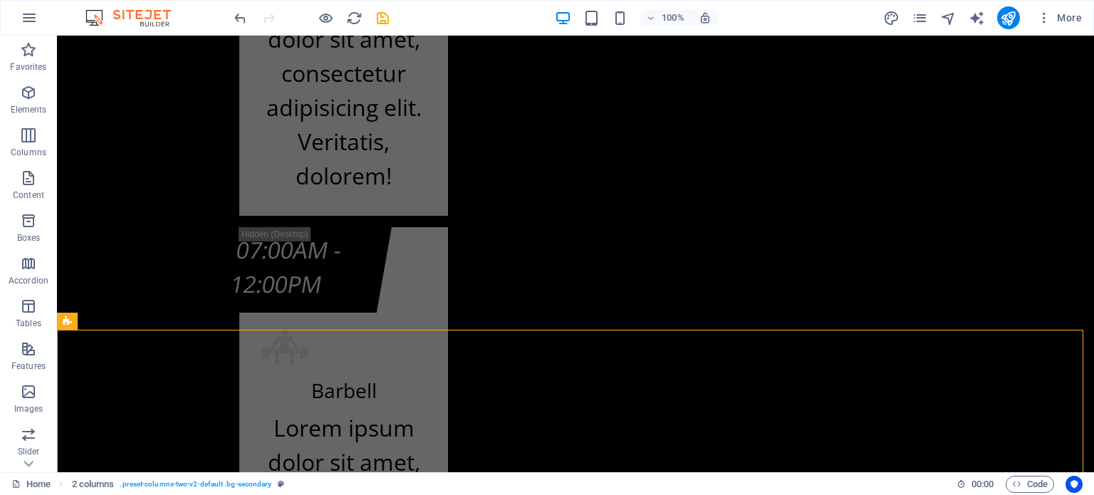
scroll to position [15564, 0]
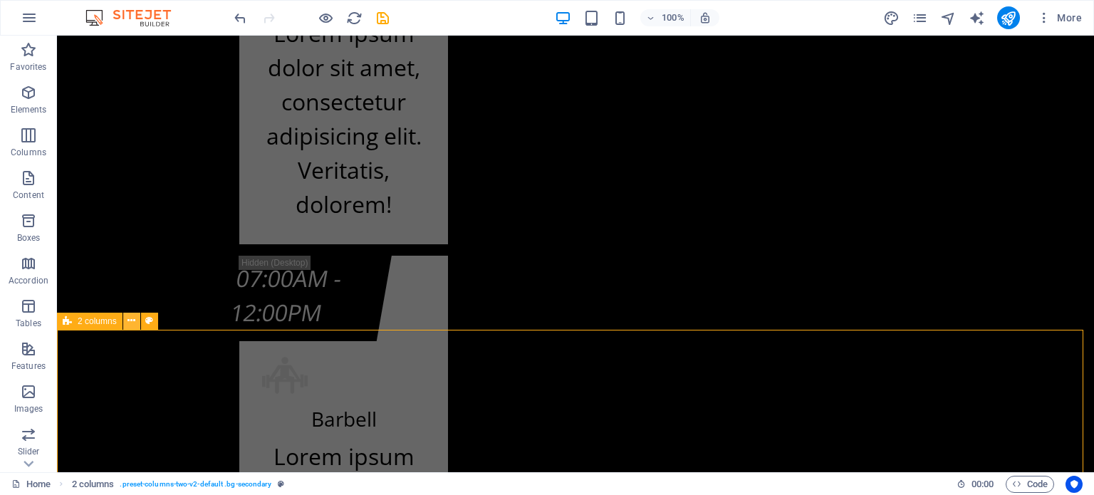
click at [131, 326] on icon at bounding box center [131, 320] width 8 height 15
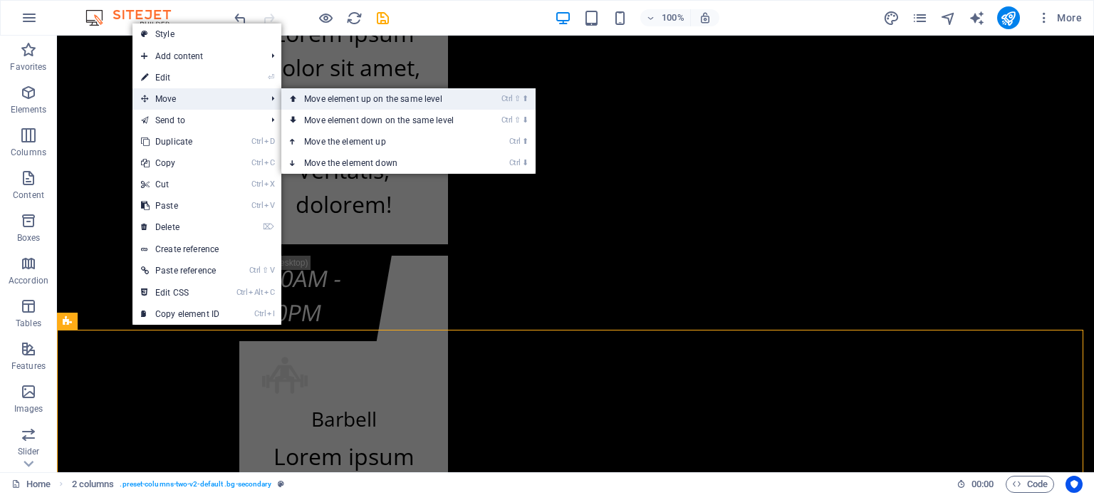
click at [317, 98] on link "Ctrl ⇧ ⬆ Move element up on the same level" at bounding box center [381, 98] width 201 height 21
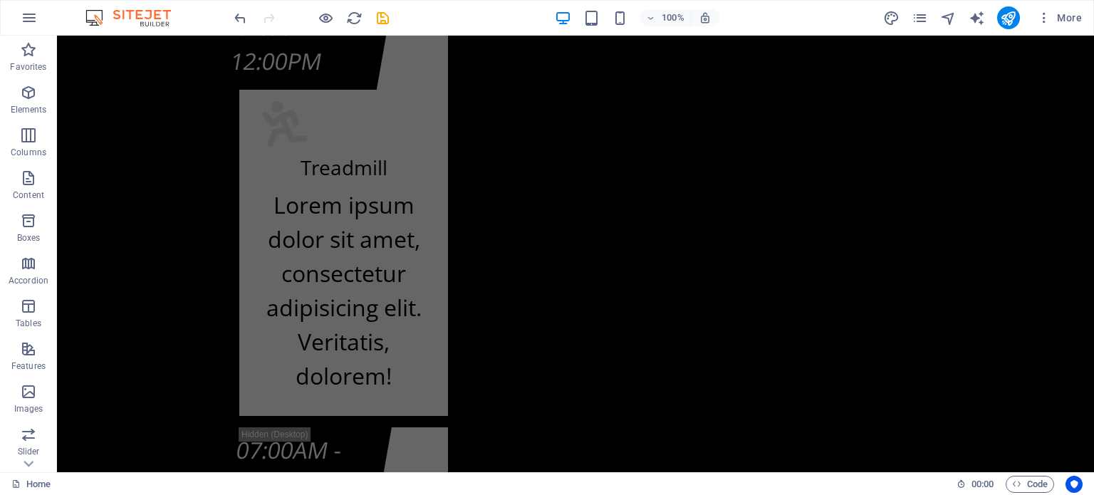
scroll to position [14145, 0]
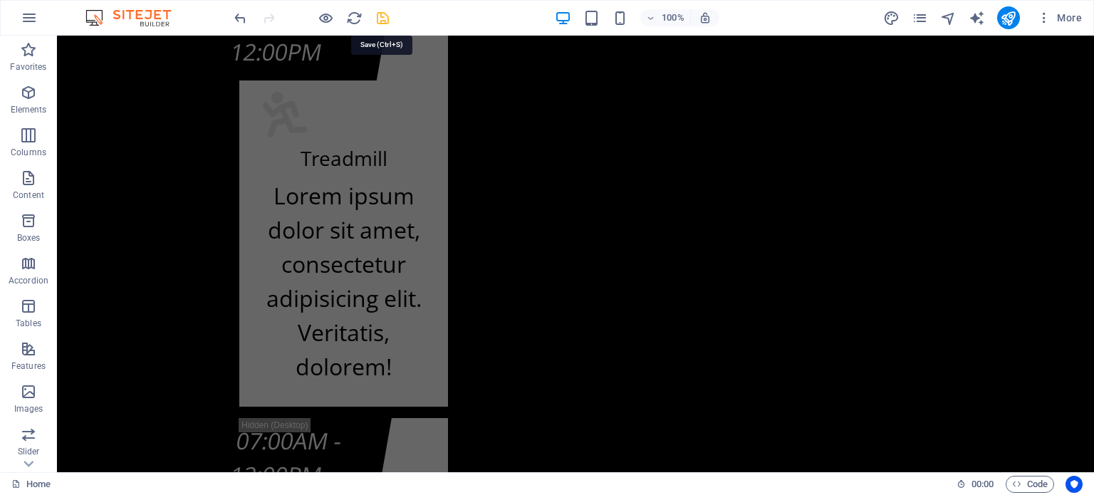
click at [385, 22] on icon "save" at bounding box center [382, 18] width 16 height 16
select select
checkbox input "false"
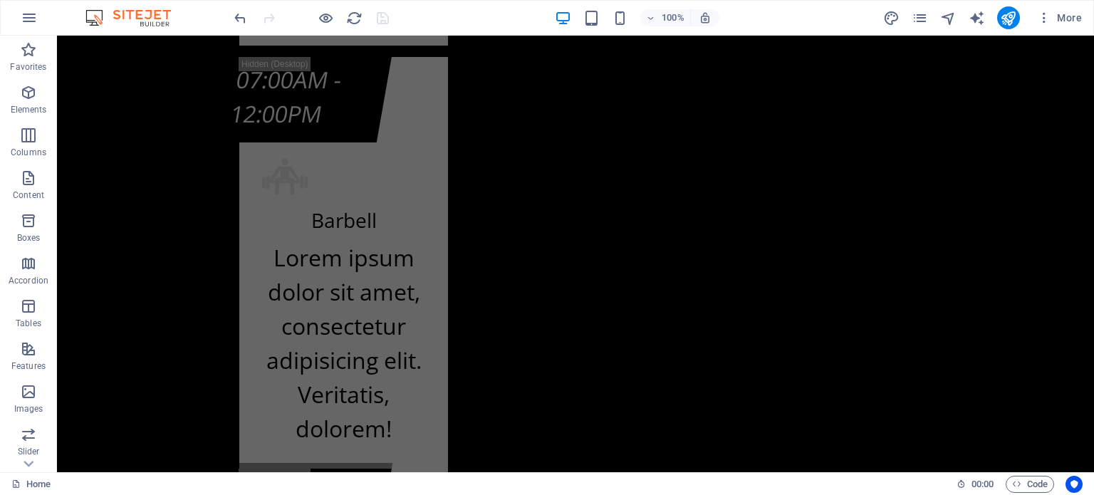
scroll to position [14515, 0]
